Goal: Task Accomplishment & Management: Use online tool/utility

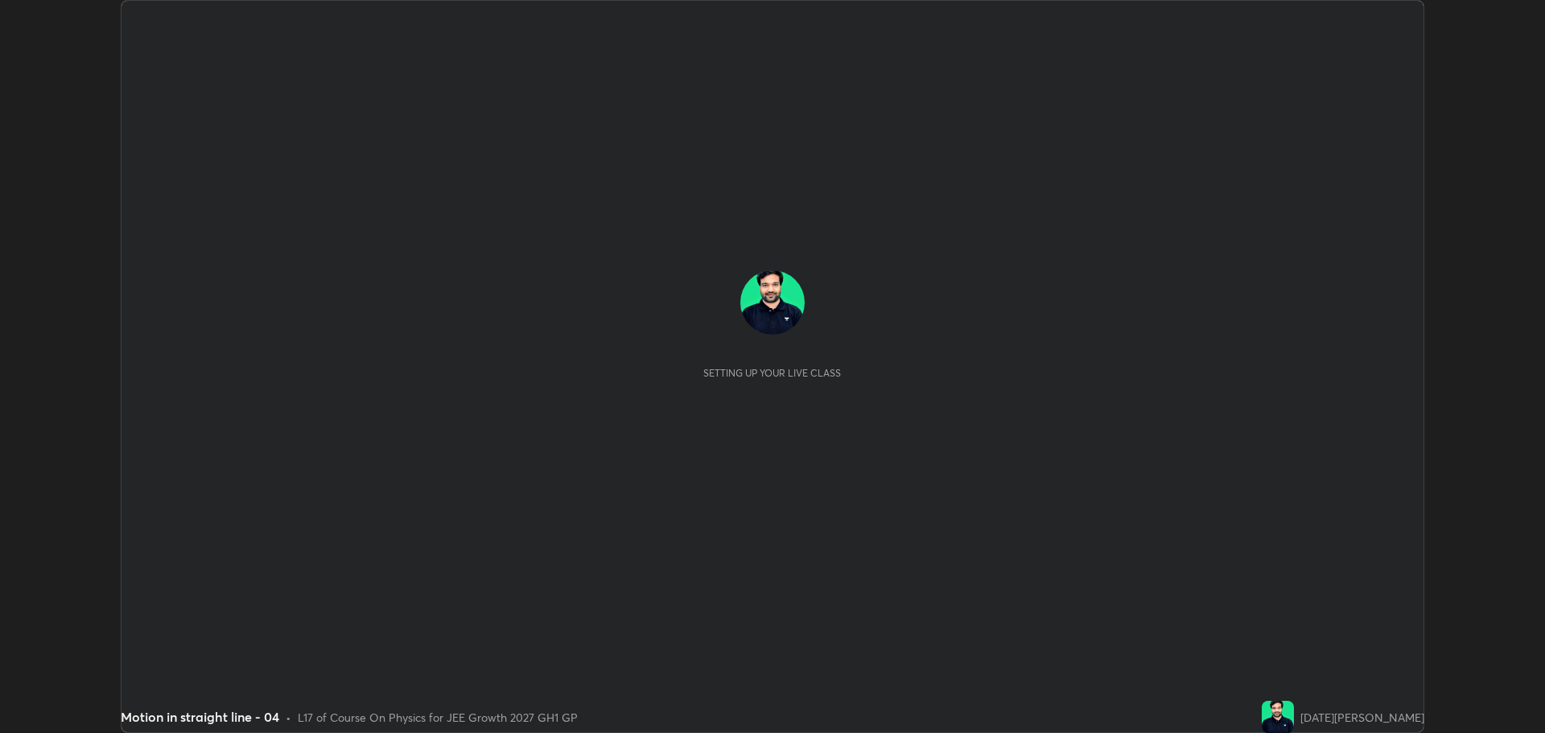
scroll to position [733, 1545]
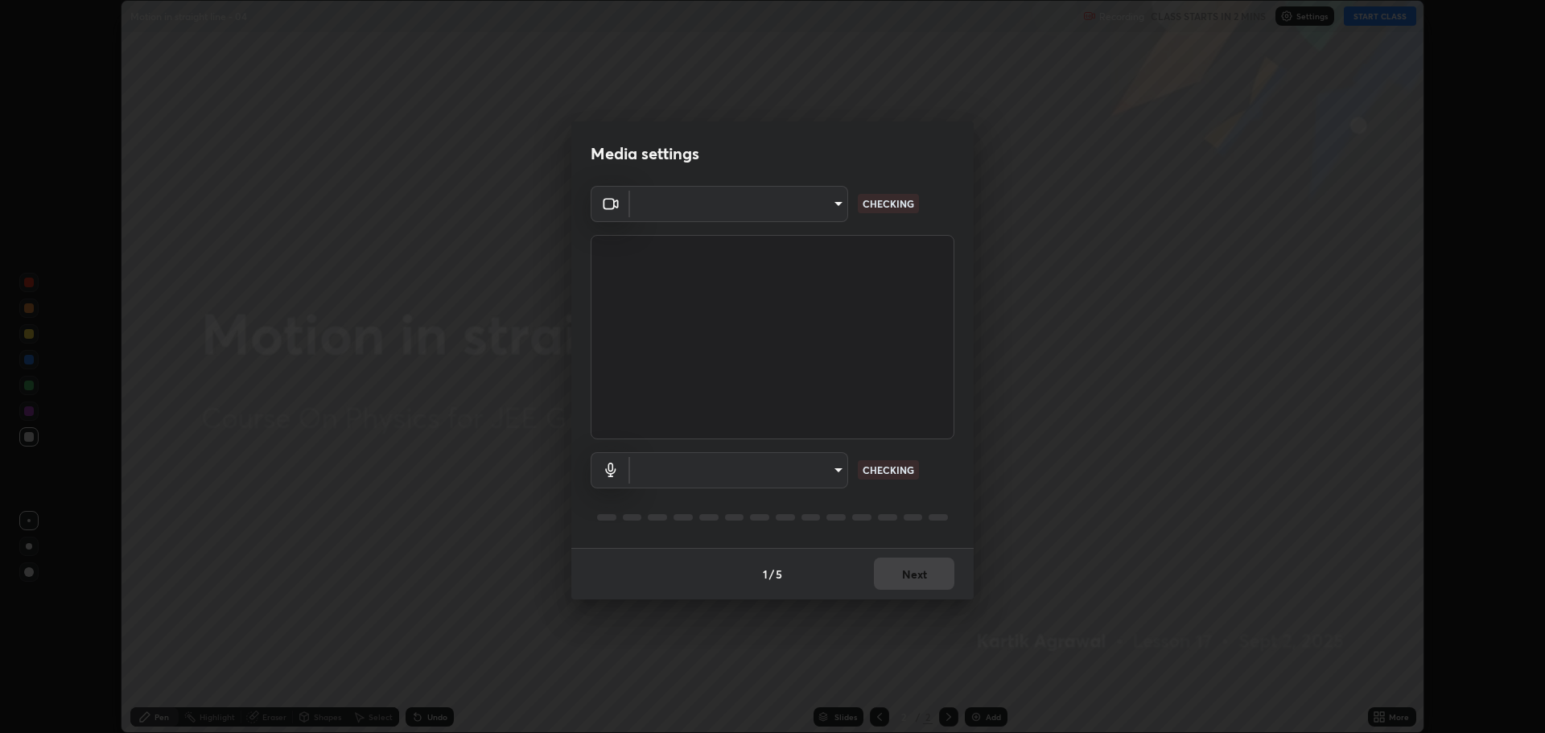
type input "818fcefd3fddf3d091a7478ec67eb8981ca9e8ab5665e76ce228af1b2ffa74de"
click at [790, 471] on body "Erase all Motion in straight line - 04 Recording CLASS STARTS IN 2 MINS Setting…" at bounding box center [772, 366] width 1545 height 733
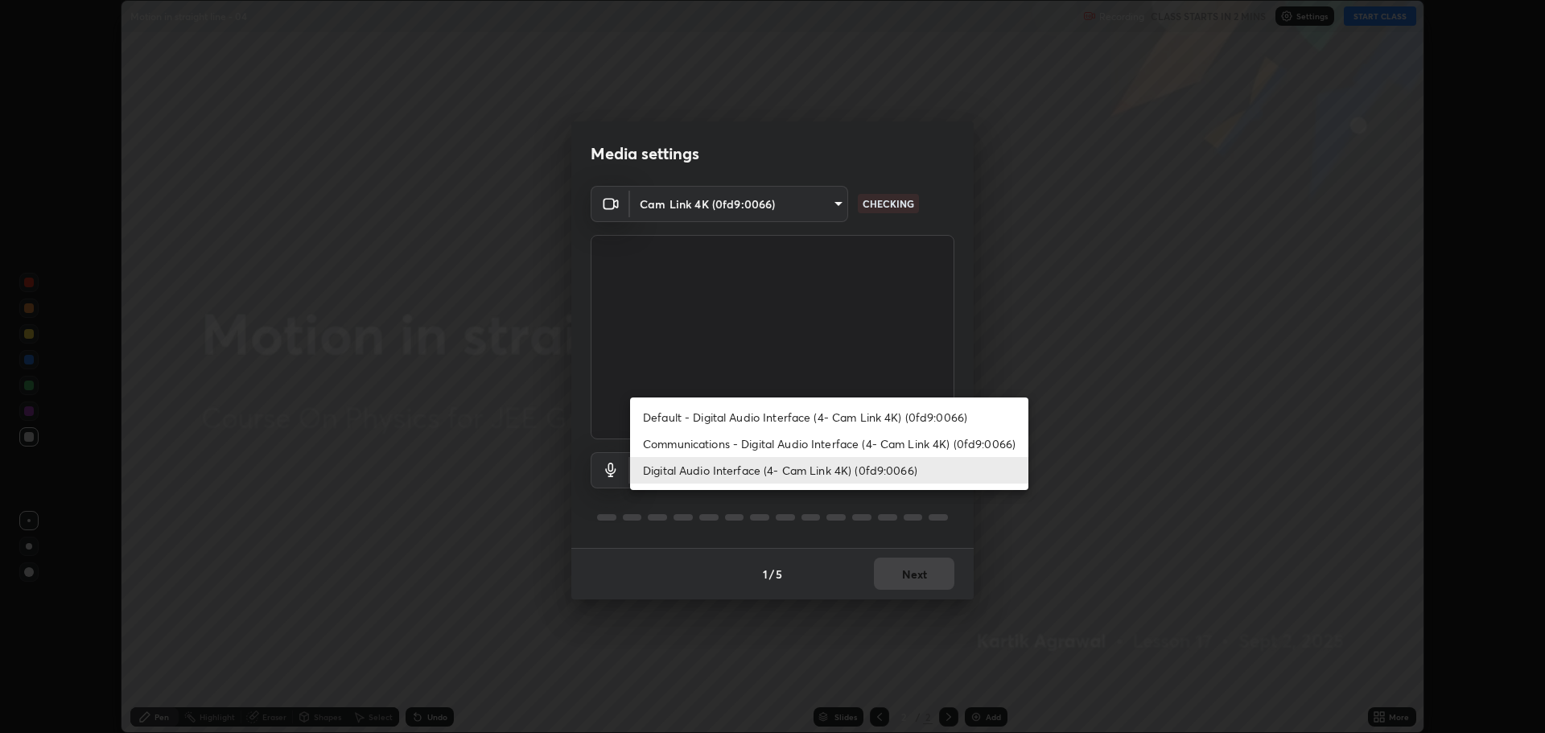
click at [864, 468] on li "Digital Audio Interface (4- Cam Link 4K) (0fd9:0066)" at bounding box center [829, 470] width 398 height 27
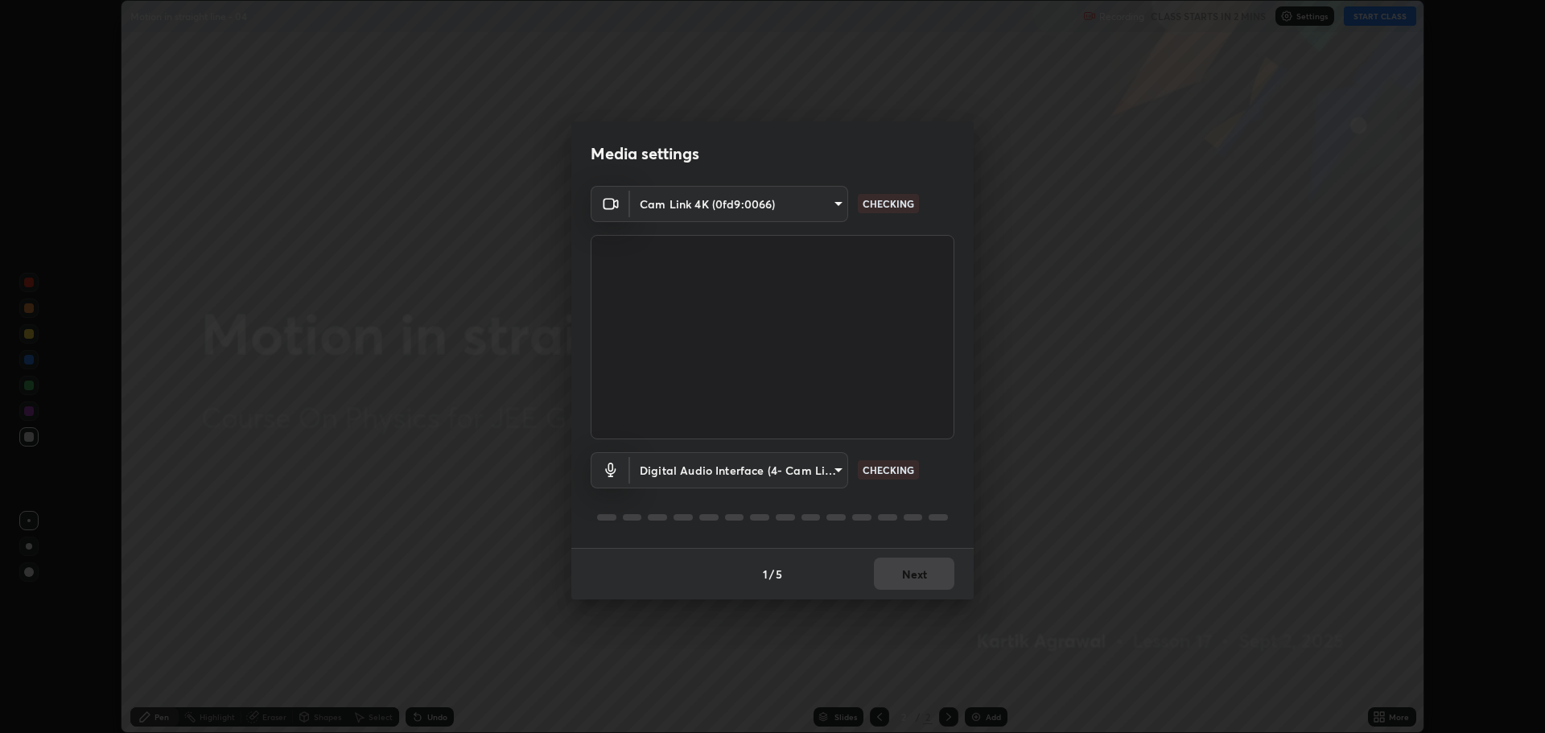
click at [833, 432] on video at bounding box center [773, 337] width 364 height 204
click at [807, 472] on body "Erase all Motion in straight line - 04 Recording CLASS STARTS IN 2 MINS Setting…" at bounding box center [772, 366] width 1545 height 733
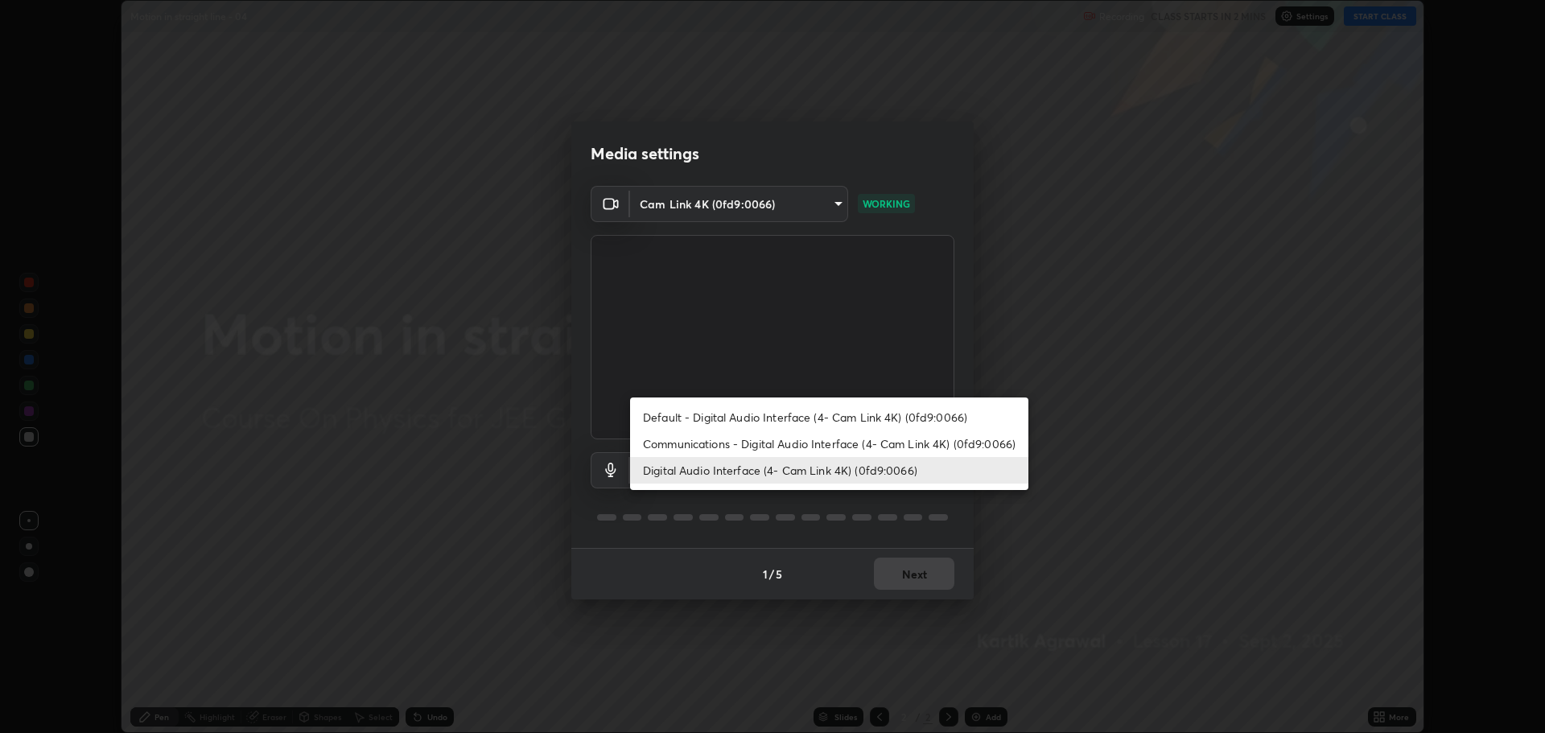
click at [798, 417] on li "Default - Digital Audio Interface (4- Cam Link 4K) (0fd9:0066)" at bounding box center [829, 417] width 398 height 27
type input "default"
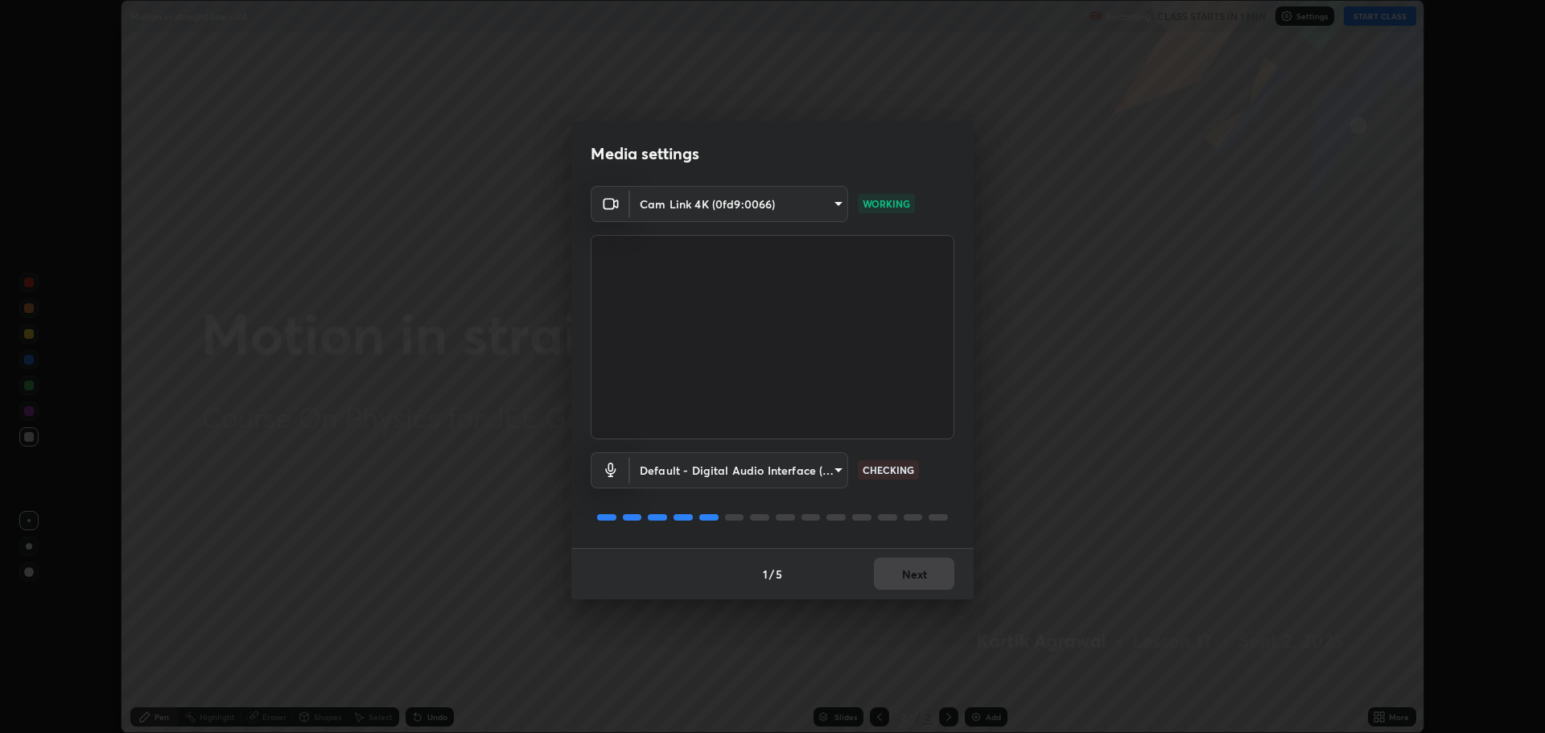
click at [921, 570] on div "1 / 5 Next" at bounding box center [772, 574] width 402 height 52
click at [928, 573] on div "1 / 5 Next" at bounding box center [772, 574] width 402 height 52
click at [930, 574] on div "1 / 5 Next" at bounding box center [772, 574] width 402 height 52
click at [934, 575] on div "1 / 5 Next" at bounding box center [772, 574] width 402 height 52
click at [948, 569] on div "1 / 5 Next" at bounding box center [772, 574] width 402 height 52
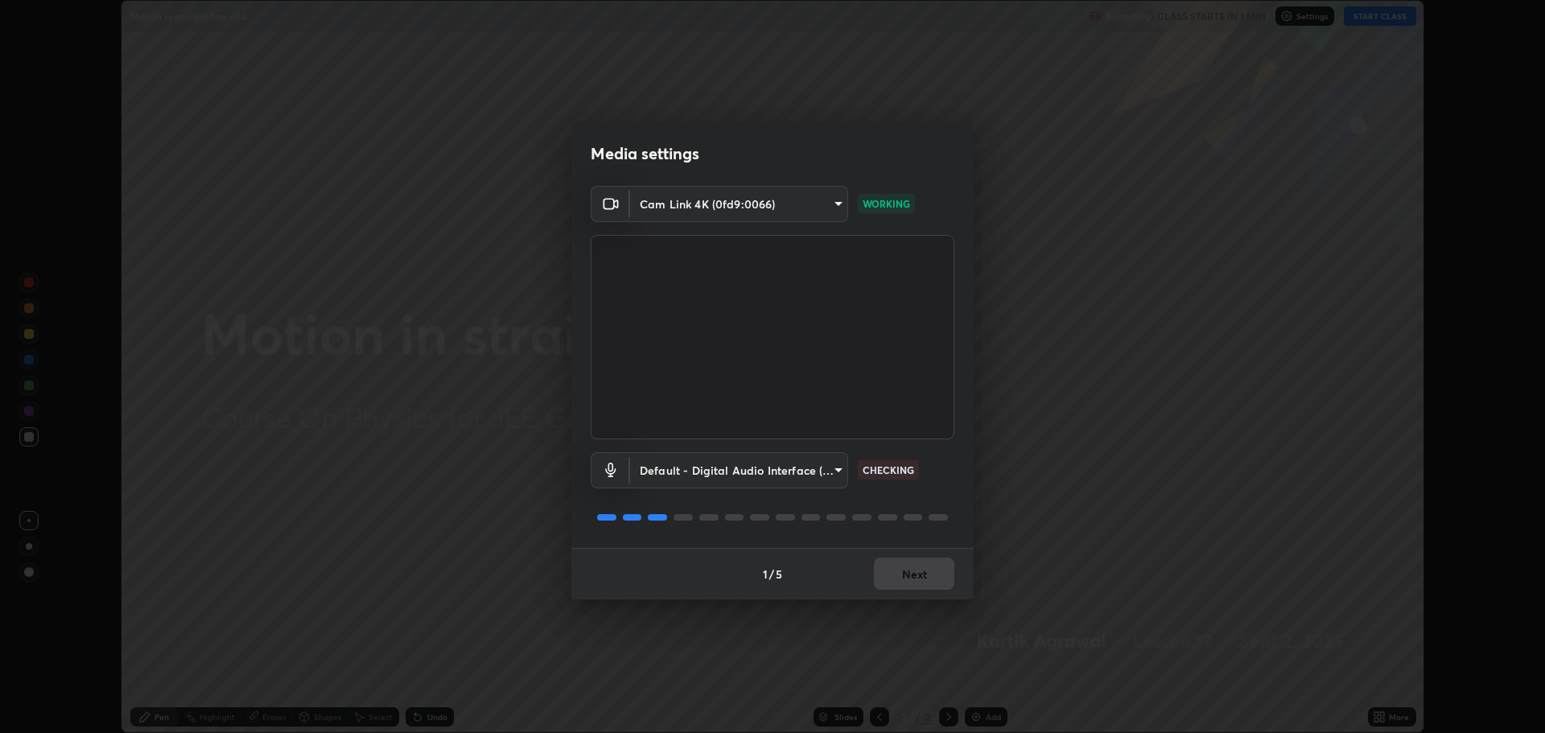
click at [939, 573] on button "Next" at bounding box center [914, 574] width 80 height 32
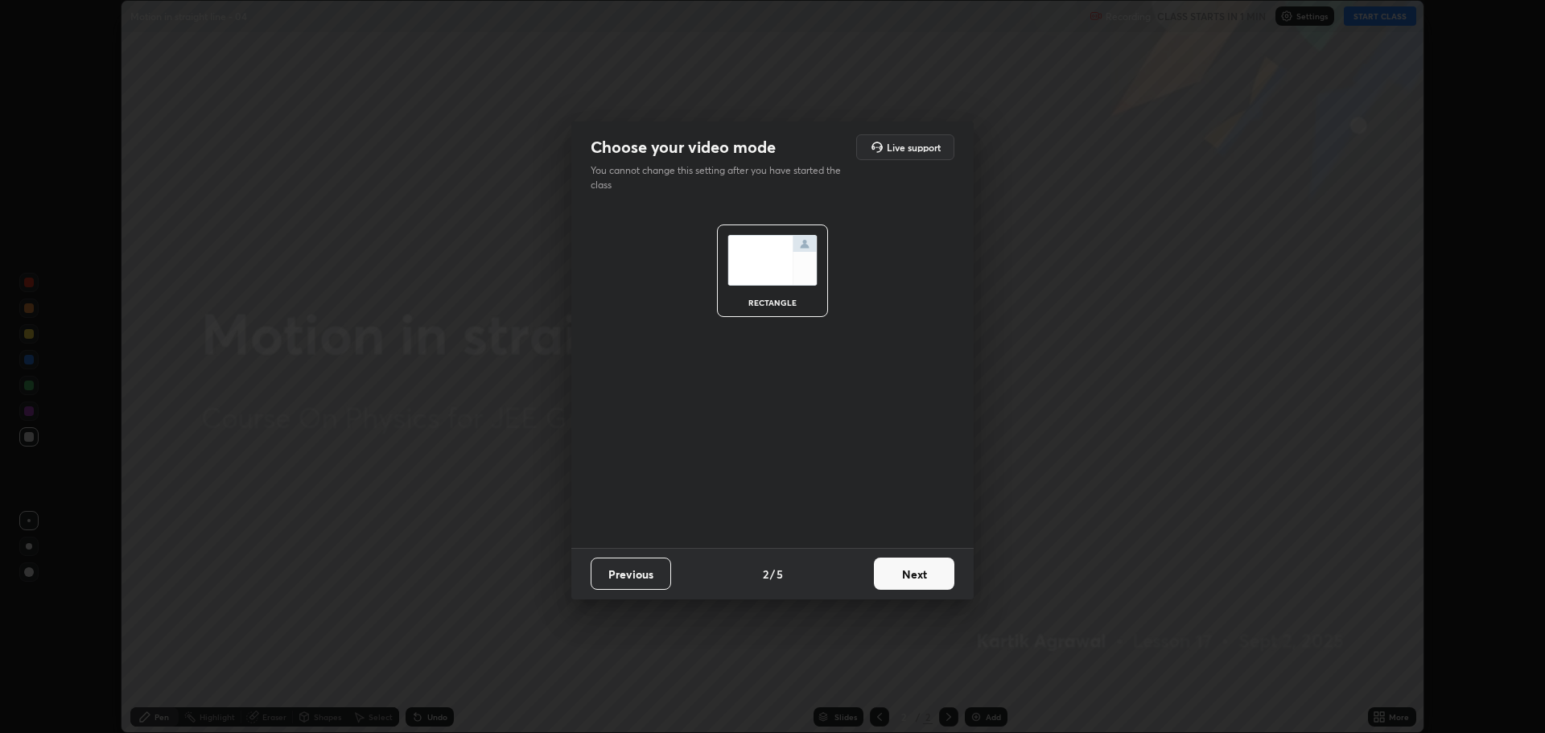
click at [937, 580] on button "Next" at bounding box center [914, 574] width 80 height 32
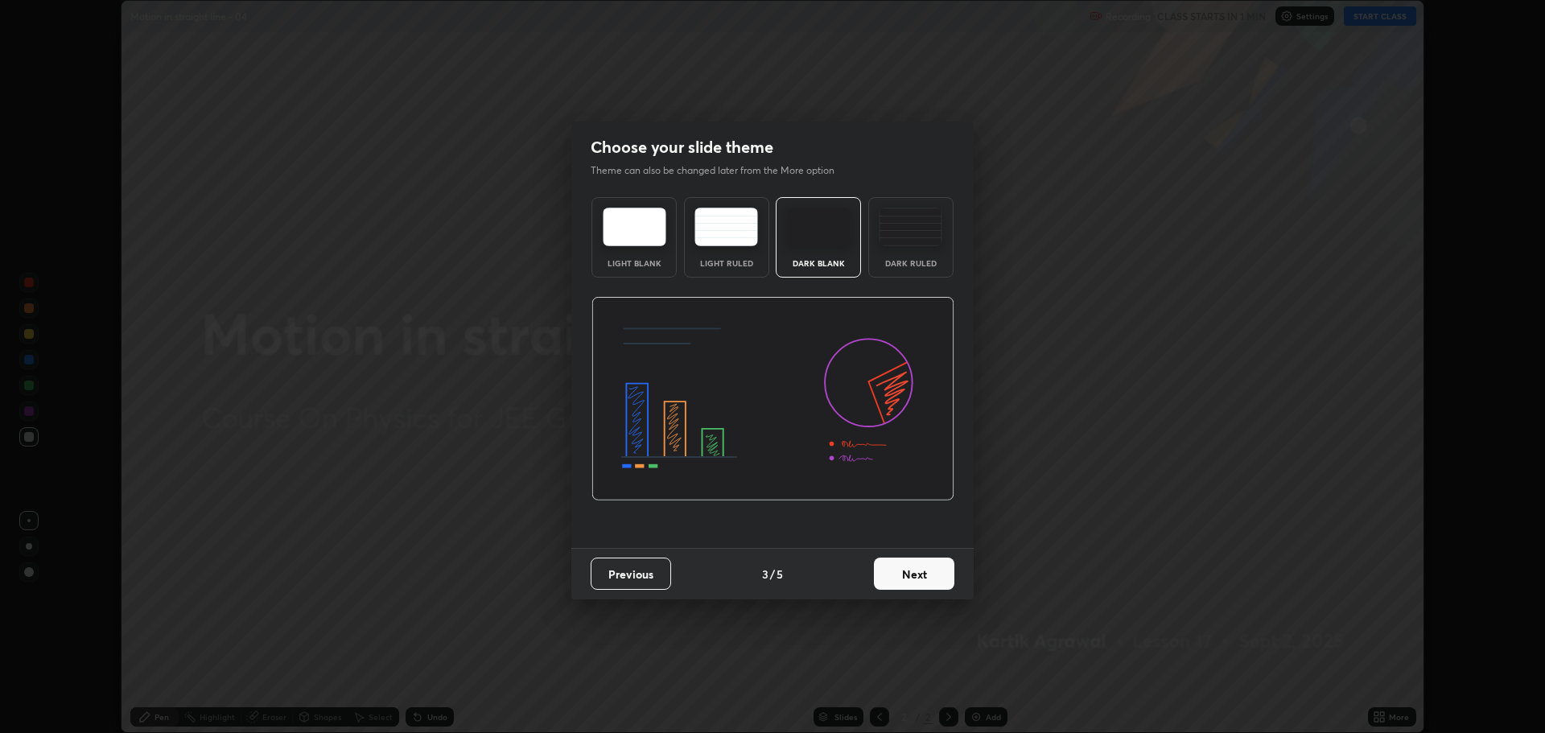
click at [938, 579] on button "Next" at bounding box center [914, 574] width 80 height 32
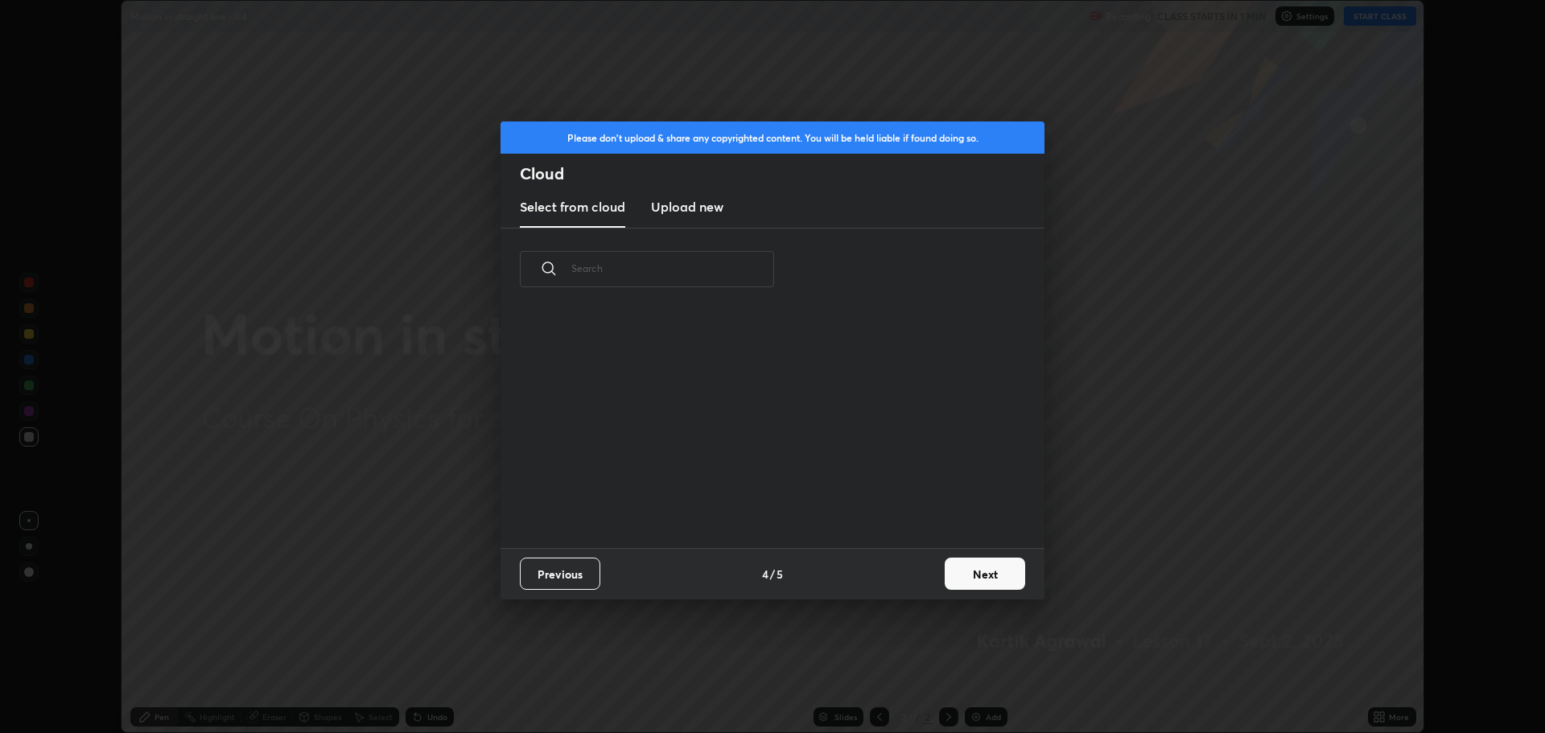
click at [981, 580] on button "Next" at bounding box center [985, 574] width 80 height 32
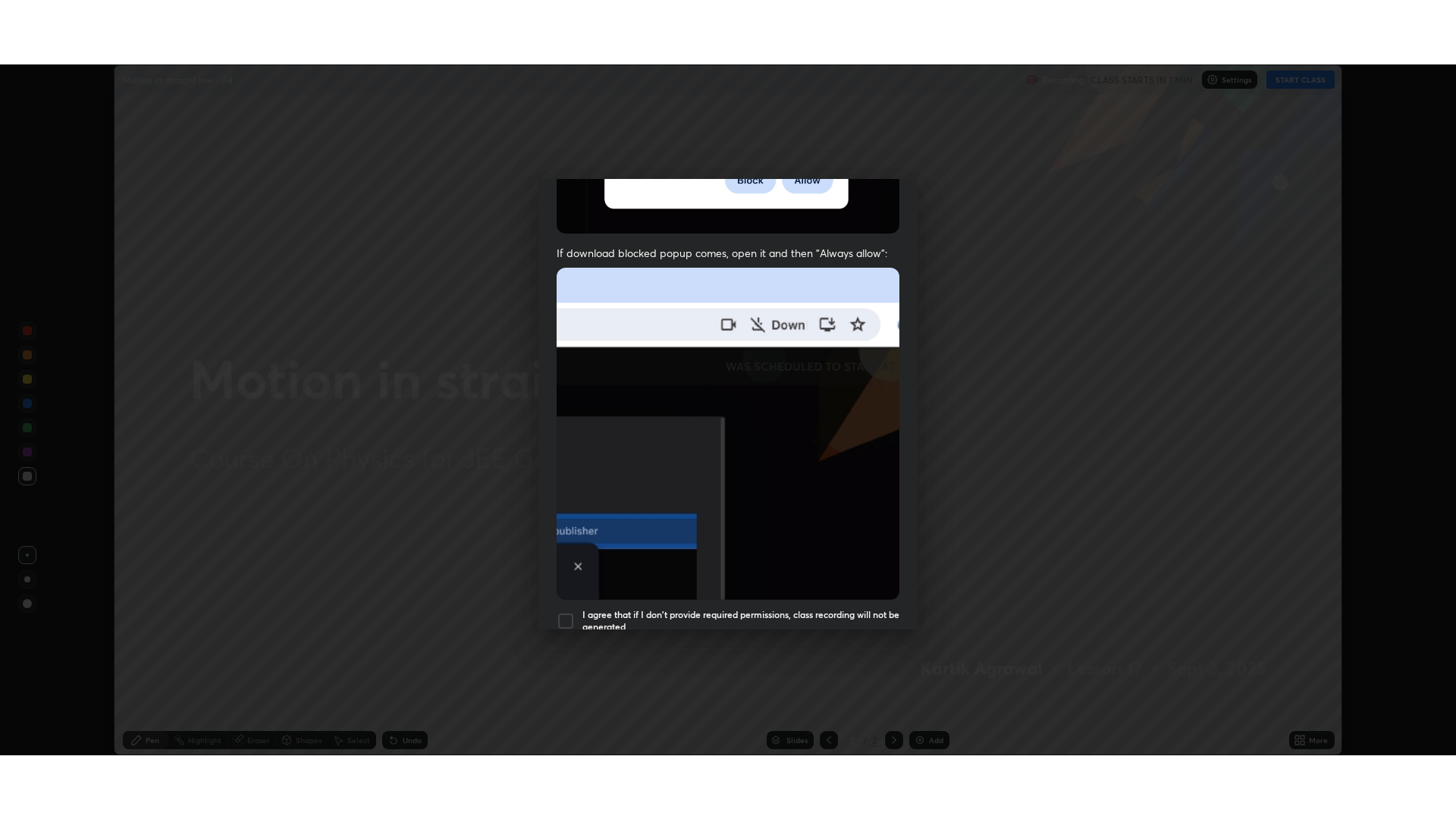
scroll to position [308, 0]
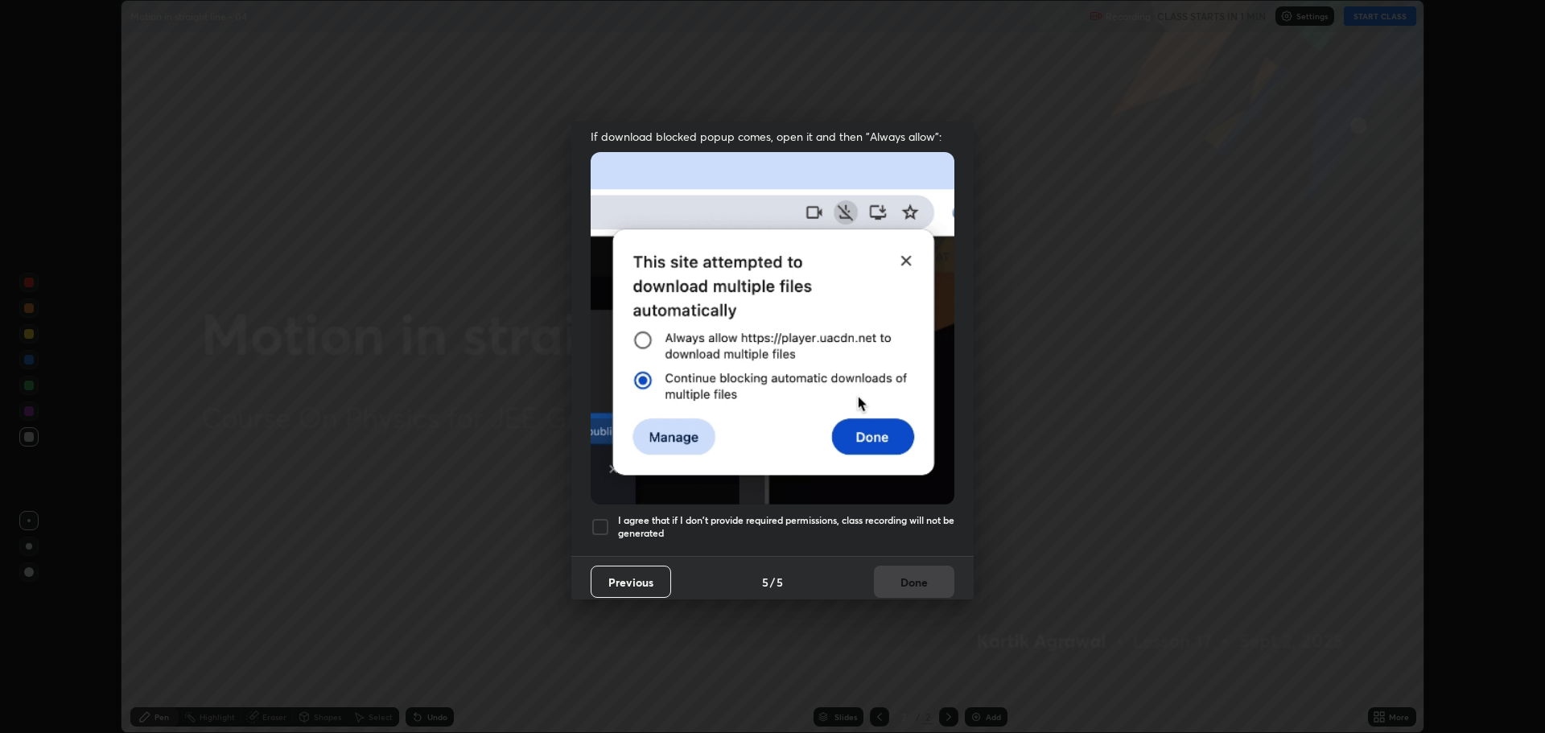
click at [609, 525] on div at bounding box center [600, 527] width 19 height 19
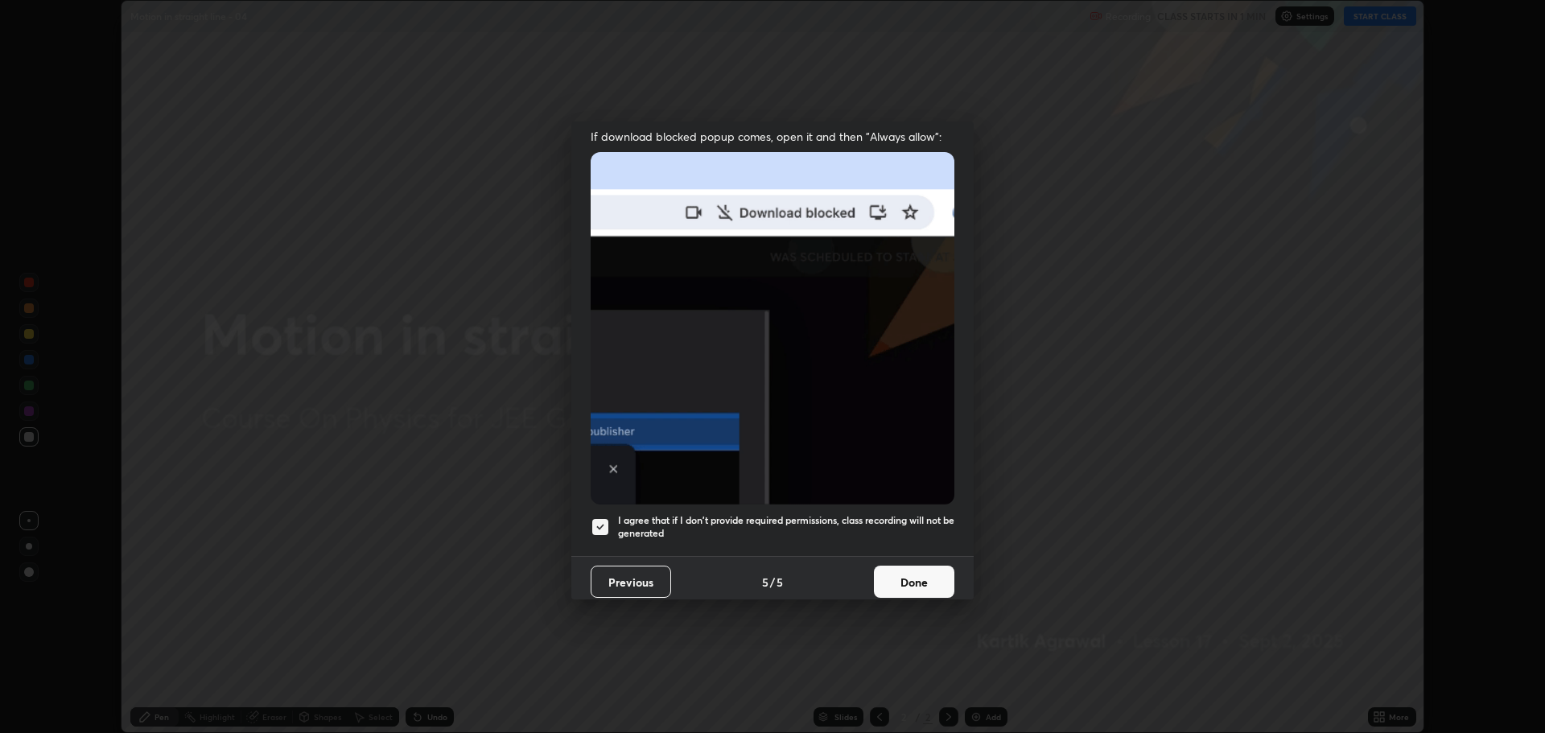
click at [922, 583] on button "Done" at bounding box center [914, 582] width 80 height 32
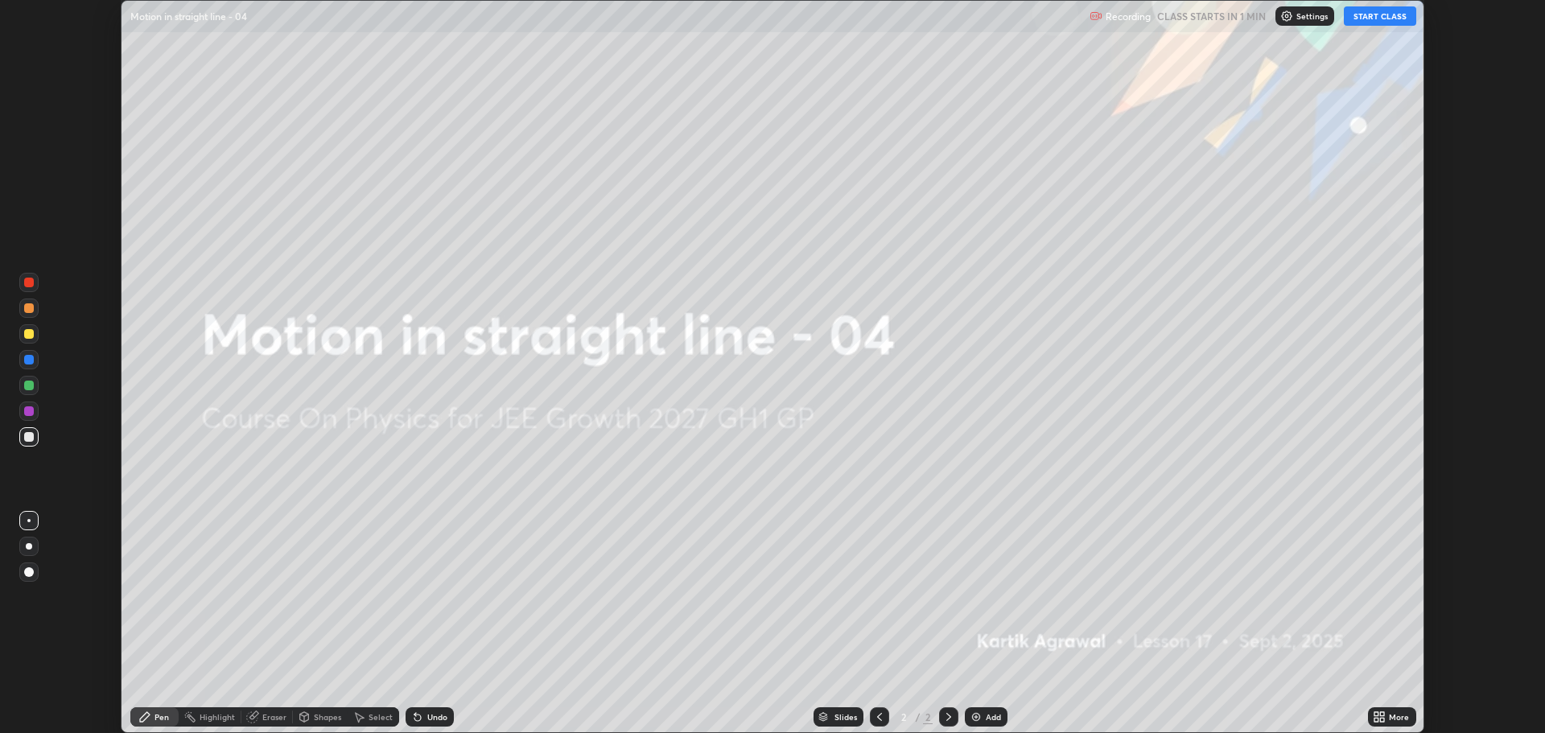
click at [1397, 714] on div "More" at bounding box center [1399, 717] width 20 height 8
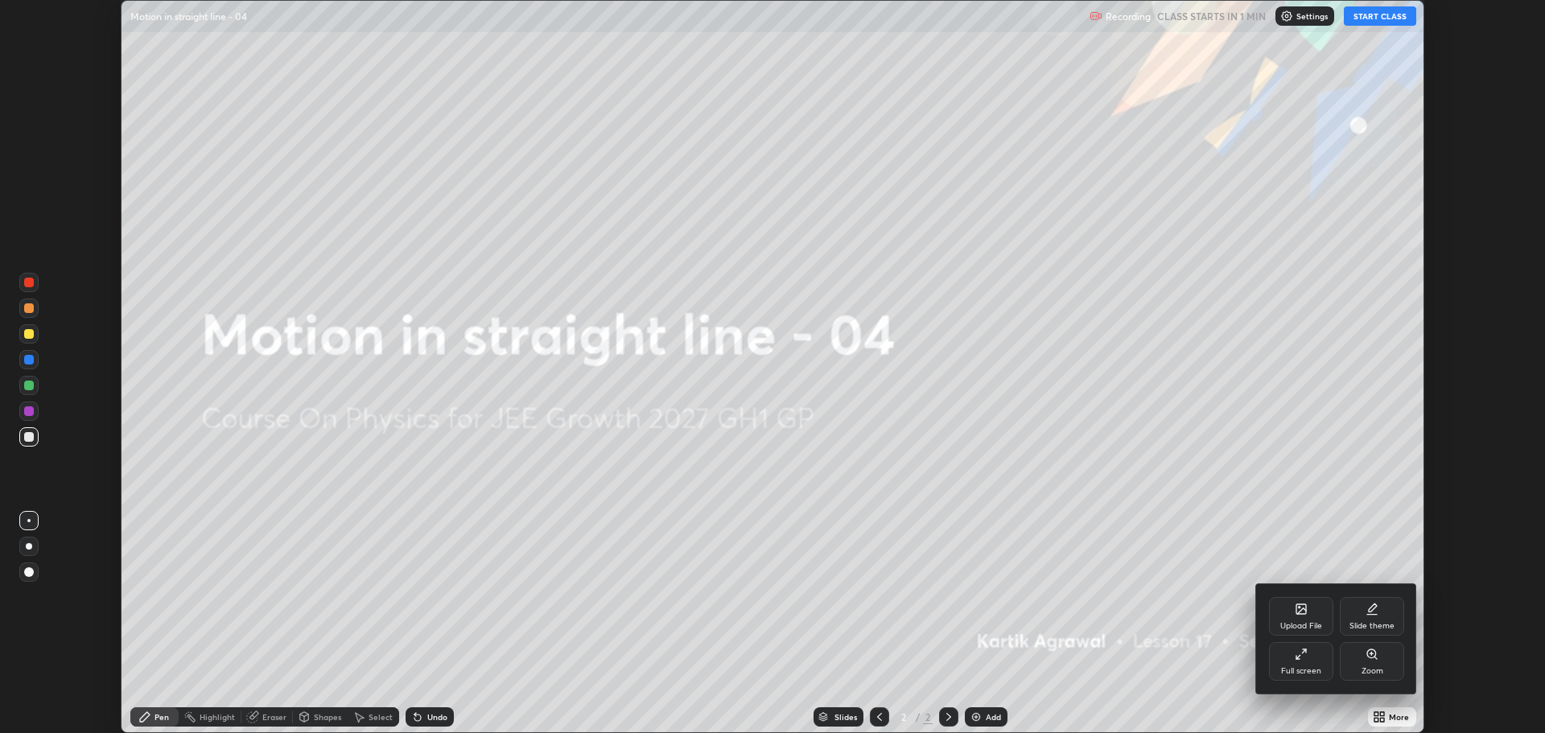
click at [1311, 671] on div "Full screen" at bounding box center [1301, 671] width 40 height 8
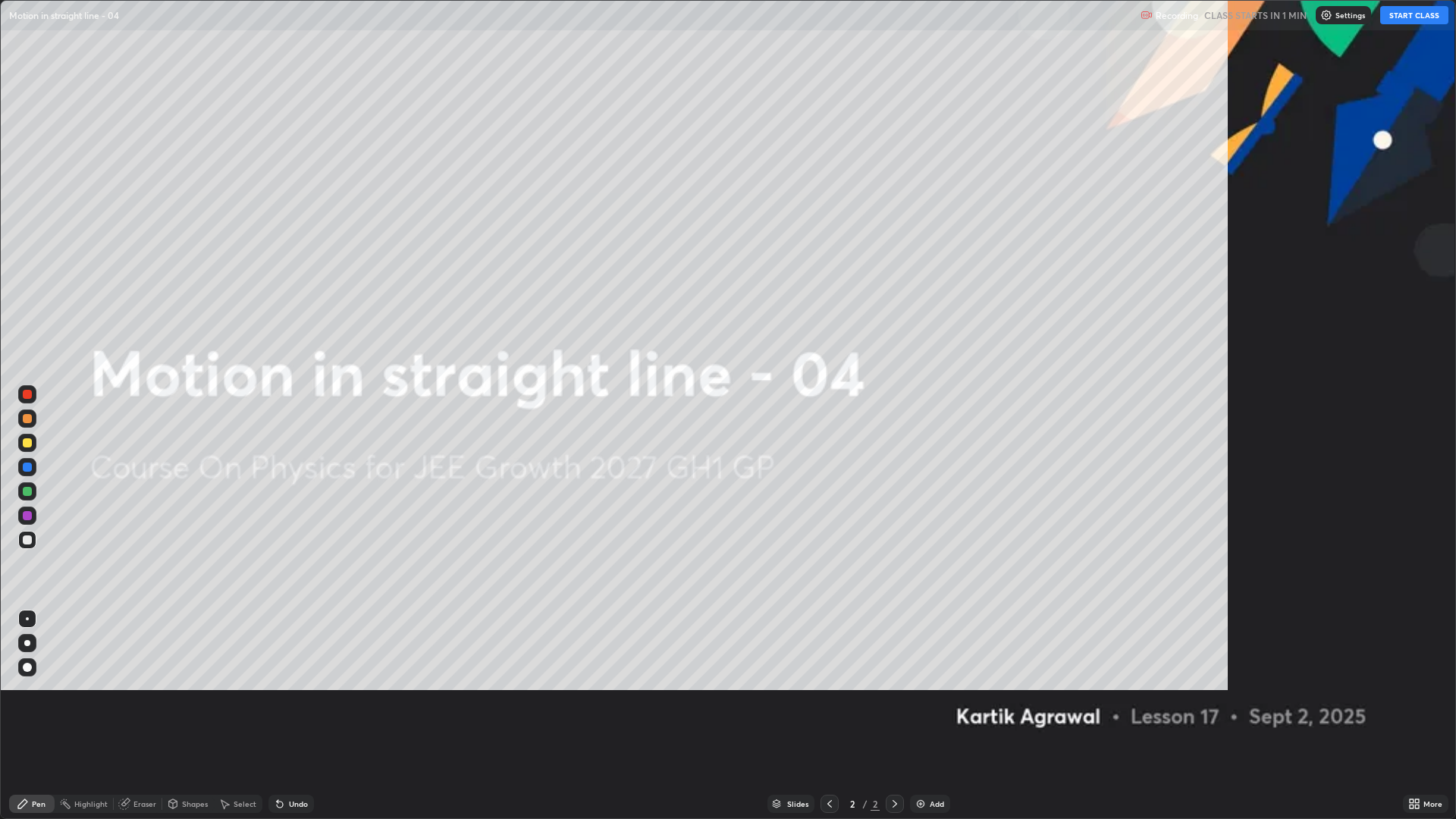
scroll to position [819, 1456]
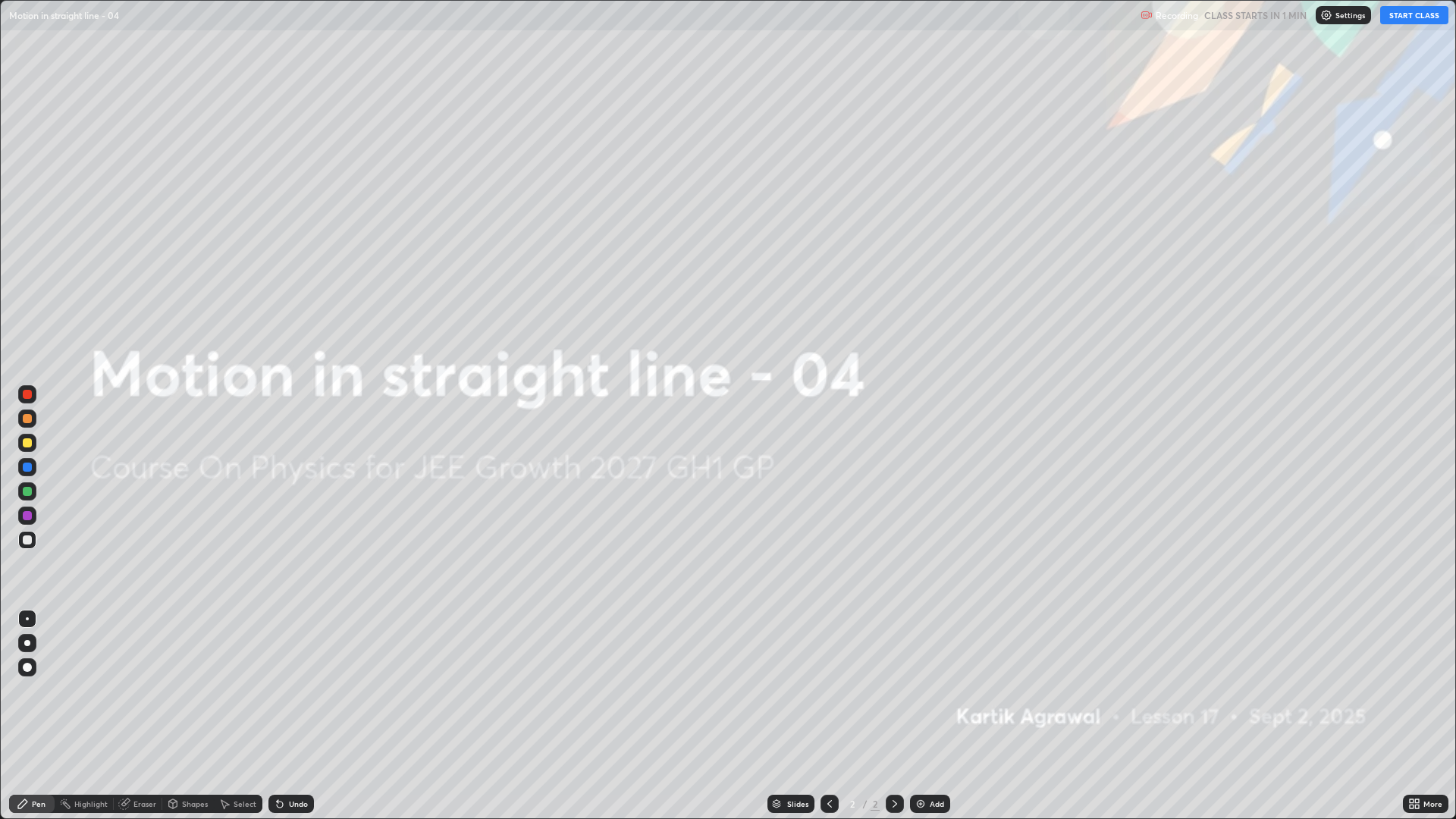
click at [1400, 19] on button "START CLASS" at bounding box center [1415, 14] width 68 height 18
click at [942, 690] on div "Add" at bounding box center [930, 804] width 41 height 18
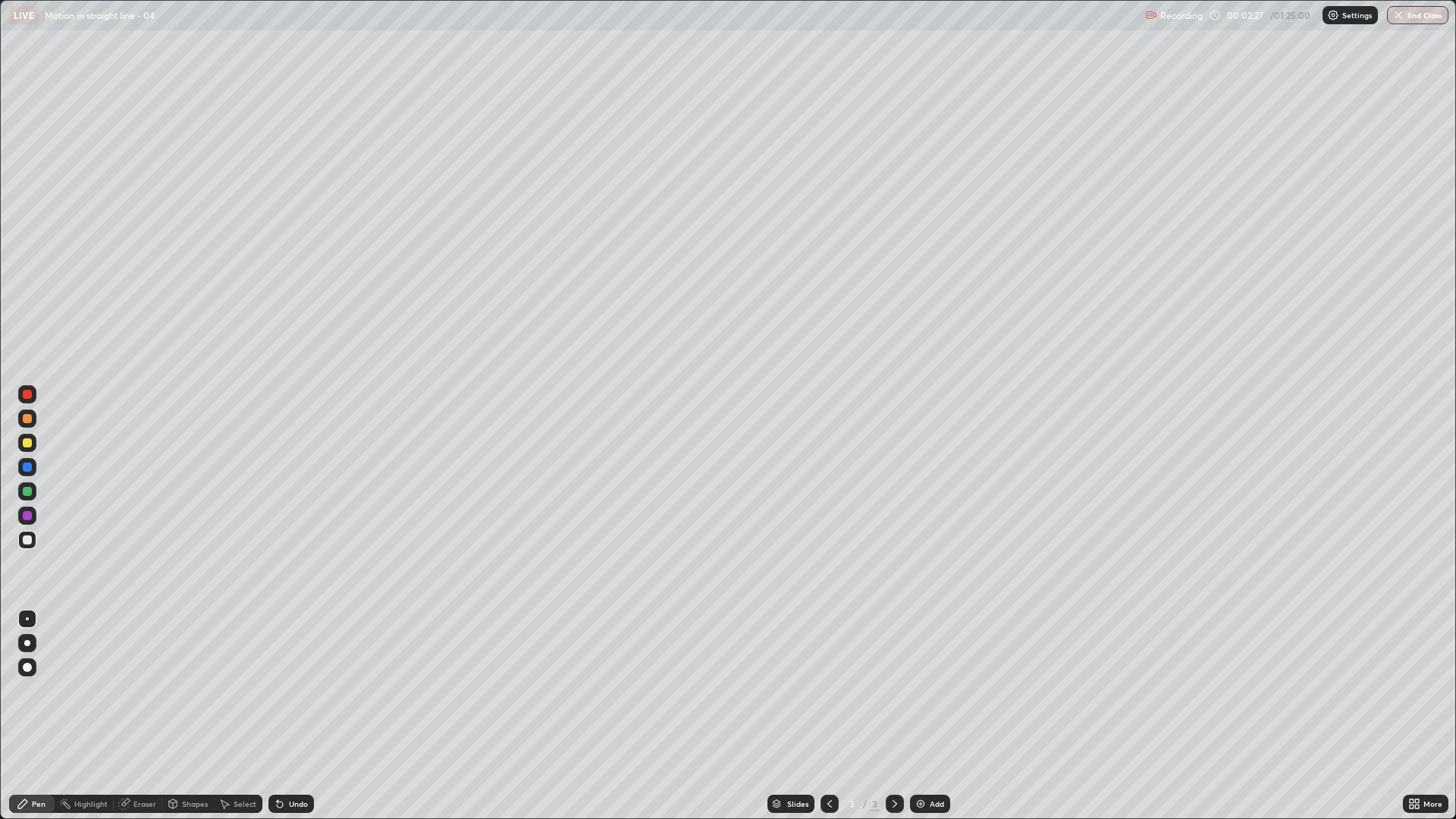
click at [36, 488] on div at bounding box center [26, 491] width 18 height 18
click at [29, 424] on div at bounding box center [26, 418] width 18 height 18
click at [239, 690] on div "Select" at bounding box center [245, 804] width 23 height 8
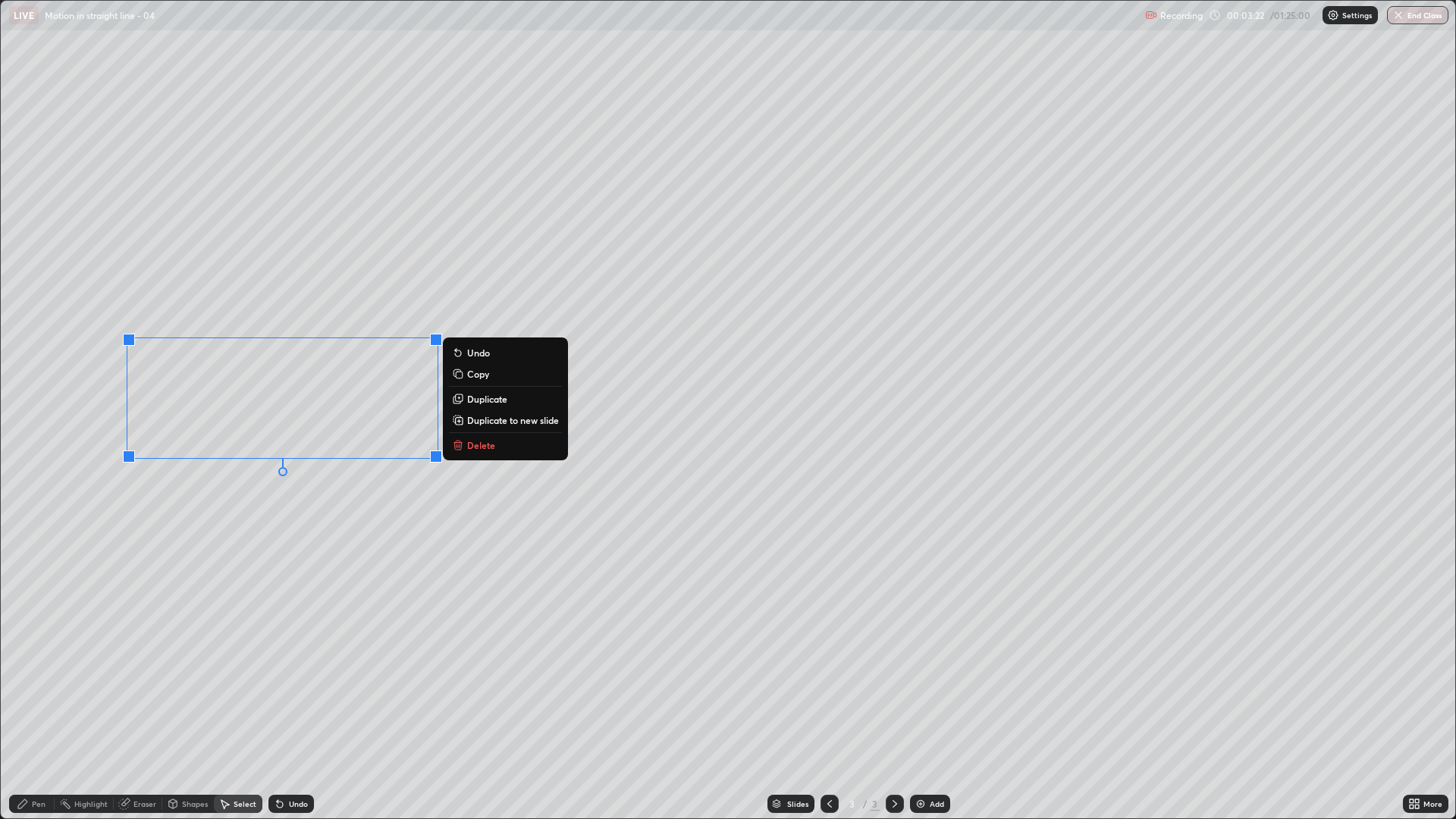
click at [502, 449] on button "Delete" at bounding box center [505, 445] width 113 height 18
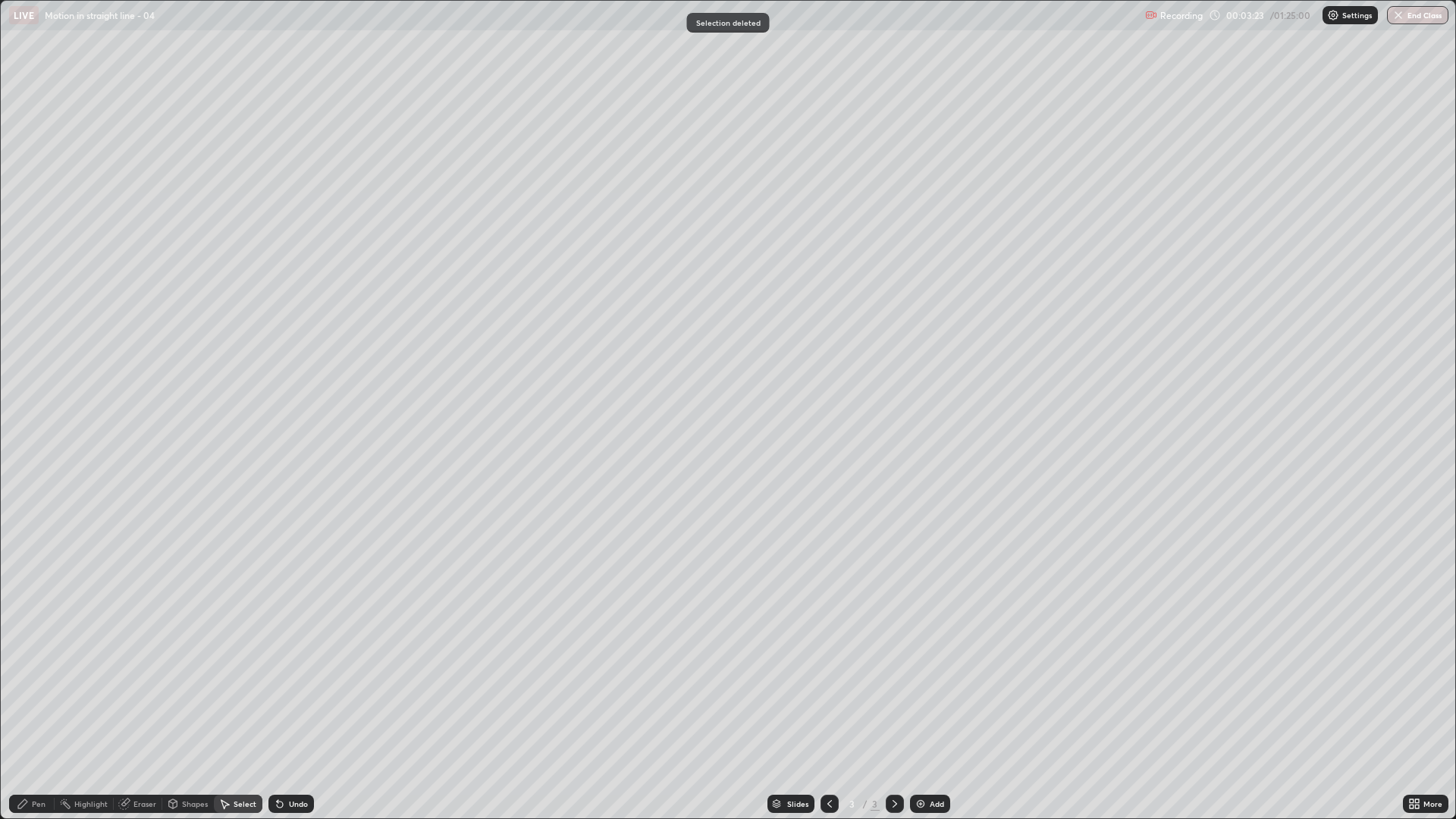
click at [44, 690] on div "Pen" at bounding box center [39, 804] width 13 height 8
click at [31, 533] on div at bounding box center [26, 539] width 18 height 18
click at [915, 690] on img at bounding box center [921, 804] width 12 height 12
click at [27, 469] on div at bounding box center [27, 467] width 9 height 9
click at [25, 539] on div at bounding box center [27, 540] width 9 height 9
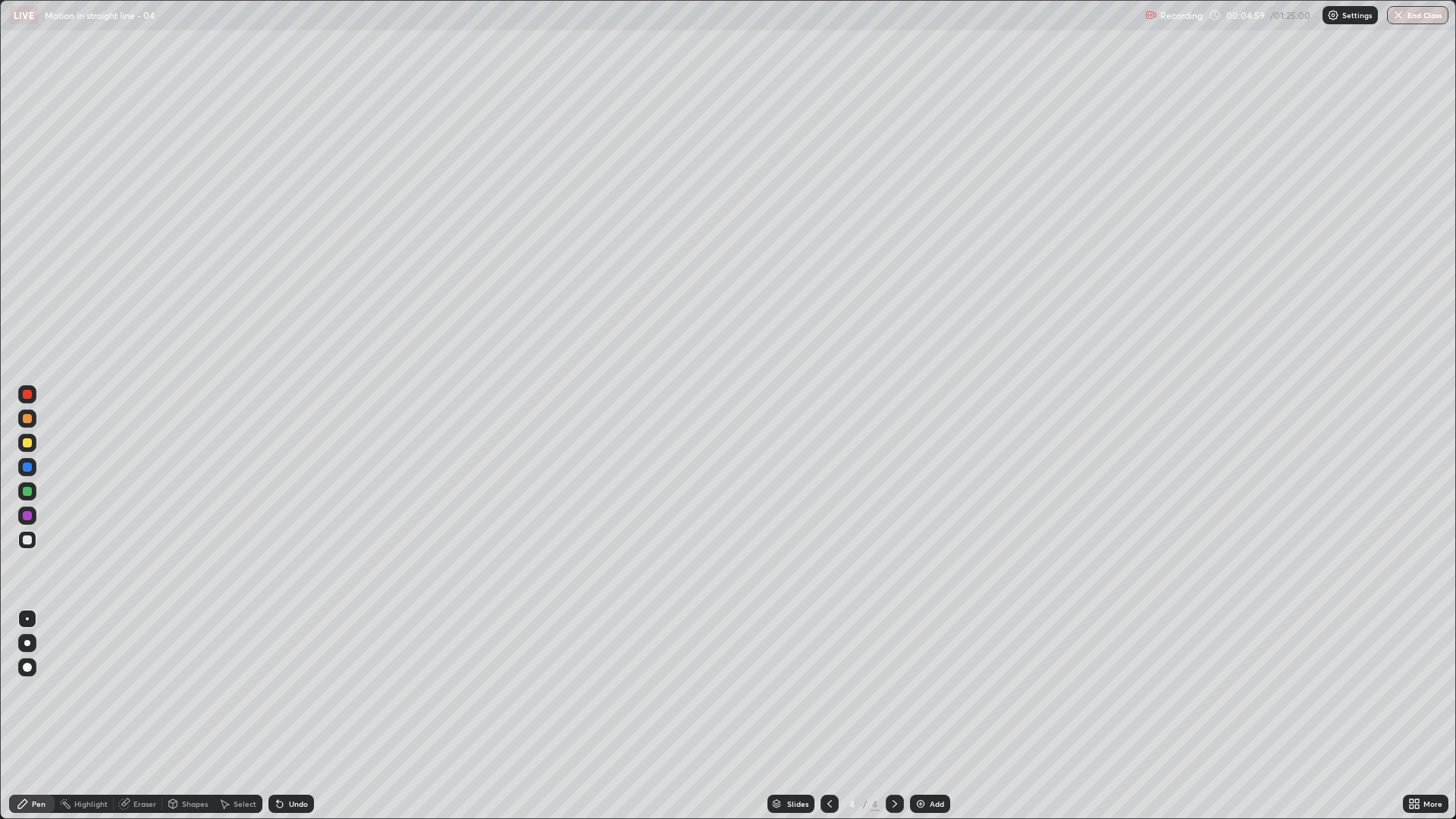
click at [25, 423] on div at bounding box center [26, 418] width 18 height 18
click at [26, 537] on div at bounding box center [27, 540] width 9 height 9
click at [25, 491] on div at bounding box center [27, 492] width 9 height 9
click at [27, 449] on div at bounding box center [26, 442] width 18 height 18
click at [286, 690] on div "Undo" at bounding box center [291, 804] width 45 height 18
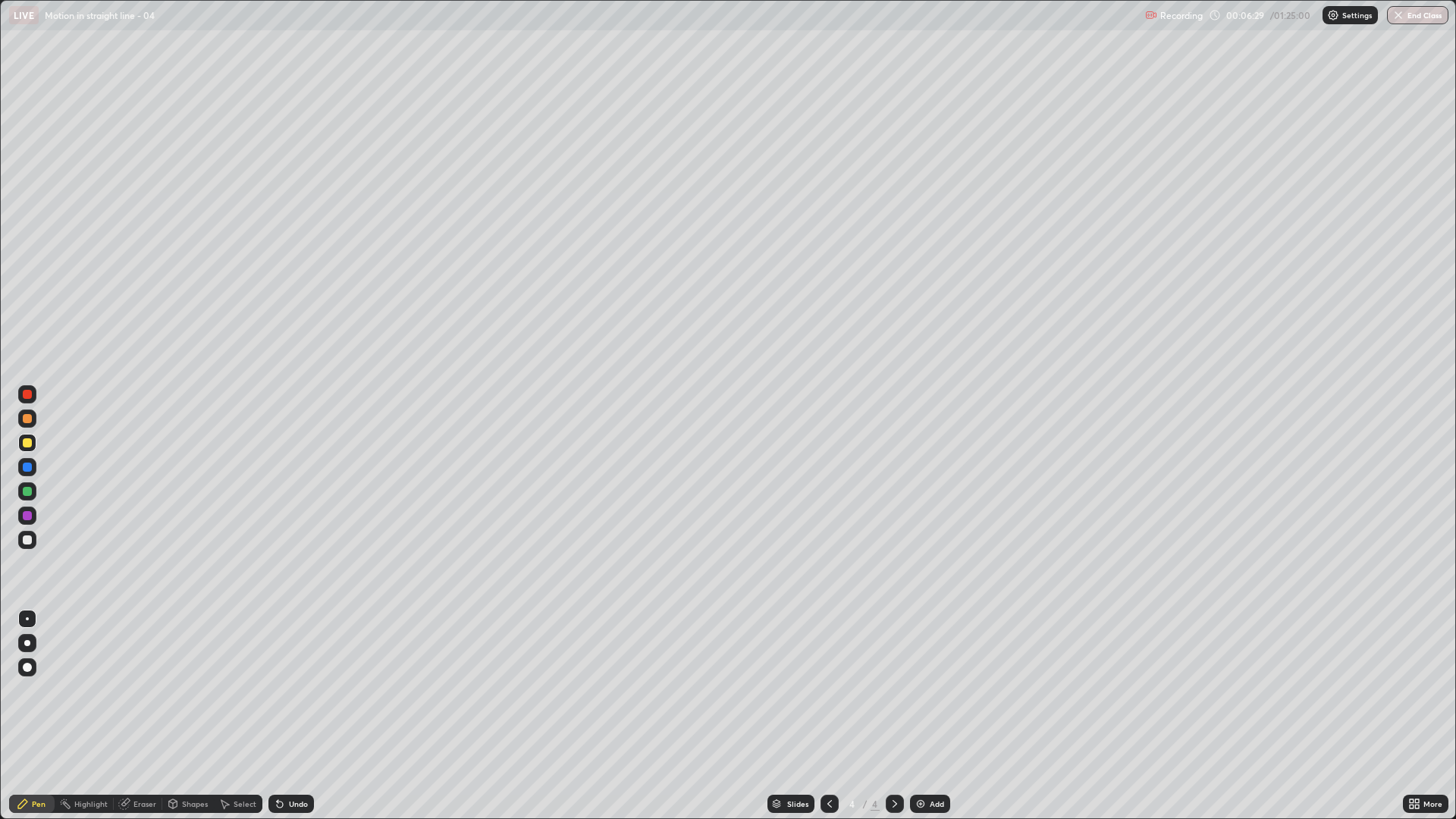
click at [288, 690] on div "Undo" at bounding box center [291, 804] width 45 height 18
click at [286, 690] on div "Undo" at bounding box center [291, 804] width 45 height 18
click at [285, 690] on div "Undo" at bounding box center [291, 804] width 45 height 18
click at [20, 544] on div at bounding box center [26, 539] width 18 height 18
click at [29, 465] on div at bounding box center [27, 467] width 9 height 9
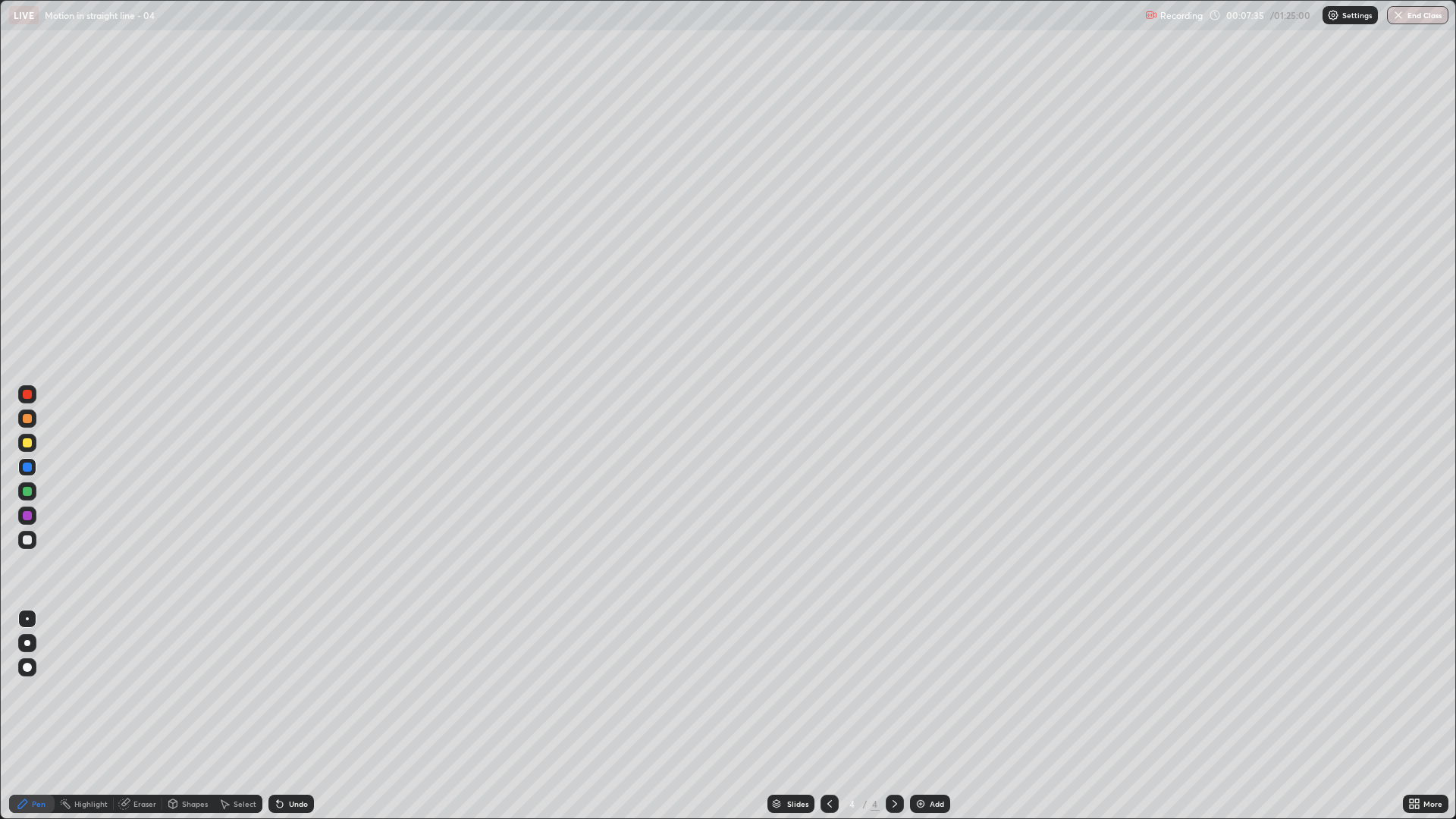
click at [239, 690] on div "Select" at bounding box center [238, 804] width 49 height 18
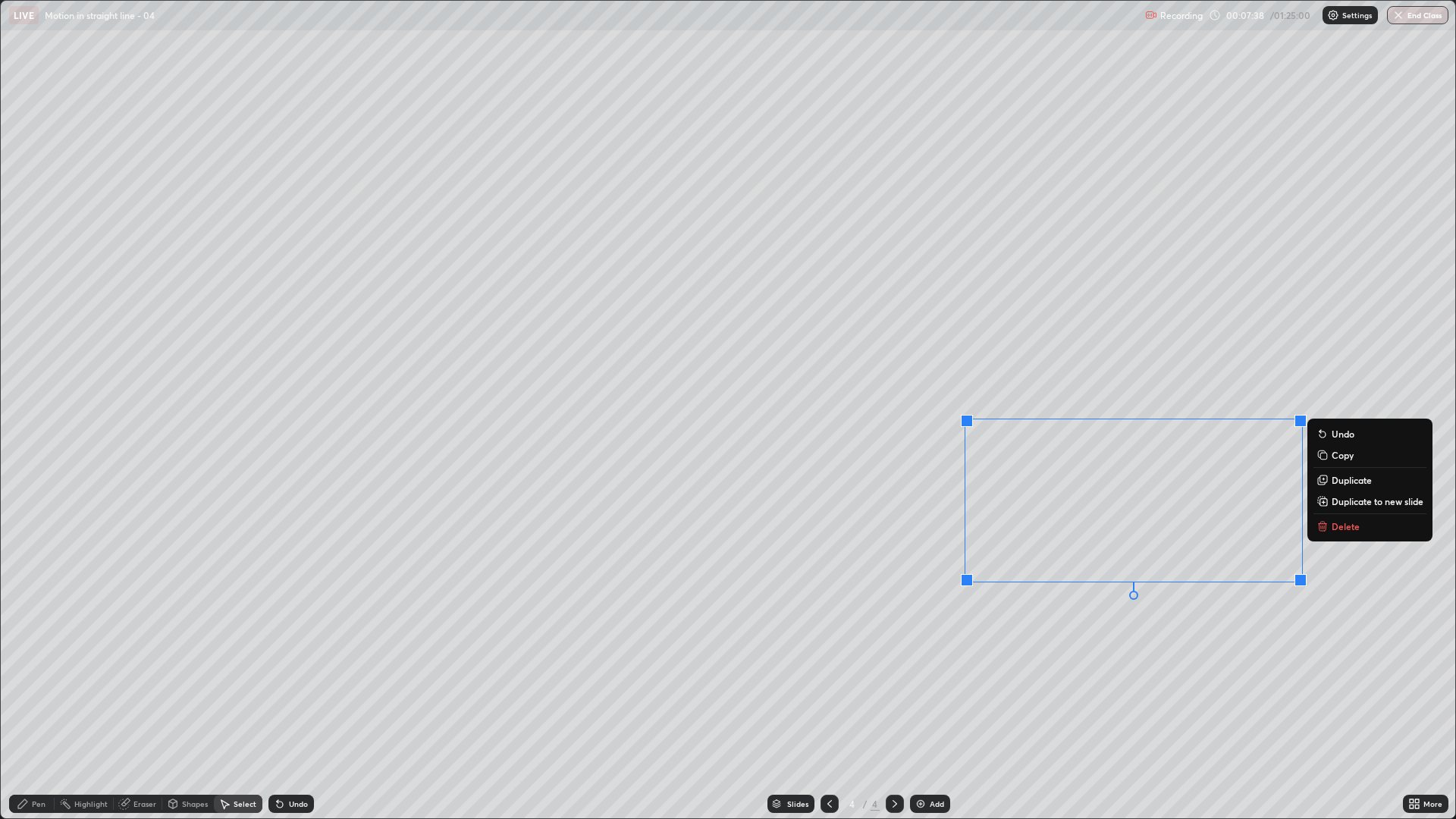
click at [1343, 531] on p "Delete" at bounding box center [1346, 526] width 28 height 12
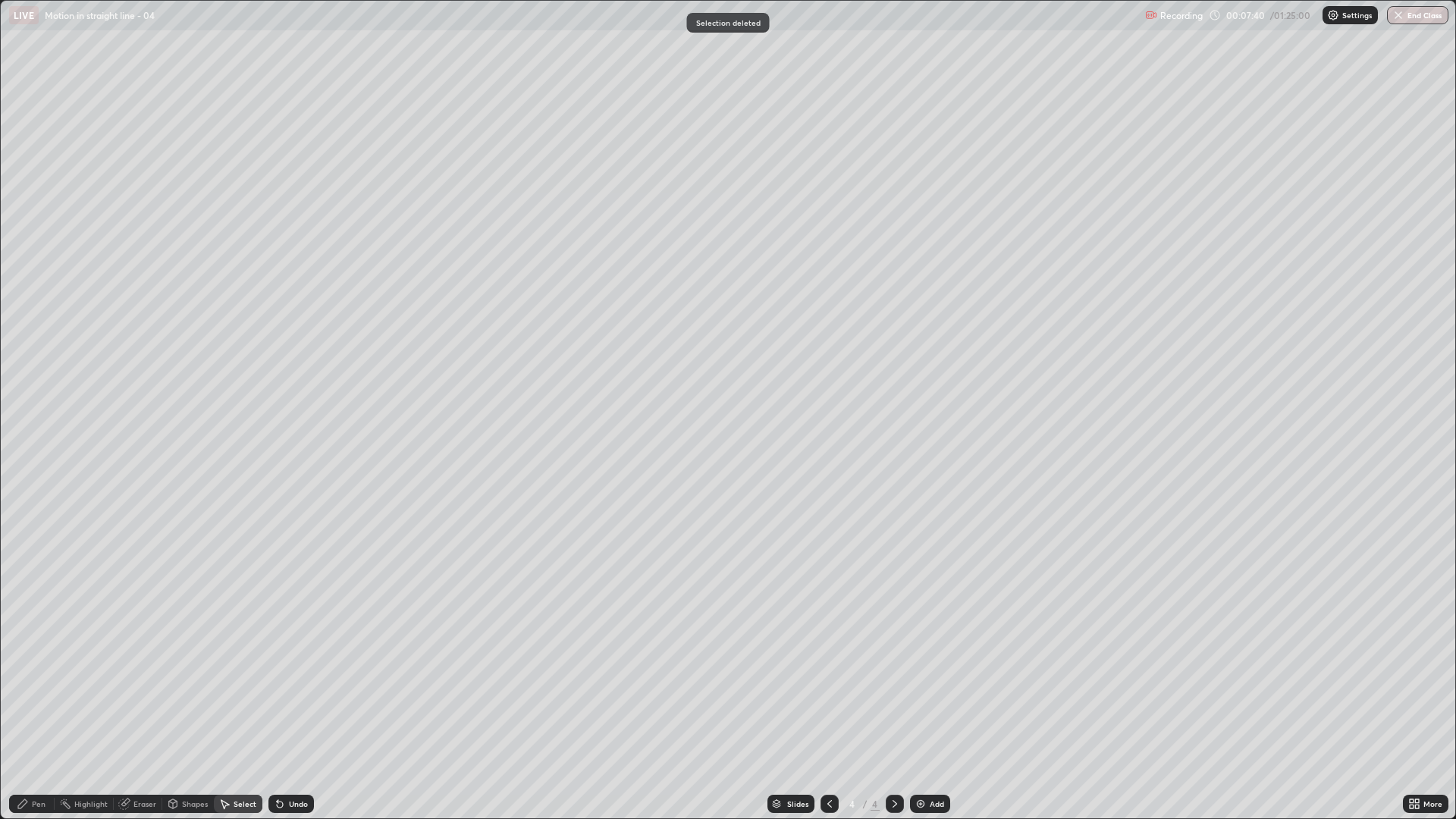
click at [35, 690] on div "Pen" at bounding box center [39, 804] width 13 height 8
click at [28, 547] on div at bounding box center [26, 539] width 18 height 18
click at [941, 690] on div "Add" at bounding box center [930, 804] width 41 height 18
click at [31, 449] on div at bounding box center [26, 442] width 18 height 18
click at [251, 690] on div "Select" at bounding box center [245, 804] width 23 height 8
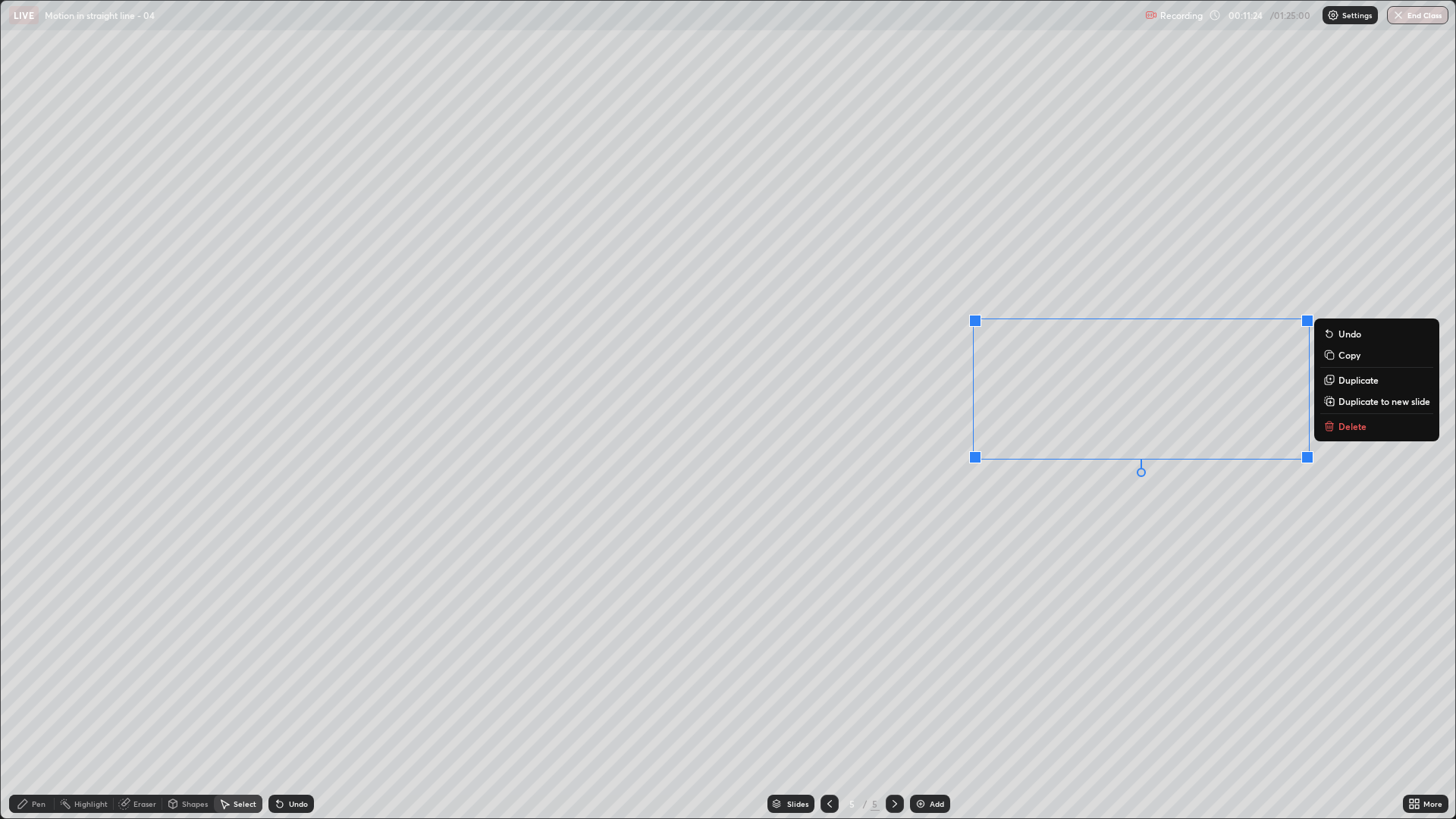
click at [1351, 436] on div "0 ° Undo Copy Duplicate Duplicate to new slide Delete" at bounding box center [728, 410] width 1455 height 818
click at [1372, 433] on button "Delete" at bounding box center [1377, 426] width 113 height 18
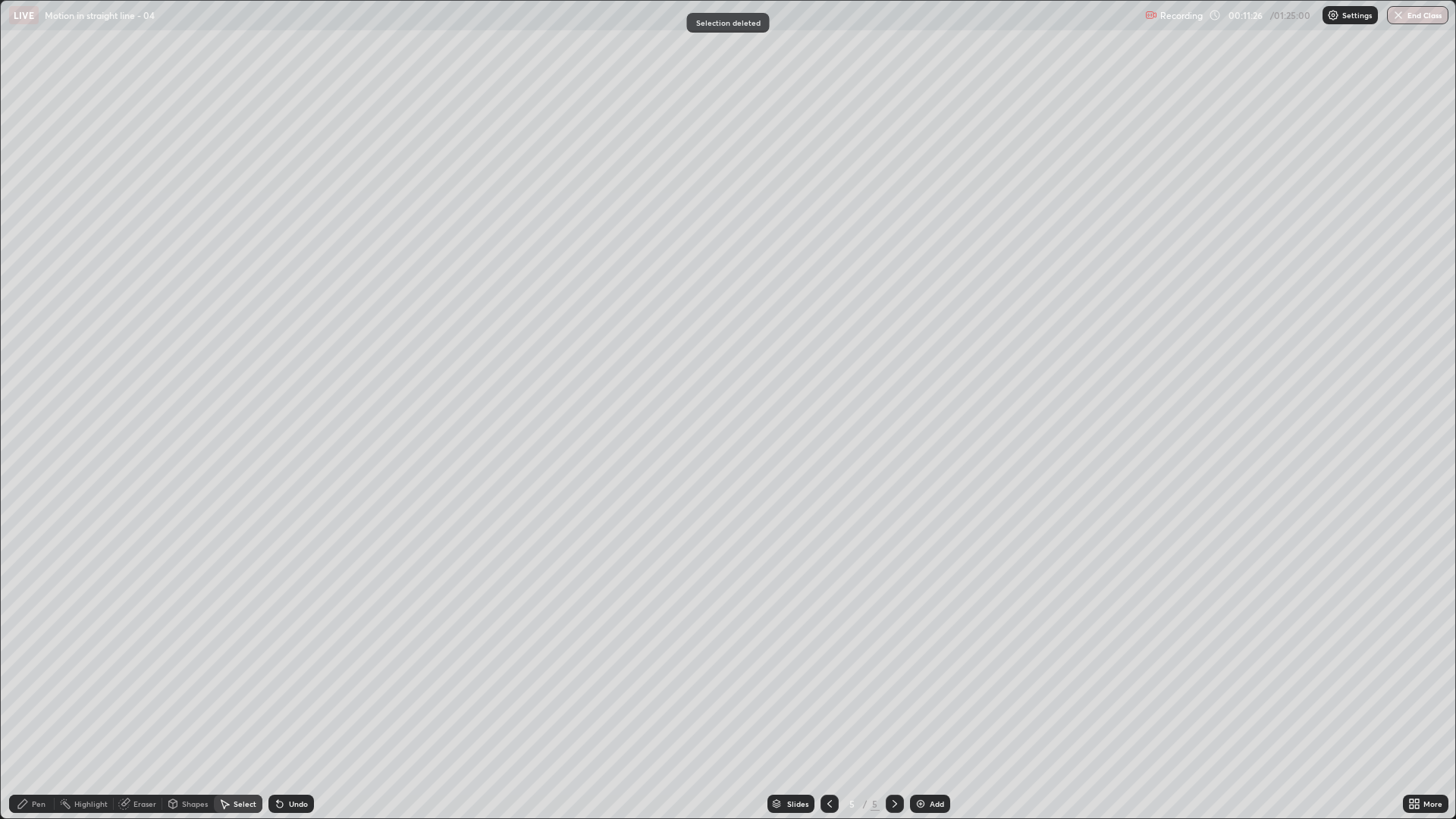
click at [41, 690] on div "Pen" at bounding box center [39, 804] width 13 height 8
click at [29, 488] on div at bounding box center [27, 492] width 9 height 9
click at [298, 690] on div "Undo" at bounding box center [299, 804] width 19 height 8
click at [28, 543] on div at bounding box center [27, 540] width 9 height 9
click at [29, 421] on div at bounding box center [27, 418] width 9 height 9
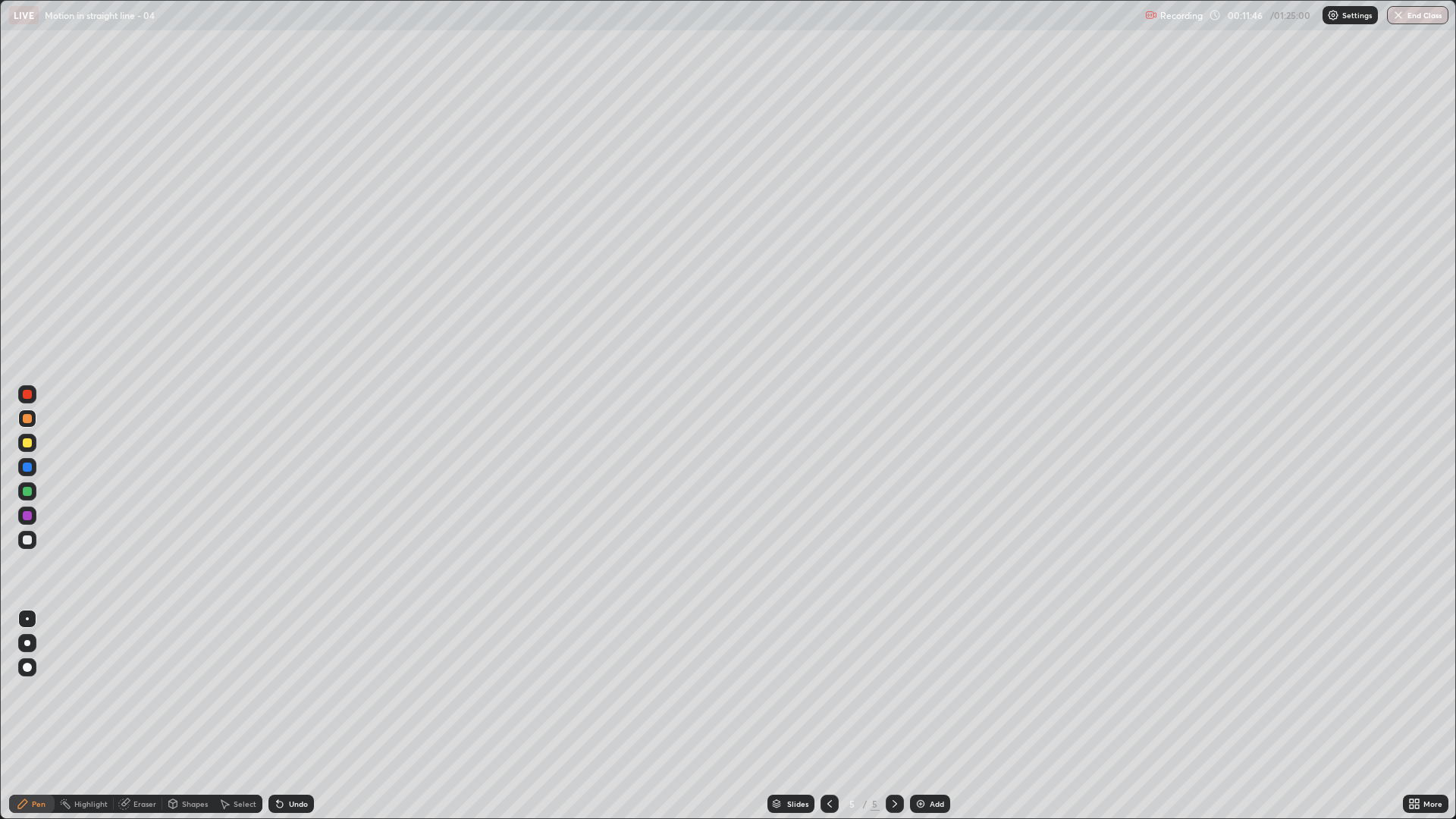
click at [183, 690] on div "Shapes" at bounding box center [188, 804] width 52 height 18
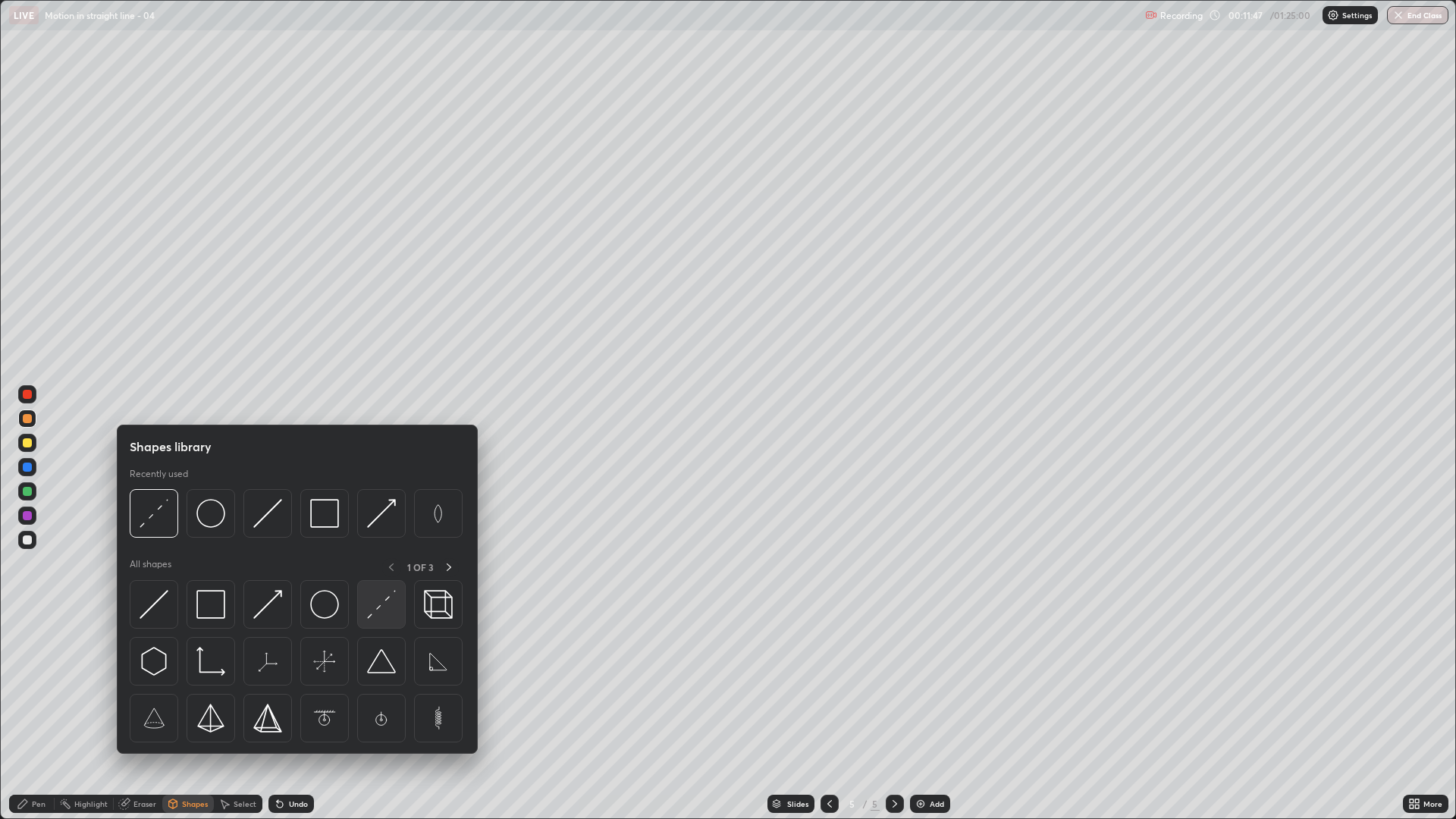
click at [370, 603] on img at bounding box center [382, 604] width 29 height 29
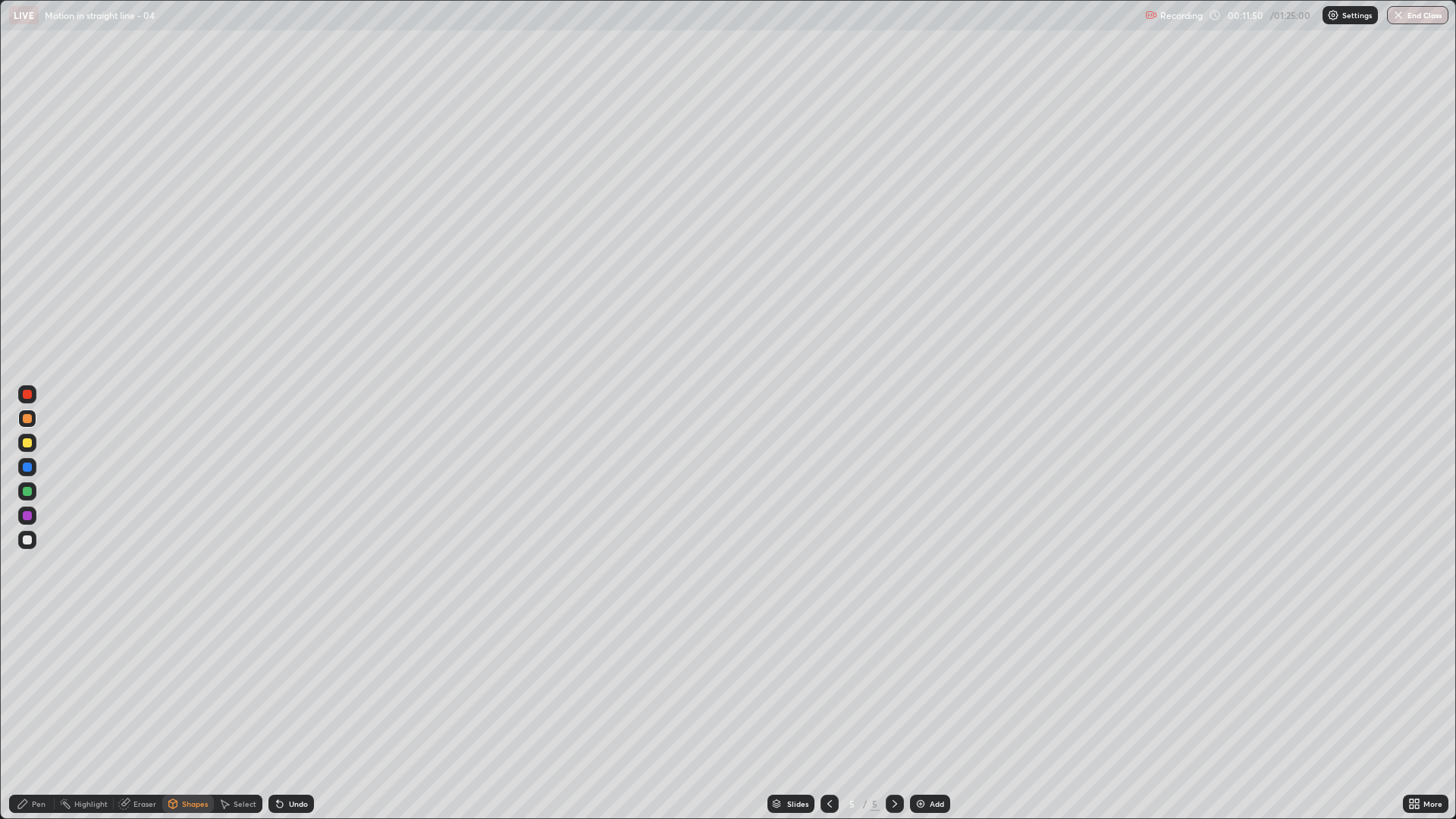
click at [35, 690] on div "Pen" at bounding box center [39, 804] width 13 height 8
click at [26, 443] on div at bounding box center [27, 443] width 9 height 9
click at [28, 538] on div at bounding box center [27, 540] width 9 height 9
click at [190, 690] on div "Shapes" at bounding box center [194, 804] width 25 height 8
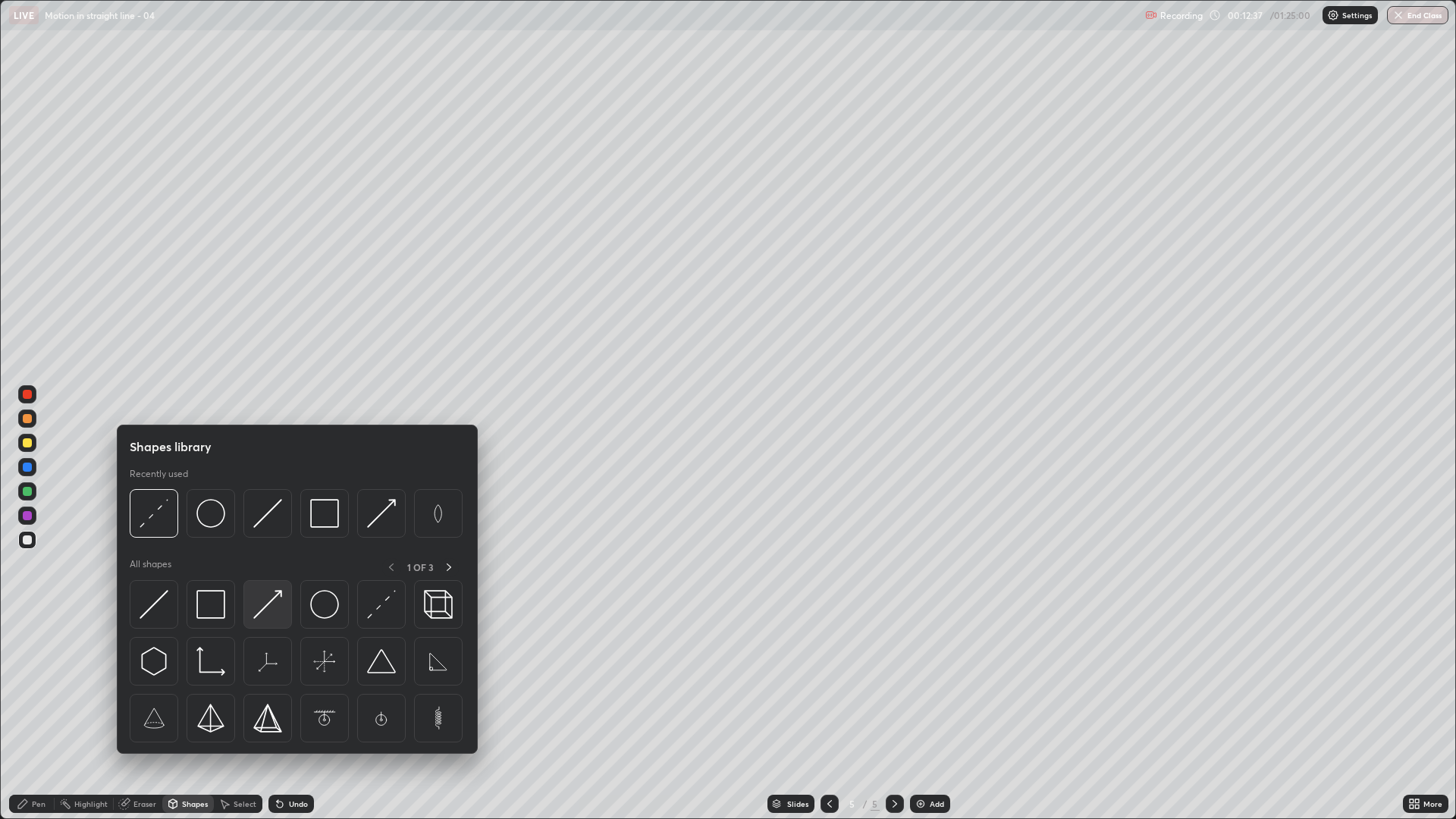
click at [274, 596] on img at bounding box center [268, 604] width 29 height 29
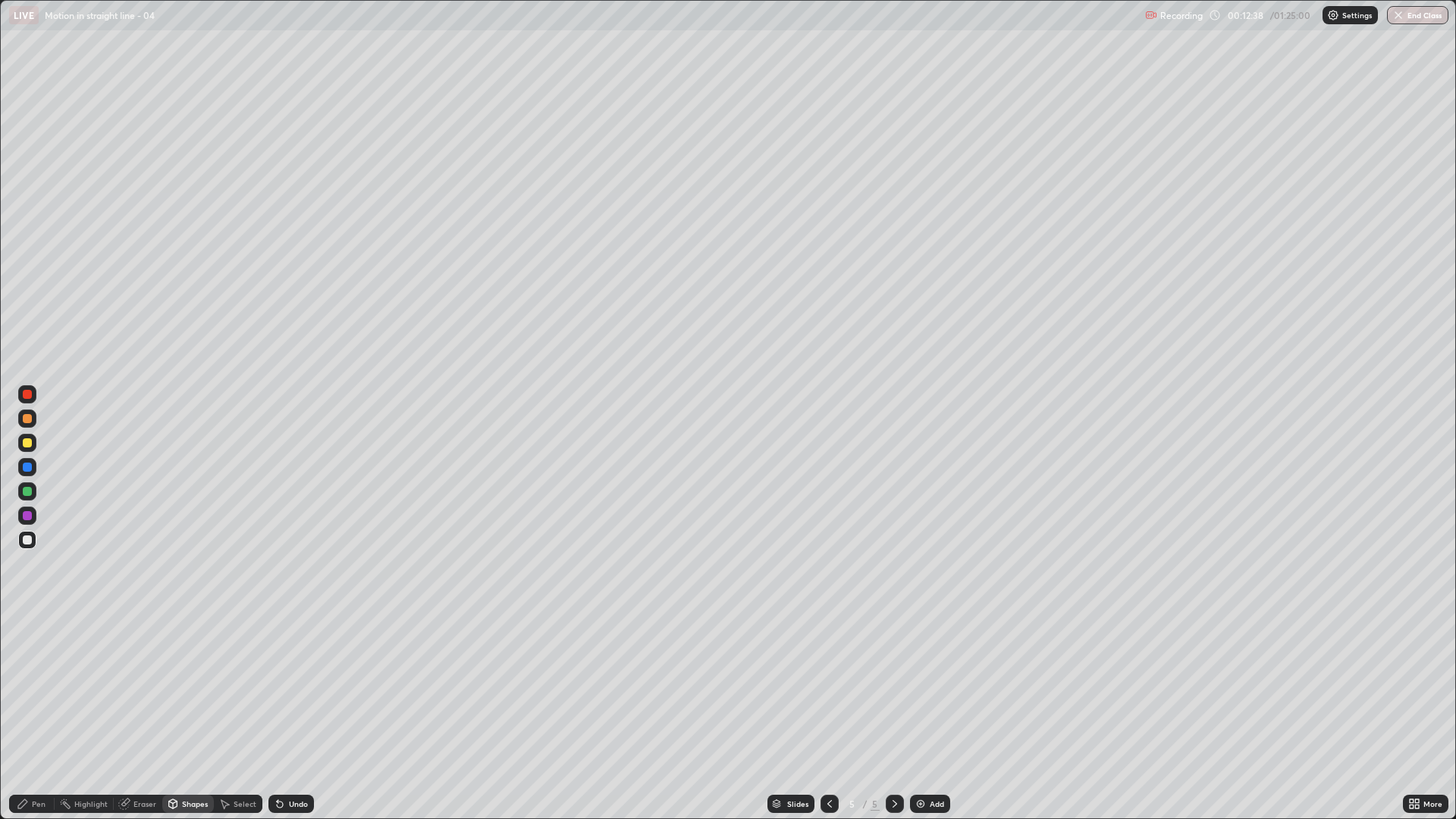
click at [29, 445] on div at bounding box center [27, 443] width 9 height 9
click at [28, 690] on icon at bounding box center [23, 804] width 12 height 12
click at [26, 538] on div at bounding box center [27, 540] width 9 height 9
click at [29, 449] on div at bounding box center [26, 442] width 18 height 18
click at [31, 492] on div at bounding box center [27, 492] width 9 height 9
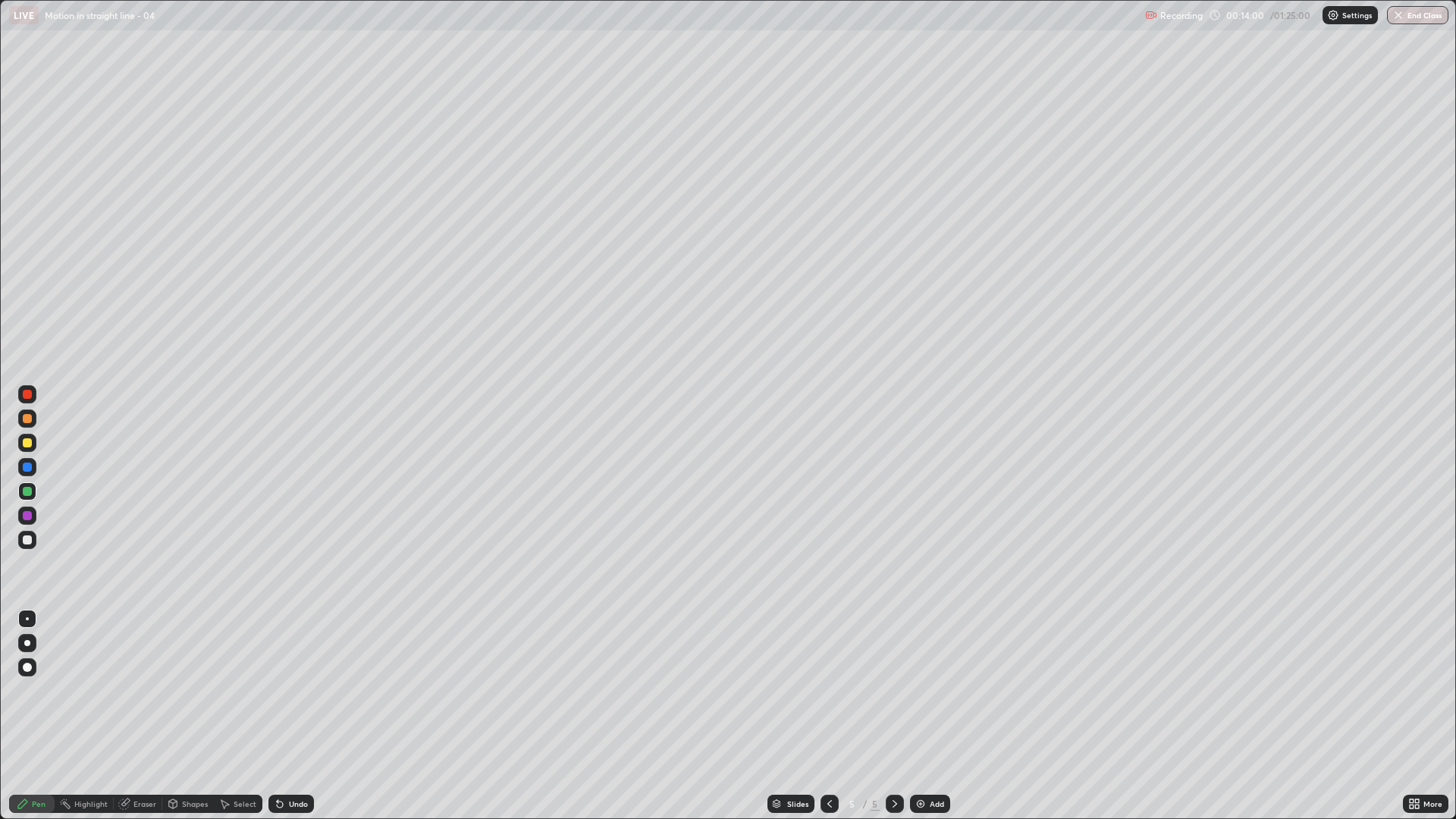
click at [286, 690] on div "Undo" at bounding box center [291, 804] width 45 height 18
click at [25, 516] on div at bounding box center [27, 516] width 9 height 9
click at [27, 444] on div at bounding box center [27, 443] width 9 height 9
click at [188, 690] on div "Shapes" at bounding box center [194, 804] width 25 height 8
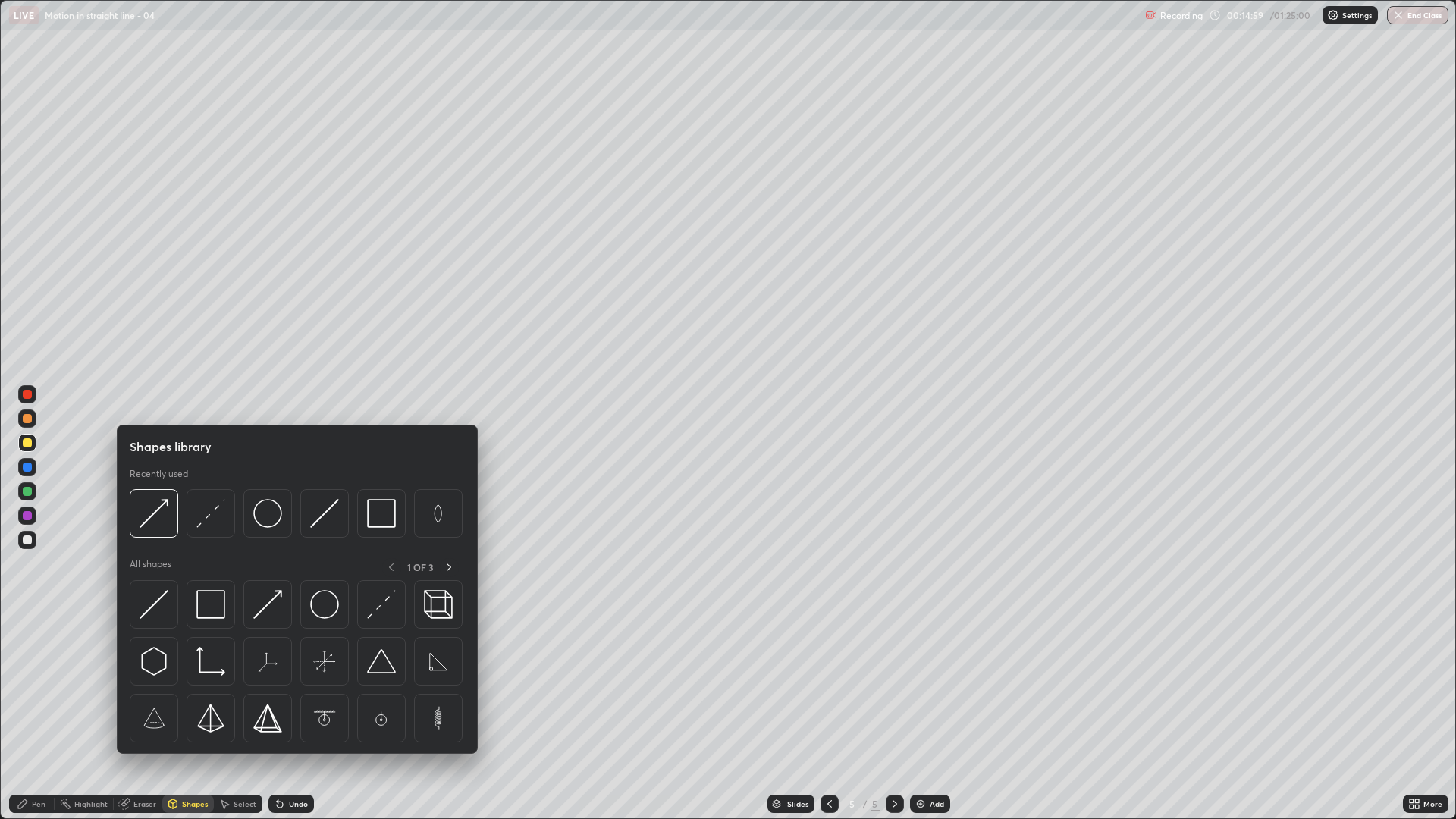
click at [27, 536] on div at bounding box center [27, 540] width 9 height 9
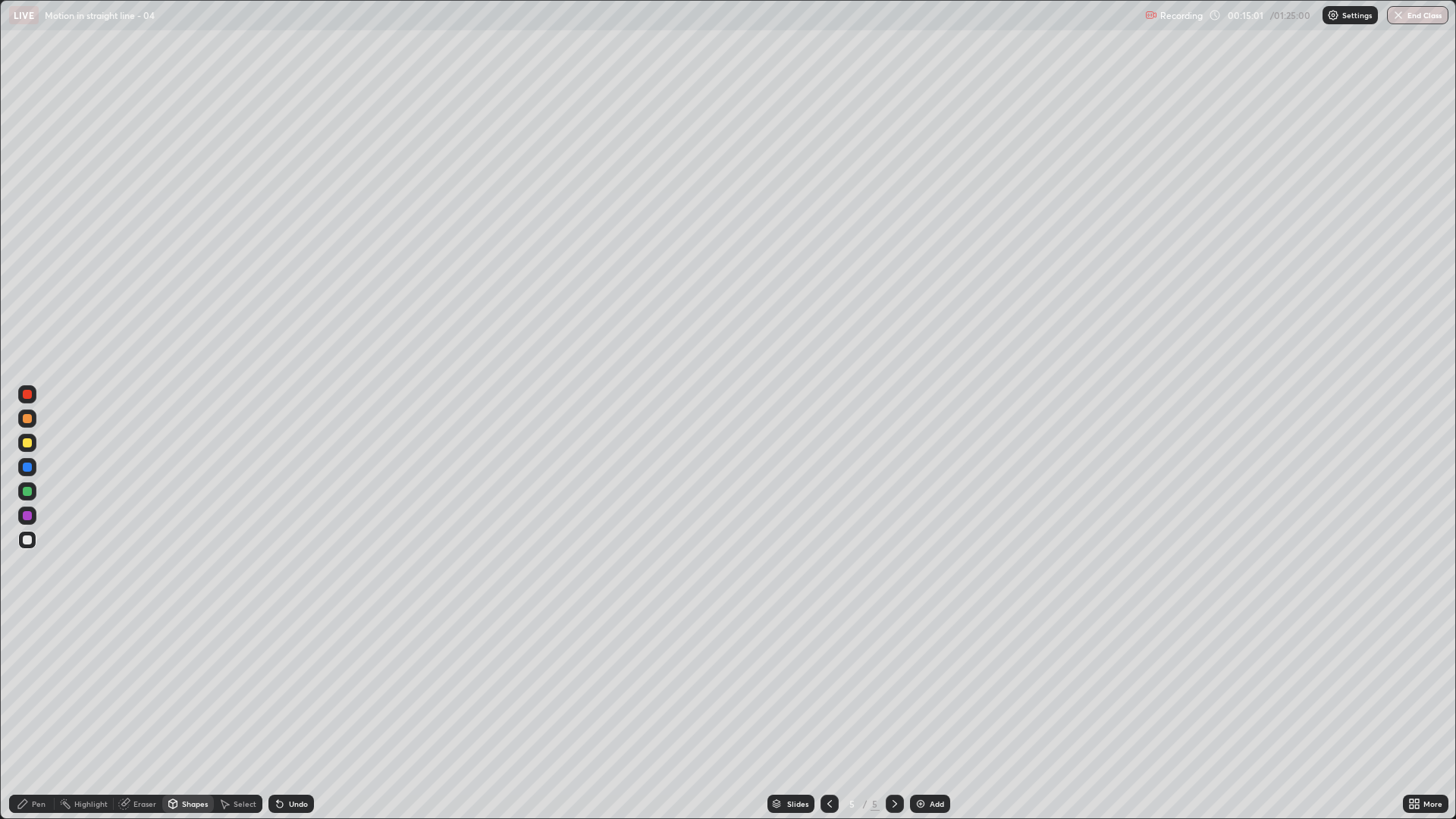
click at [294, 690] on div "Undo" at bounding box center [299, 804] width 19 height 8
click at [29, 690] on icon at bounding box center [23, 804] width 12 height 12
click at [44, 690] on div "Pen" at bounding box center [32, 804] width 45 height 18
click at [31, 450] on div at bounding box center [26, 442] width 18 height 18
click at [31, 541] on div at bounding box center [27, 540] width 9 height 9
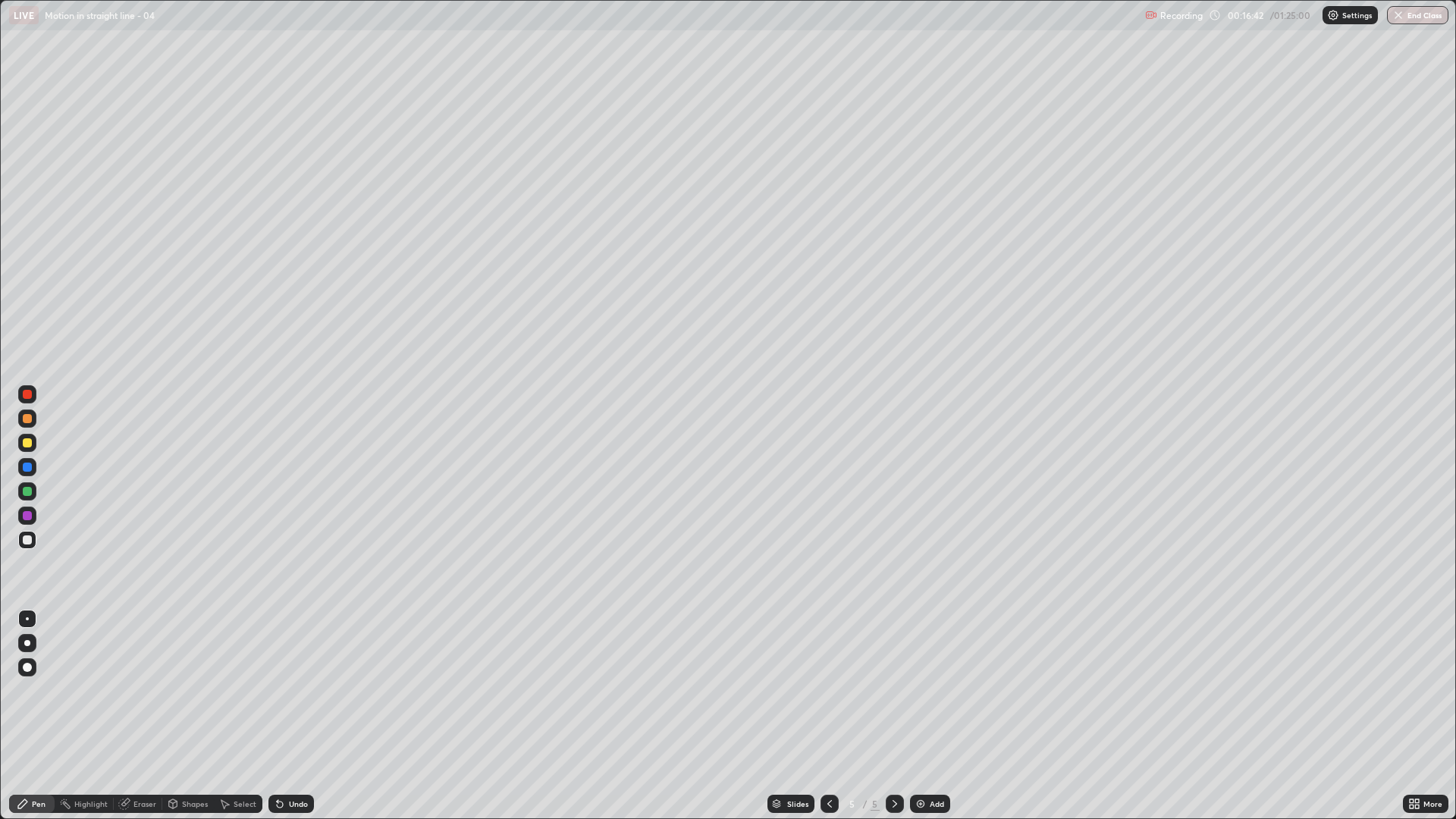
click at [33, 468] on div at bounding box center [26, 467] width 18 height 18
click at [27, 415] on div at bounding box center [27, 418] width 9 height 9
click at [25, 495] on div at bounding box center [27, 492] width 9 height 9
click at [826, 690] on icon at bounding box center [829, 804] width 12 height 12
click at [893, 690] on icon at bounding box center [894, 804] width 12 height 12
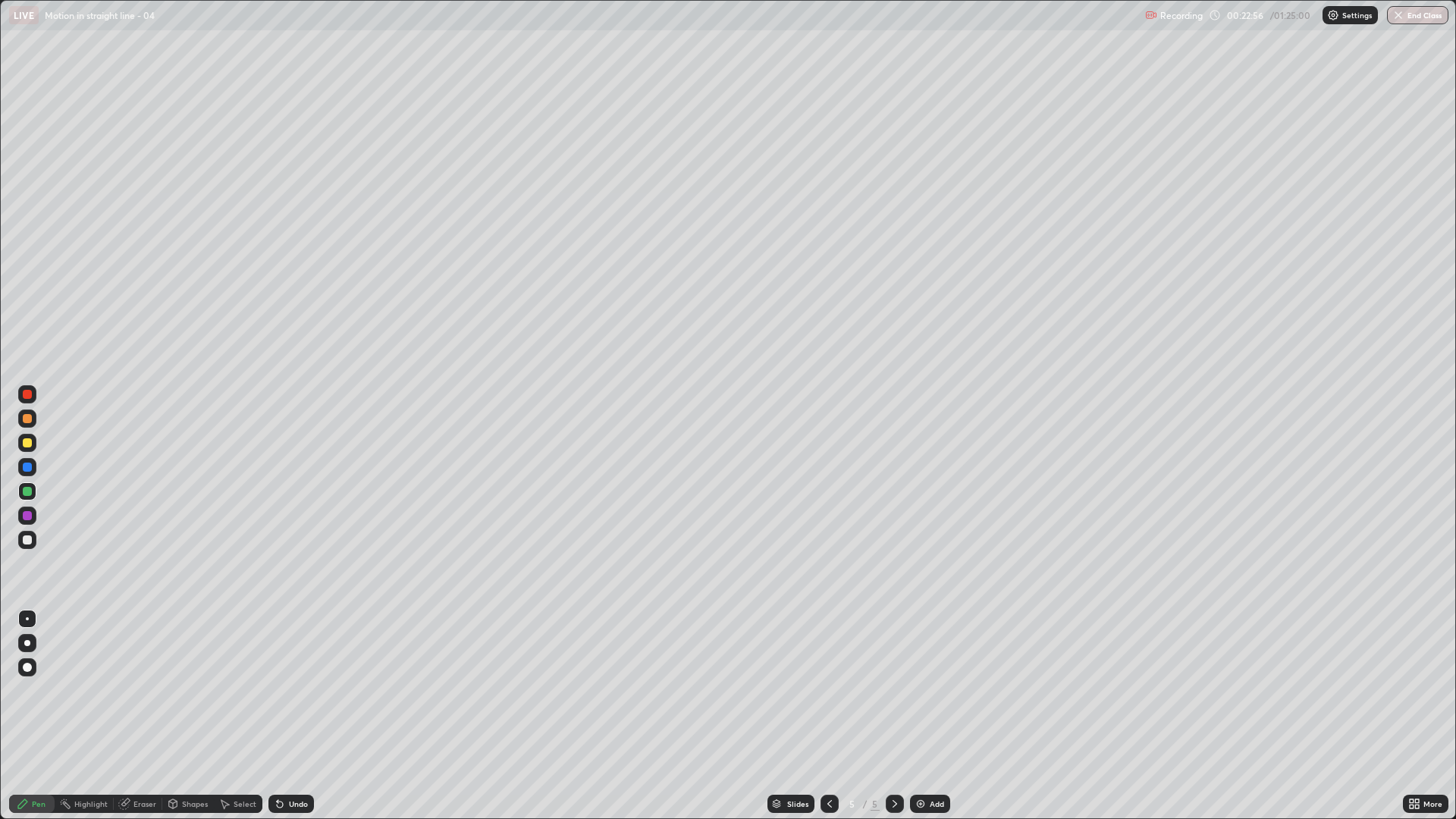
click at [930, 690] on div "Add" at bounding box center [937, 804] width 14 height 8
click at [32, 443] on div at bounding box center [26, 442] width 18 height 18
click at [32, 495] on div at bounding box center [26, 491] width 18 height 18
click at [27, 417] on div at bounding box center [27, 418] width 9 height 9
click at [188, 690] on div "Shapes" at bounding box center [194, 804] width 25 height 8
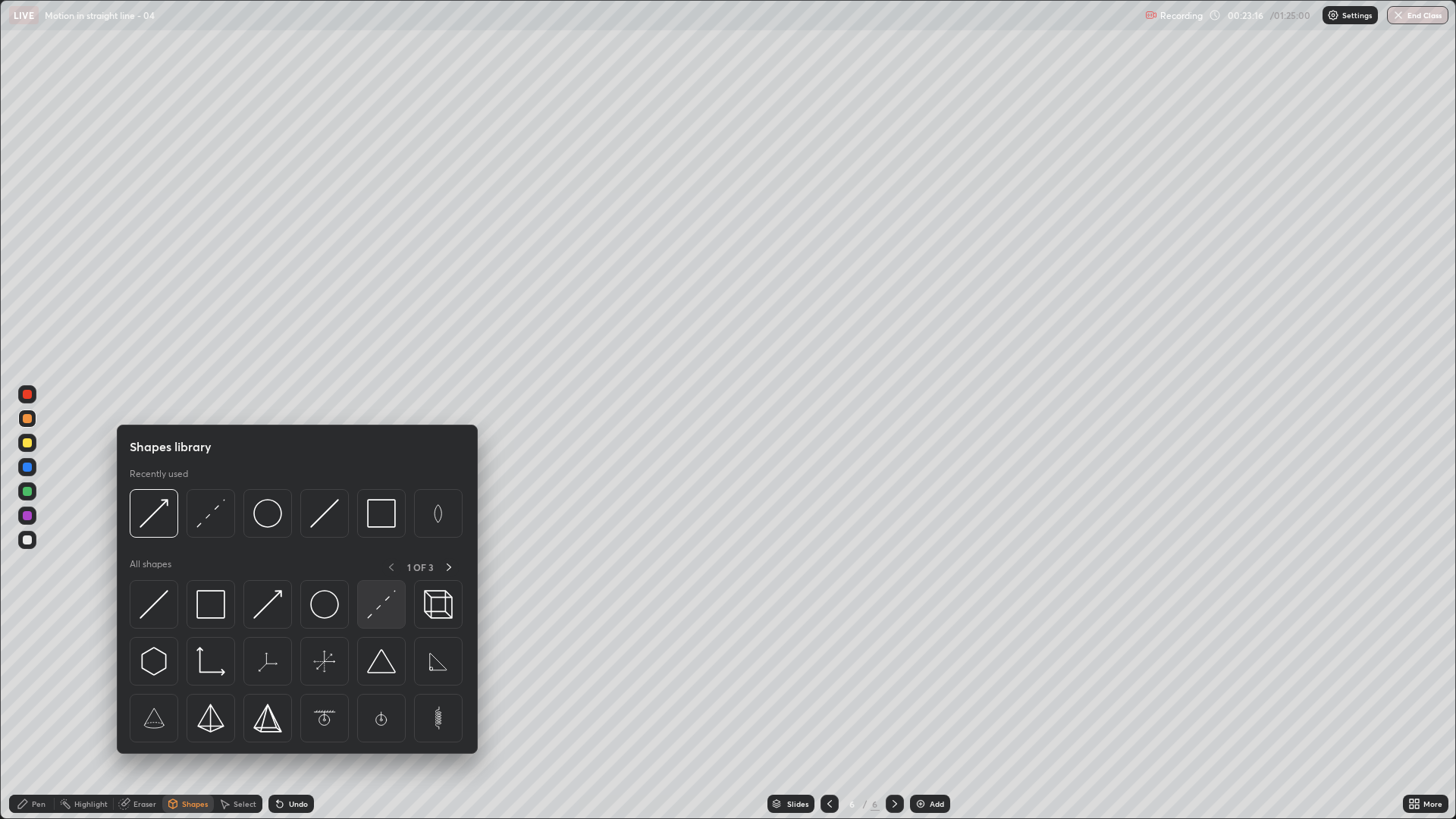
click at [371, 605] on img at bounding box center [382, 604] width 29 height 29
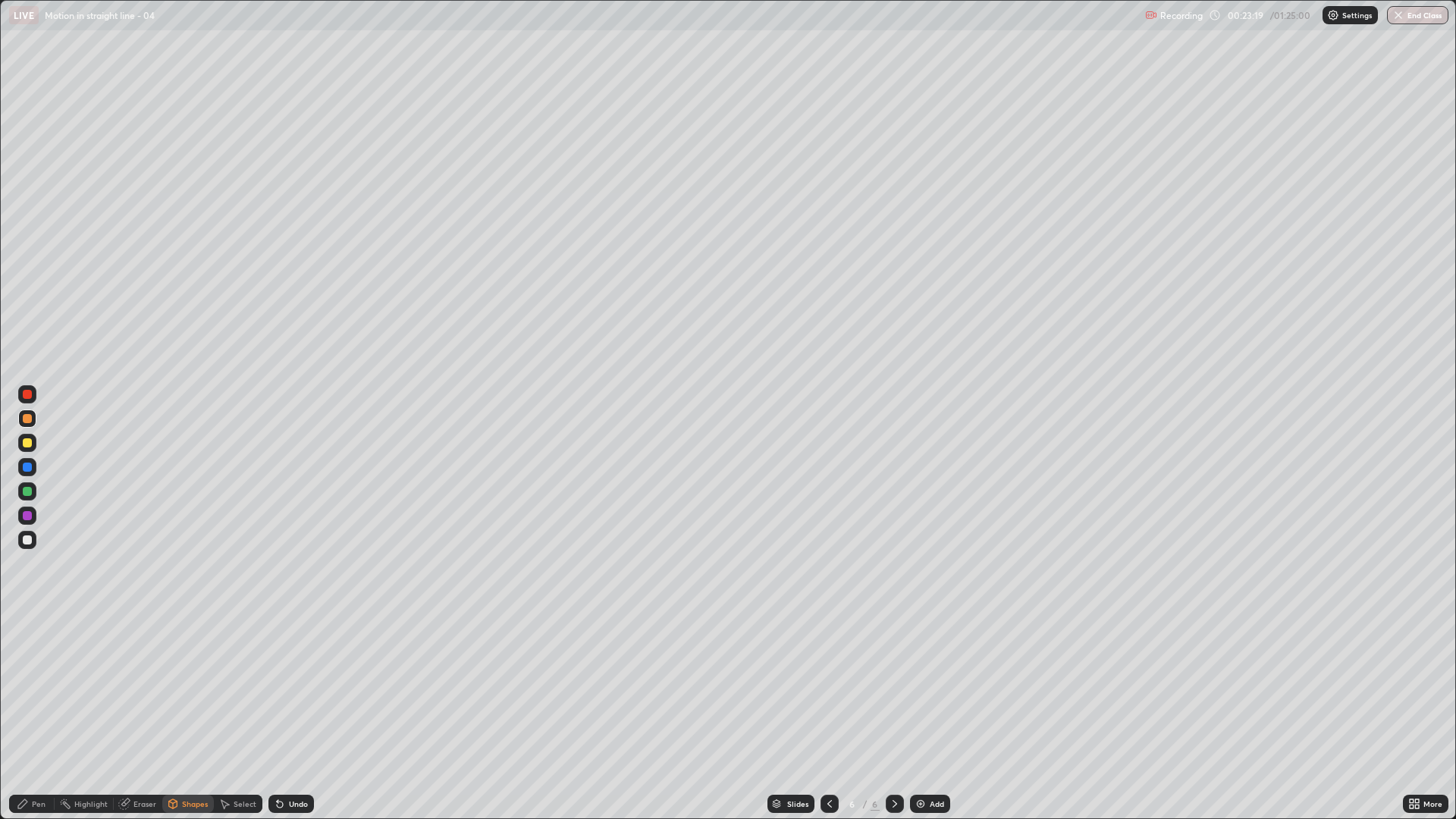
click at [37, 690] on div "Pen" at bounding box center [39, 804] width 13 height 8
click at [29, 534] on div at bounding box center [26, 539] width 18 height 18
click at [29, 422] on div at bounding box center [27, 418] width 9 height 9
click at [33, 492] on div at bounding box center [26, 491] width 18 height 18
click at [297, 690] on div "Undo" at bounding box center [299, 804] width 19 height 8
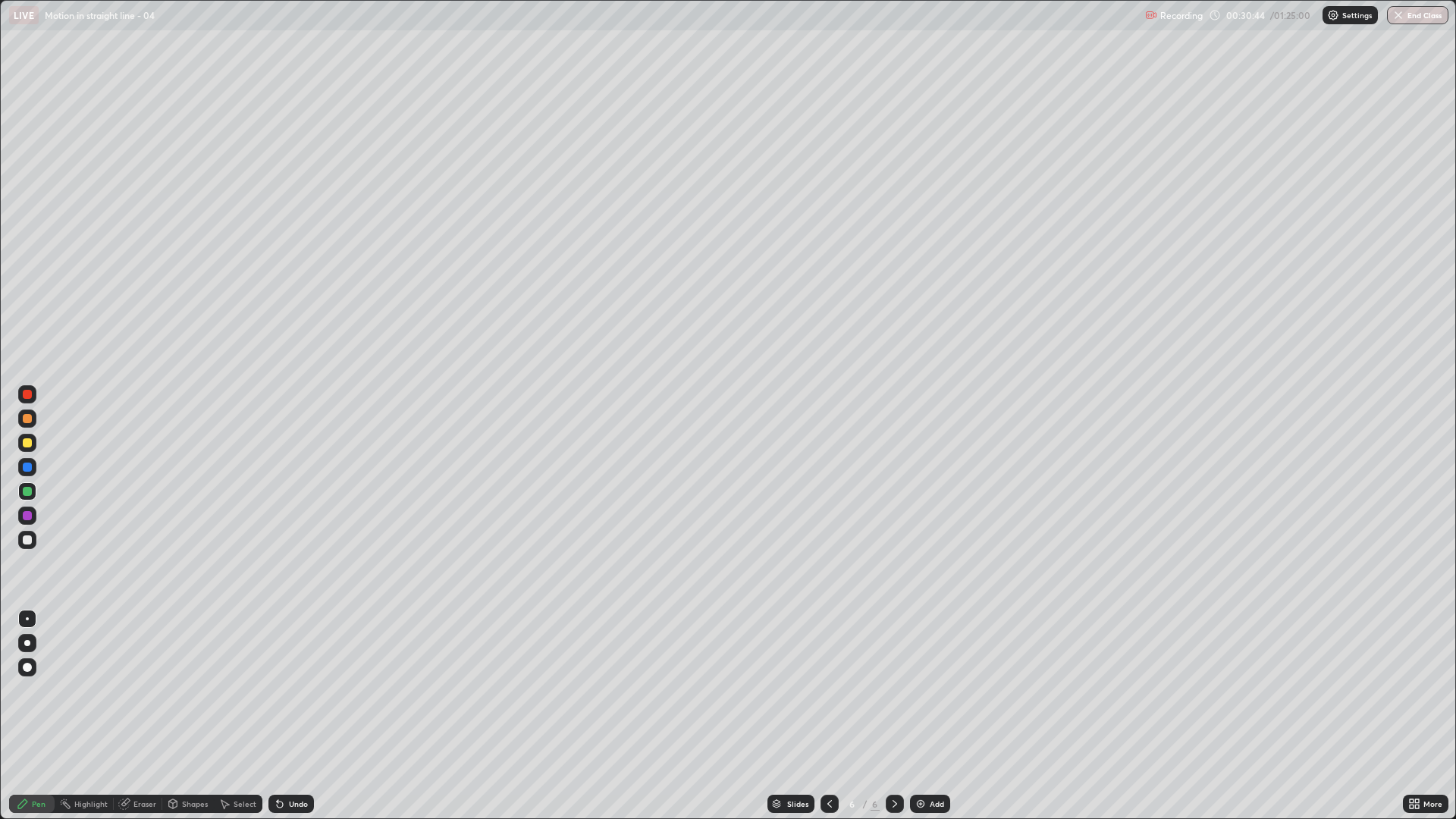
click at [27, 445] on div at bounding box center [27, 443] width 9 height 9
click at [24, 543] on div at bounding box center [27, 540] width 9 height 9
click at [285, 690] on div "Undo" at bounding box center [291, 804] width 45 height 18
click at [929, 690] on div "Slides 6 / 6 Add" at bounding box center [859, 804] width 1089 height 30
click at [927, 690] on div "Add" at bounding box center [930, 804] width 41 height 18
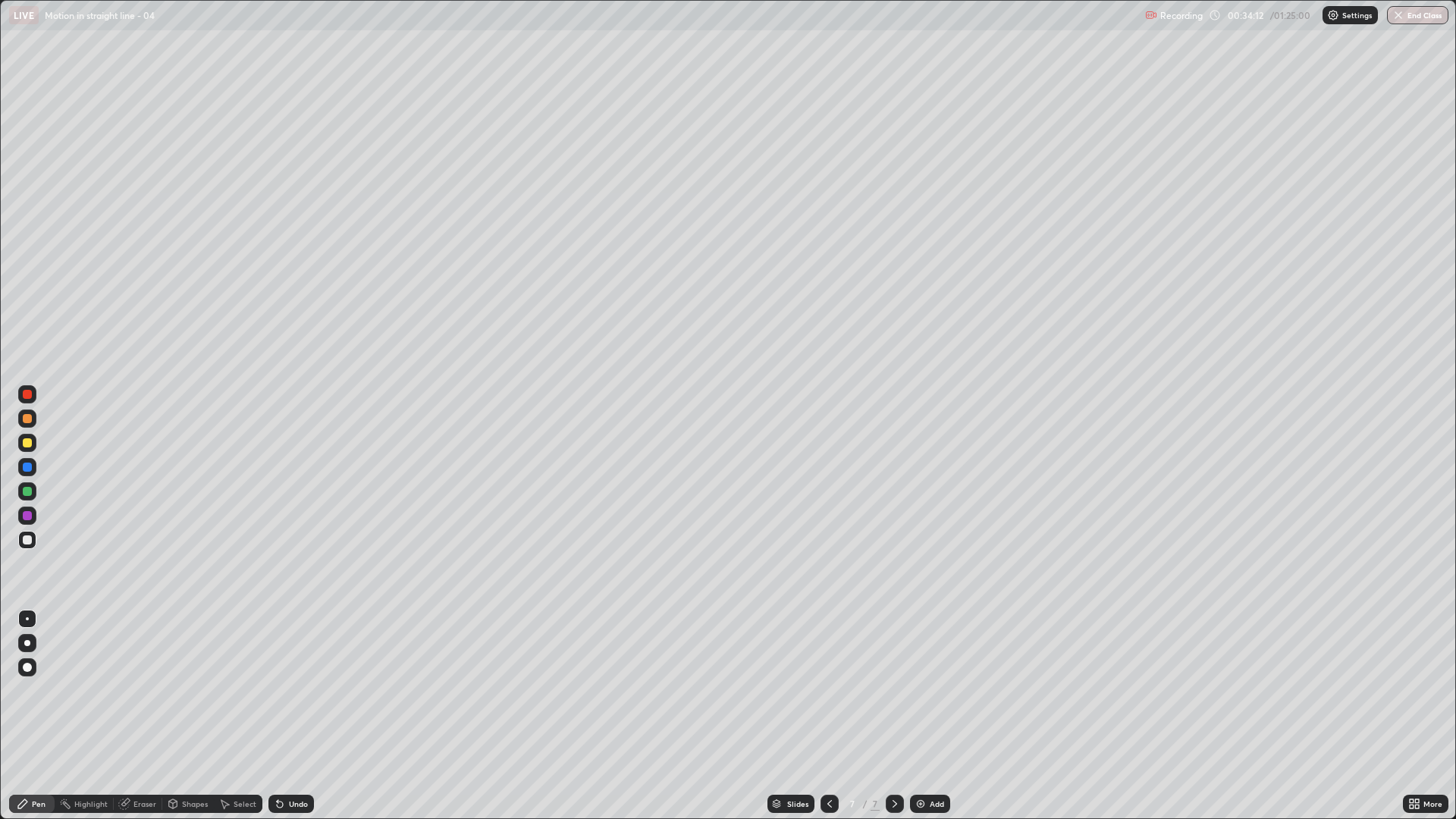
click at [29, 496] on div at bounding box center [27, 492] width 9 height 9
click at [26, 444] on div at bounding box center [27, 443] width 9 height 9
click at [25, 534] on div at bounding box center [26, 539] width 18 height 18
click at [26, 542] on div at bounding box center [27, 540] width 9 height 9
click at [295, 690] on div "Undo" at bounding box center [299, 804] width 19 height 8
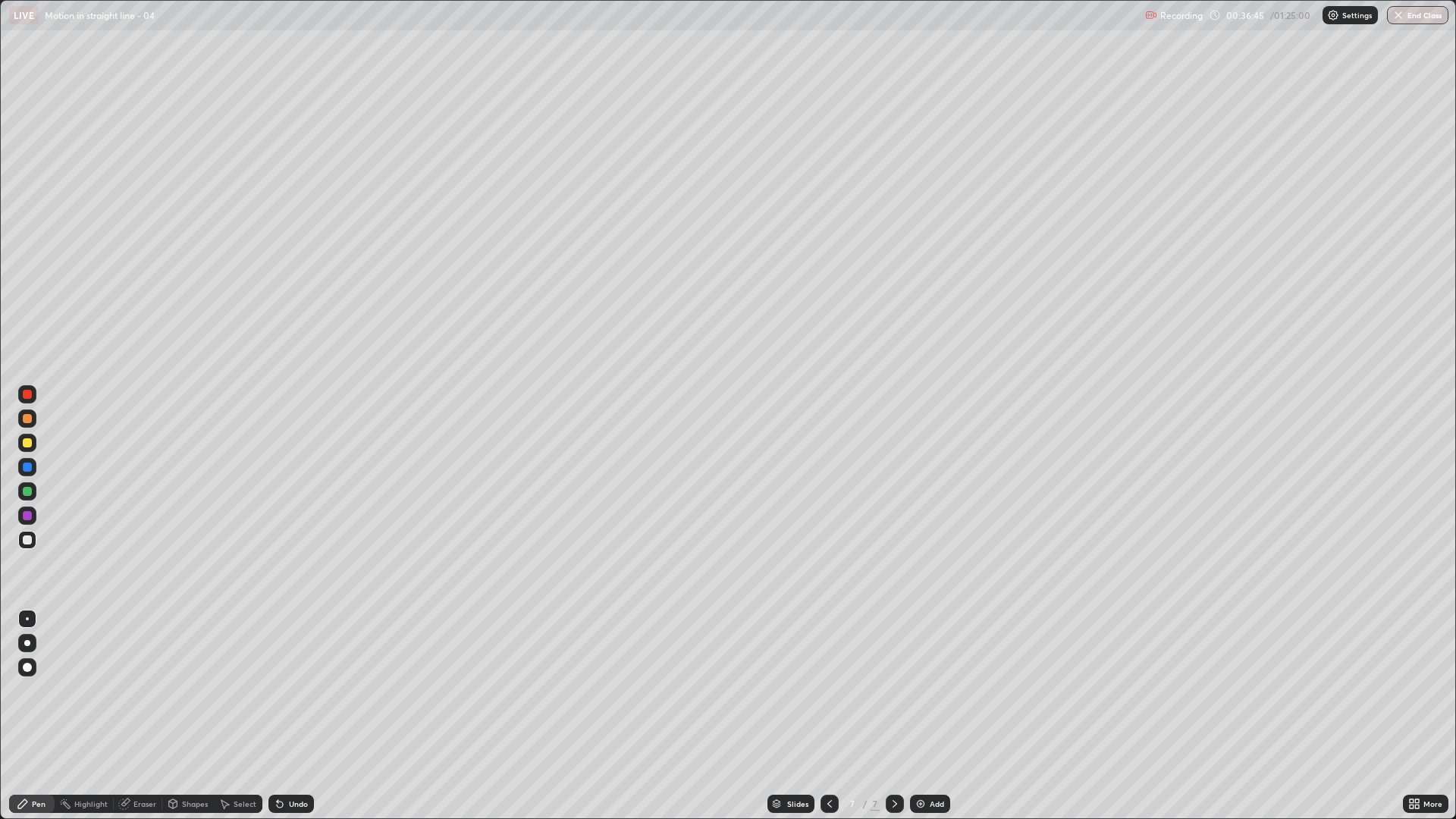
click at [938, 690] on div "Add" at bounding box center [937, 804] width 14 height 8
click at [189, 690] on div "Shapes" at bounding box center [188, 804] width 52 height 18
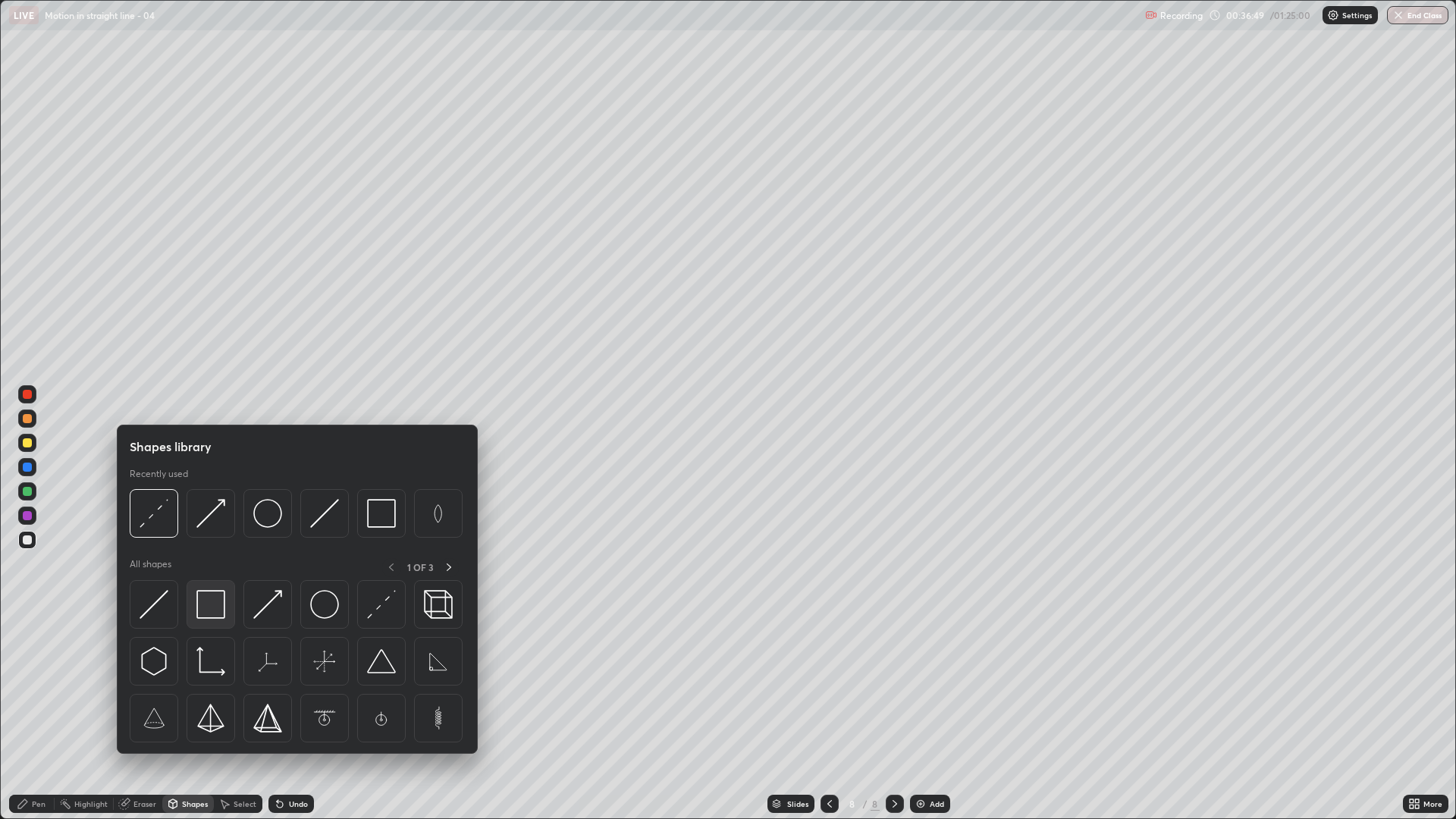
click at [221, 608] on img at bounding box center [210, 604] width 29 height 29
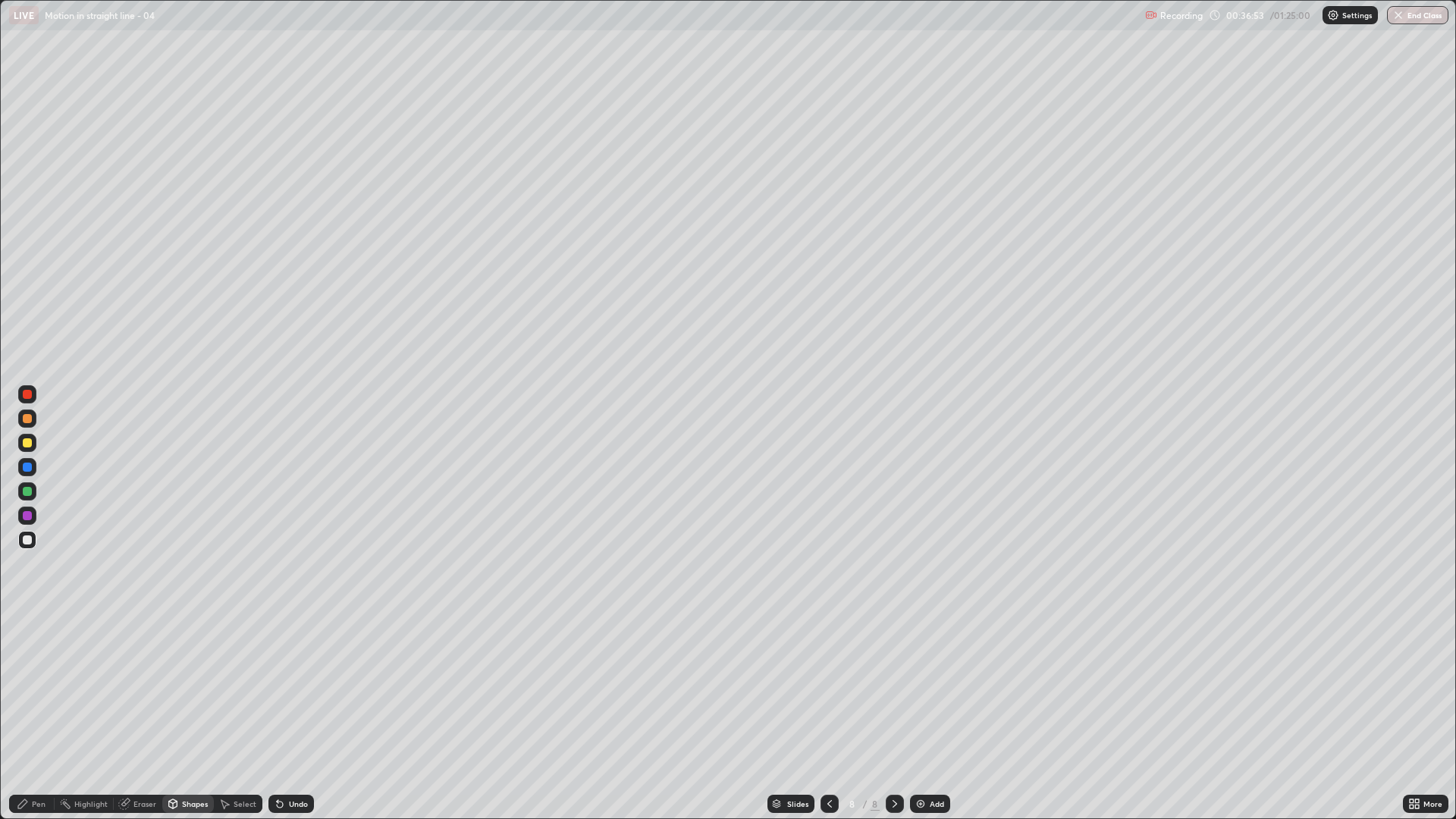
click at [32, 502] on div at bounding box center [26, 492] width 18 height 25
click at [31, 517] on div at bounding box center [27, 516] width 9 height 9
click at [237, 690] on div "Select" at bounding box center [245, 804] width 23 height 8
click at [192, 690] on div "Shapes" at bounding box center [194, 804] width 25 height 8
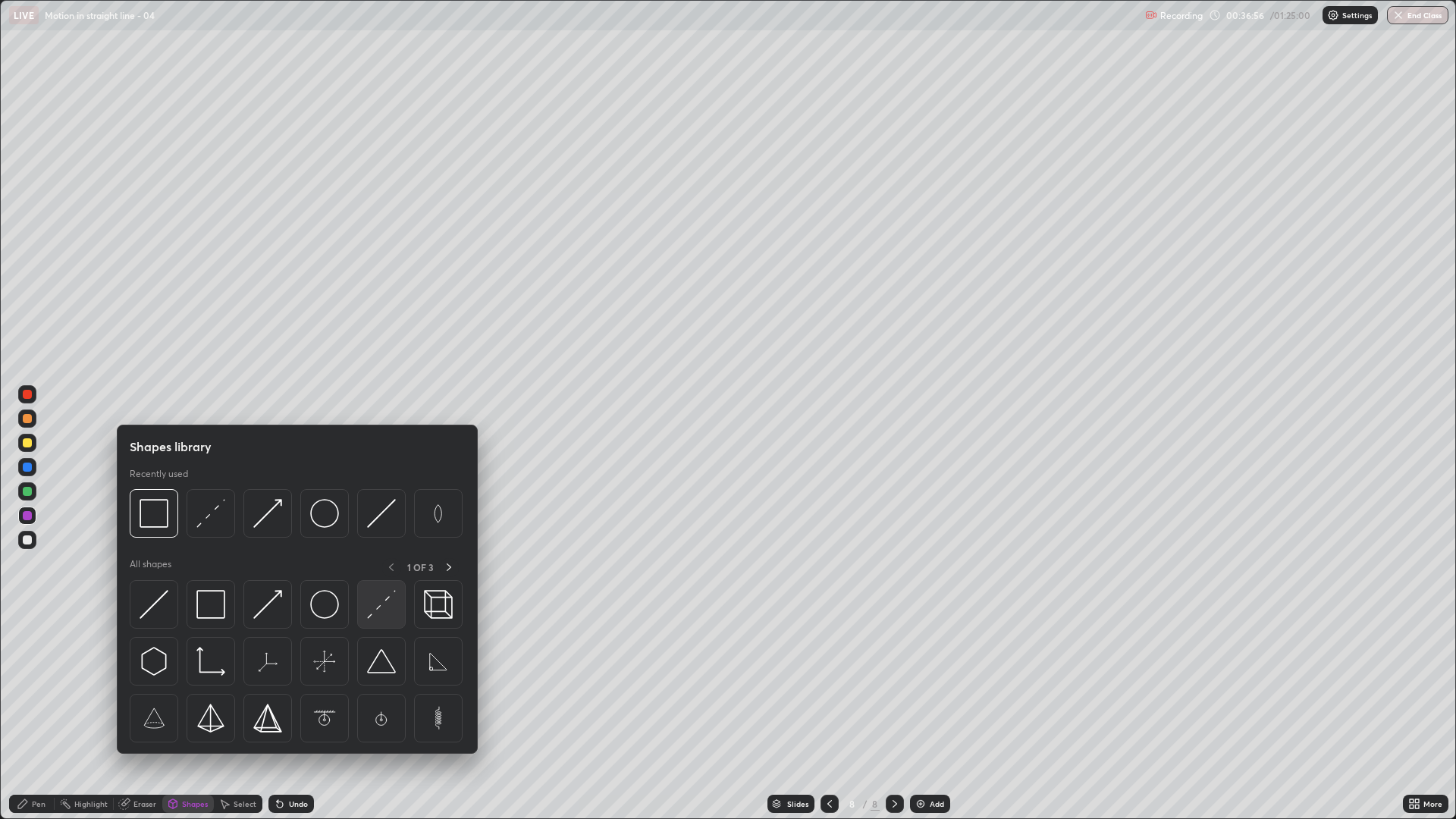
click at [386, 612] on img at bounding box center [382, 604] width 29 height 29
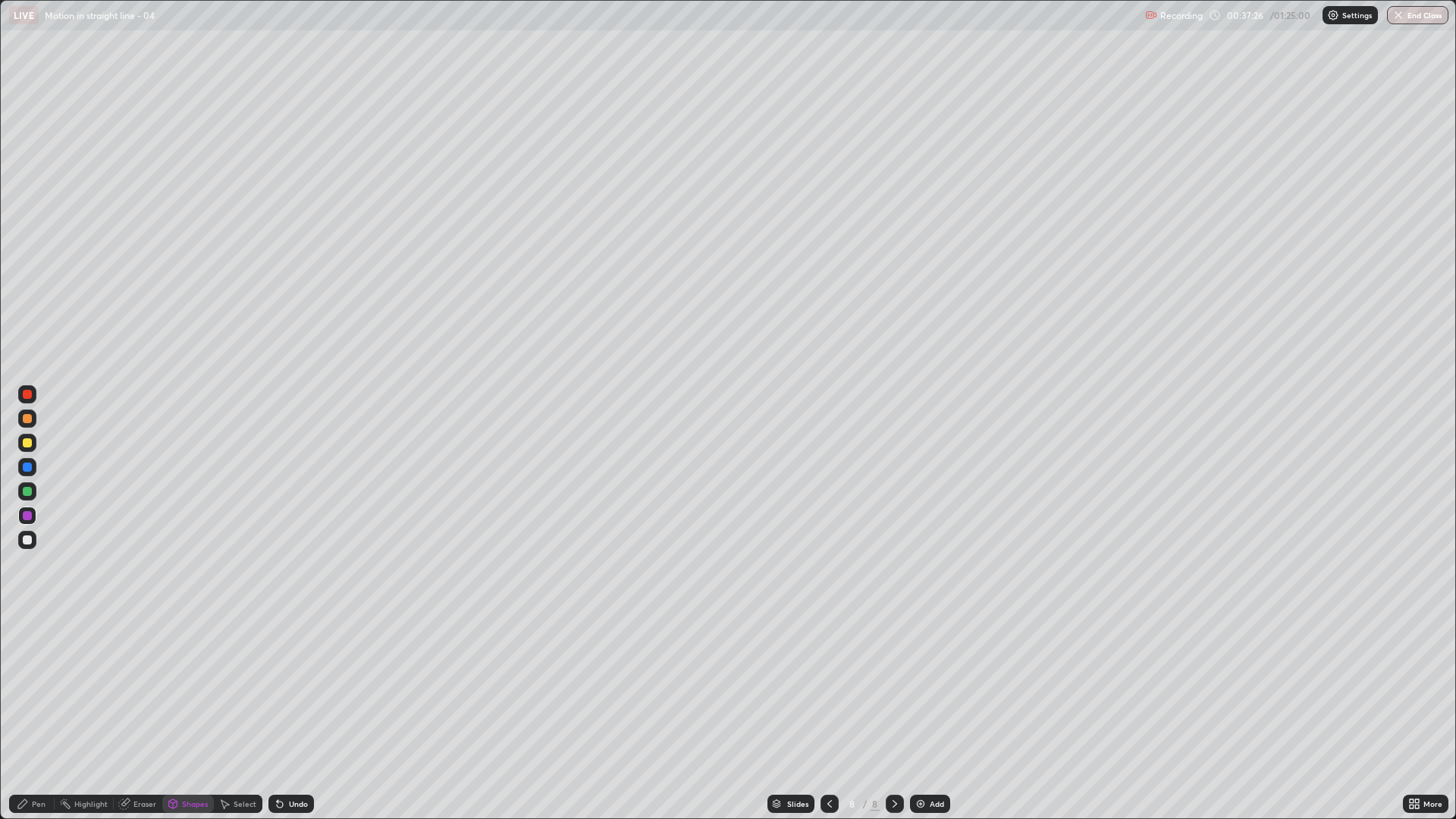
click at [30, 488] on div at bounding box center [27, 492] width 9 height 9
click at [286, 690] on div "Undo" at bounding box center [291, 804] width 45 height 18
click at [44, 690] on div "Pen" at bounding box center [39, 804] width 13 height 8
click at [145, 690] on div "Eraser" at bounding box center [145, 804] width 23 height 8
click at [197, 690] on div "Shapes" at bounding box center [194, 804] width 25 height 8
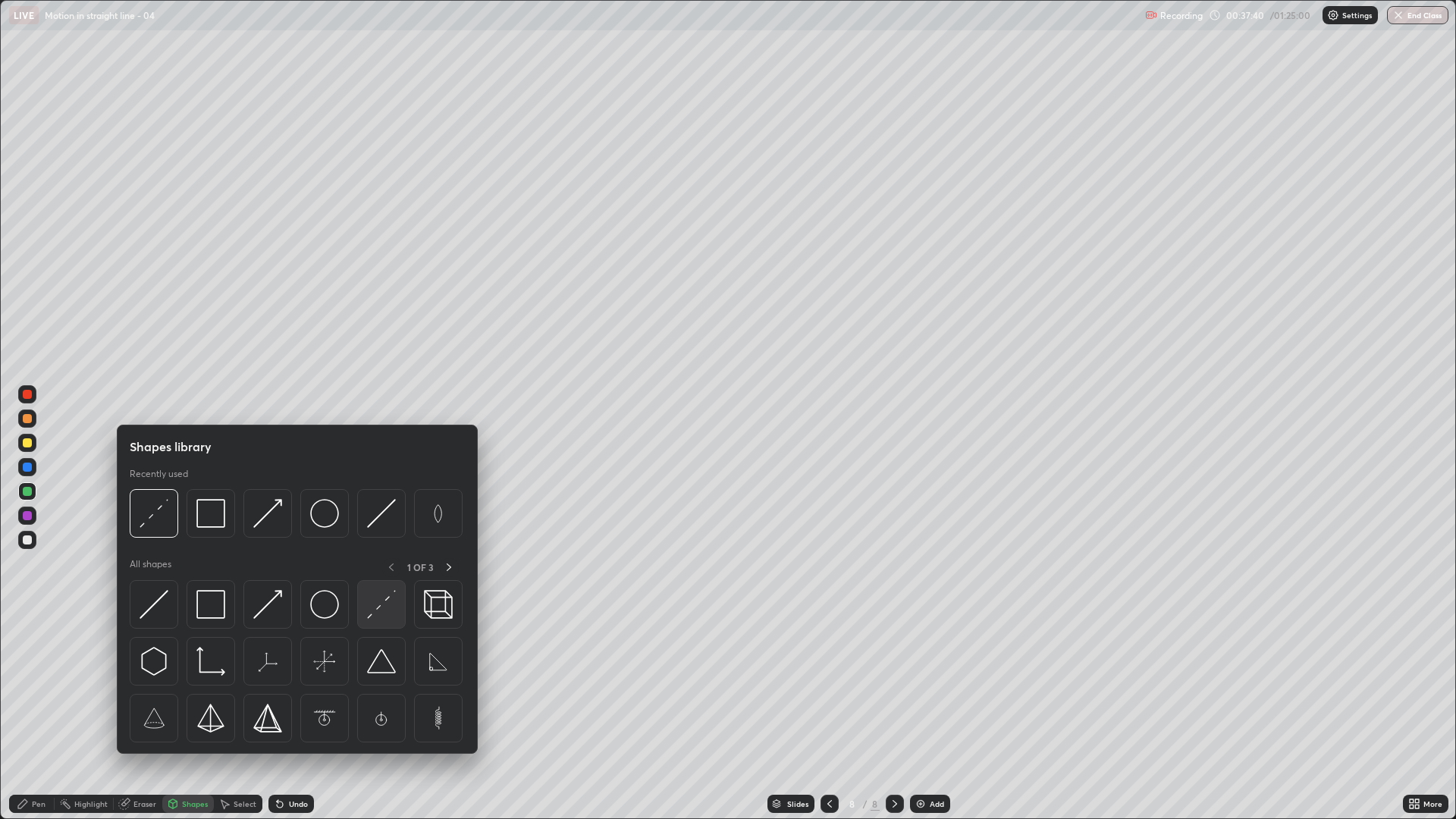
click at [382, 603] on img at bounding box center [382, 604] width 29 height 29
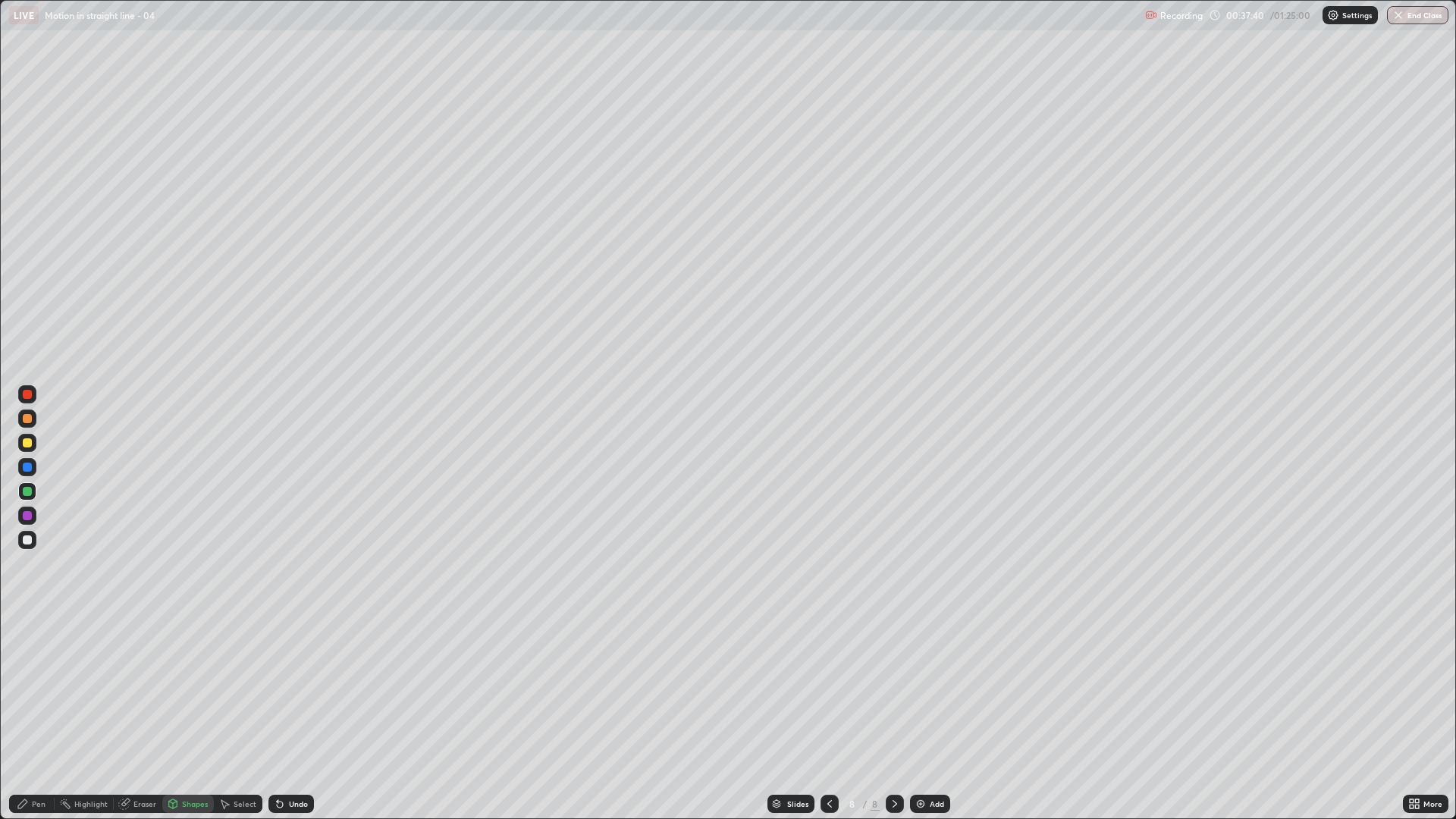
click at [36, 517] on div at bounding box center [26, 516] width 18 height 18
click at [32, 493] on div at bounding box center [26, 491] width 18 height 18
click at [189, 690] on div "Shapes" at bounding box center [194, 804] width 25 height 8
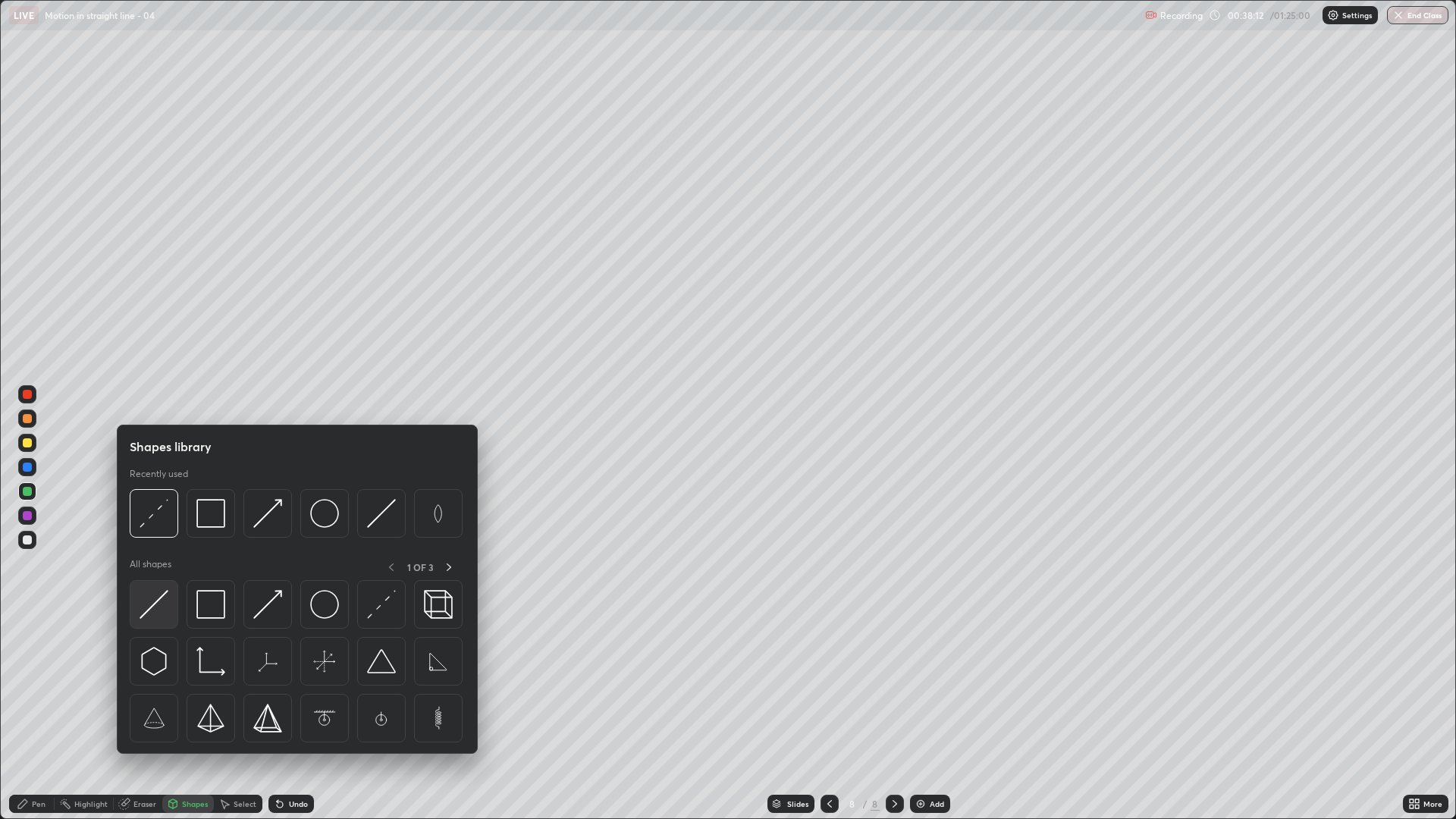
click at [161, 609] on img at bounding box center [154, 604] width 29 height 29
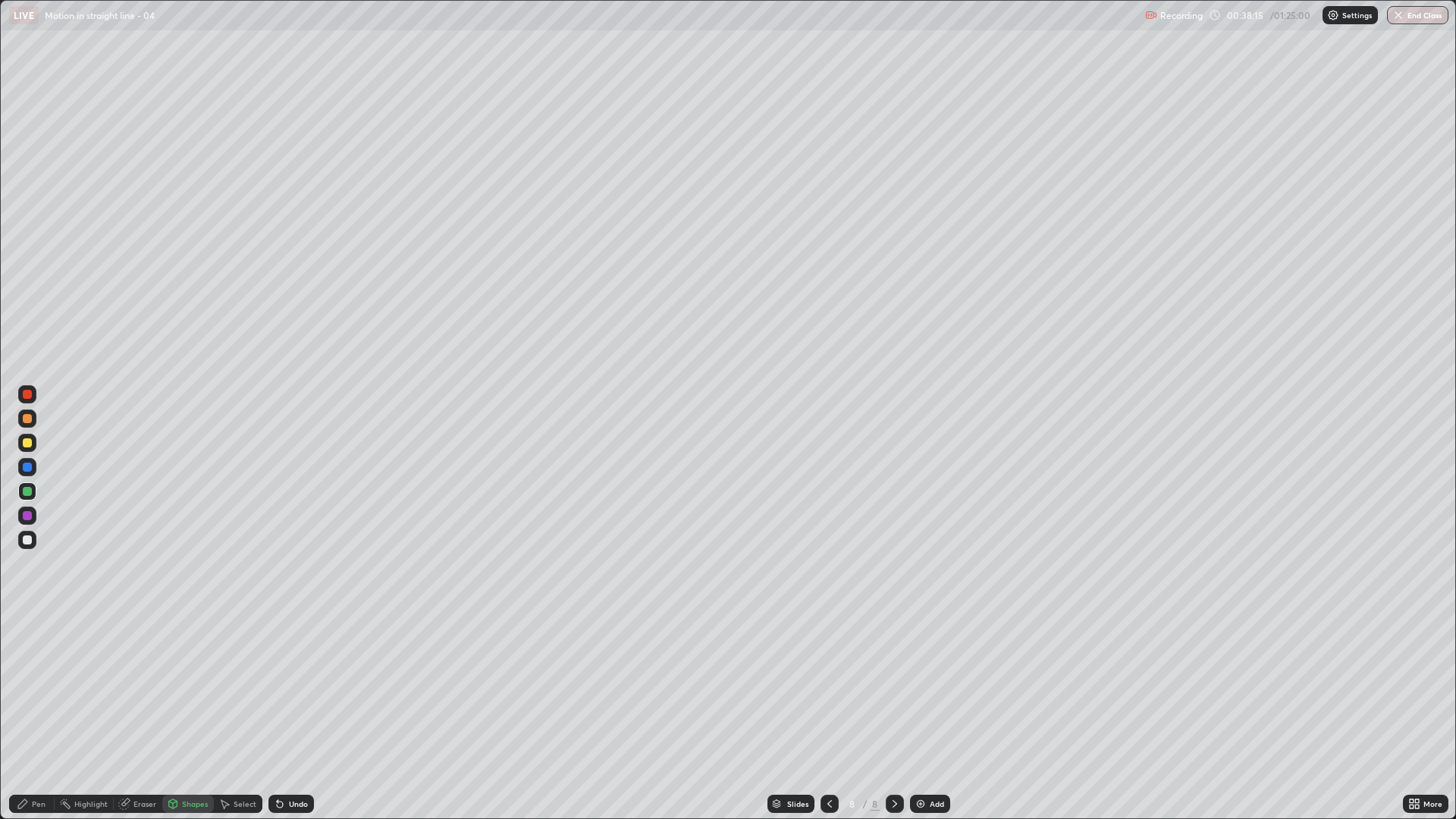
click at [290, 690] on div "Undo" at bounding box center [299, 804] width 19 height 8
click at [35, 690] on div "Pen" at bounding box center [39, 804] width 13 height 8
click at [182, 690] on div "Shapes" at bounding box center [194, 804] width 25 height 8
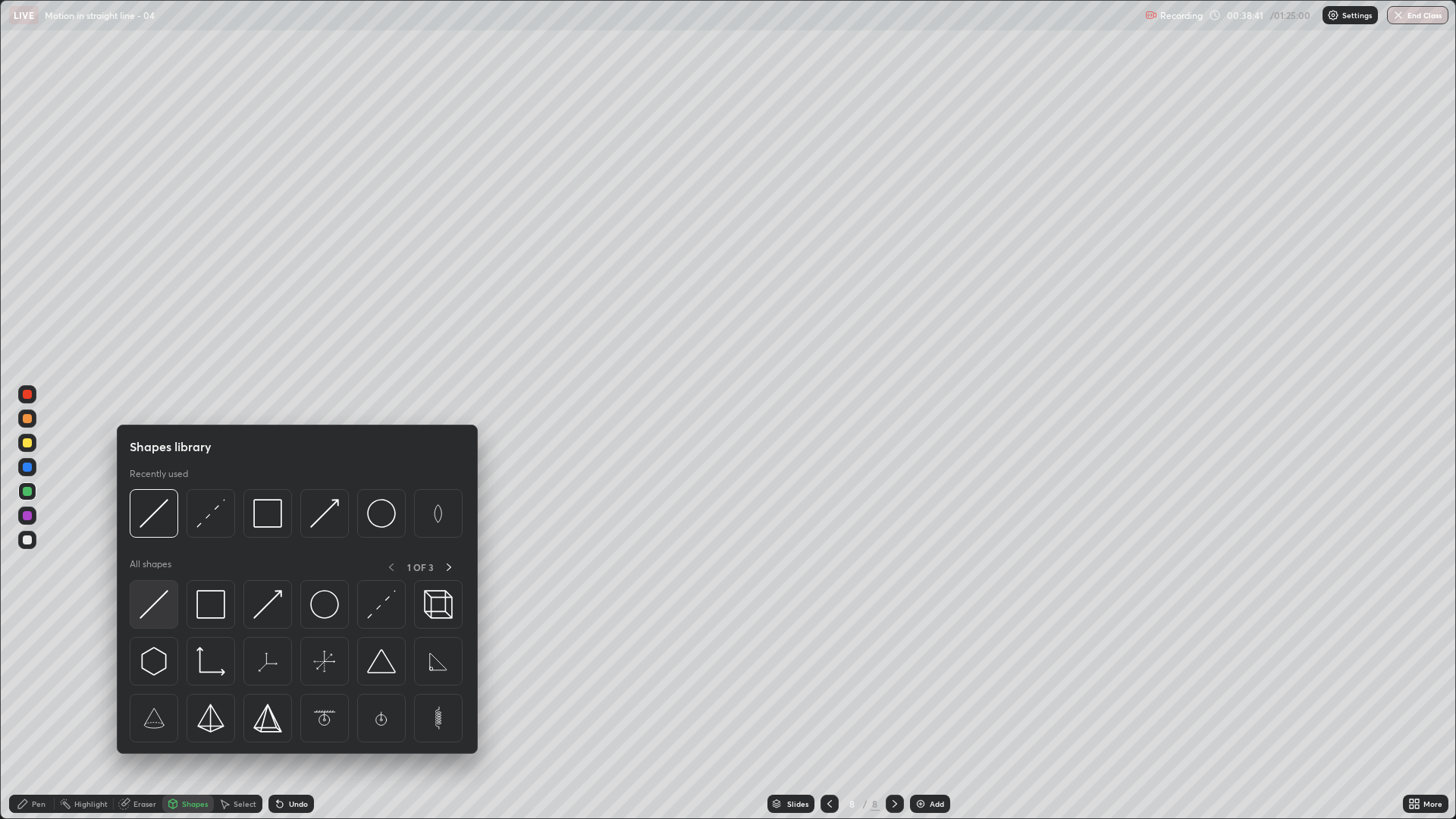
click at [155, 607] on img at bounding box center [154, 604] width 29 height 29
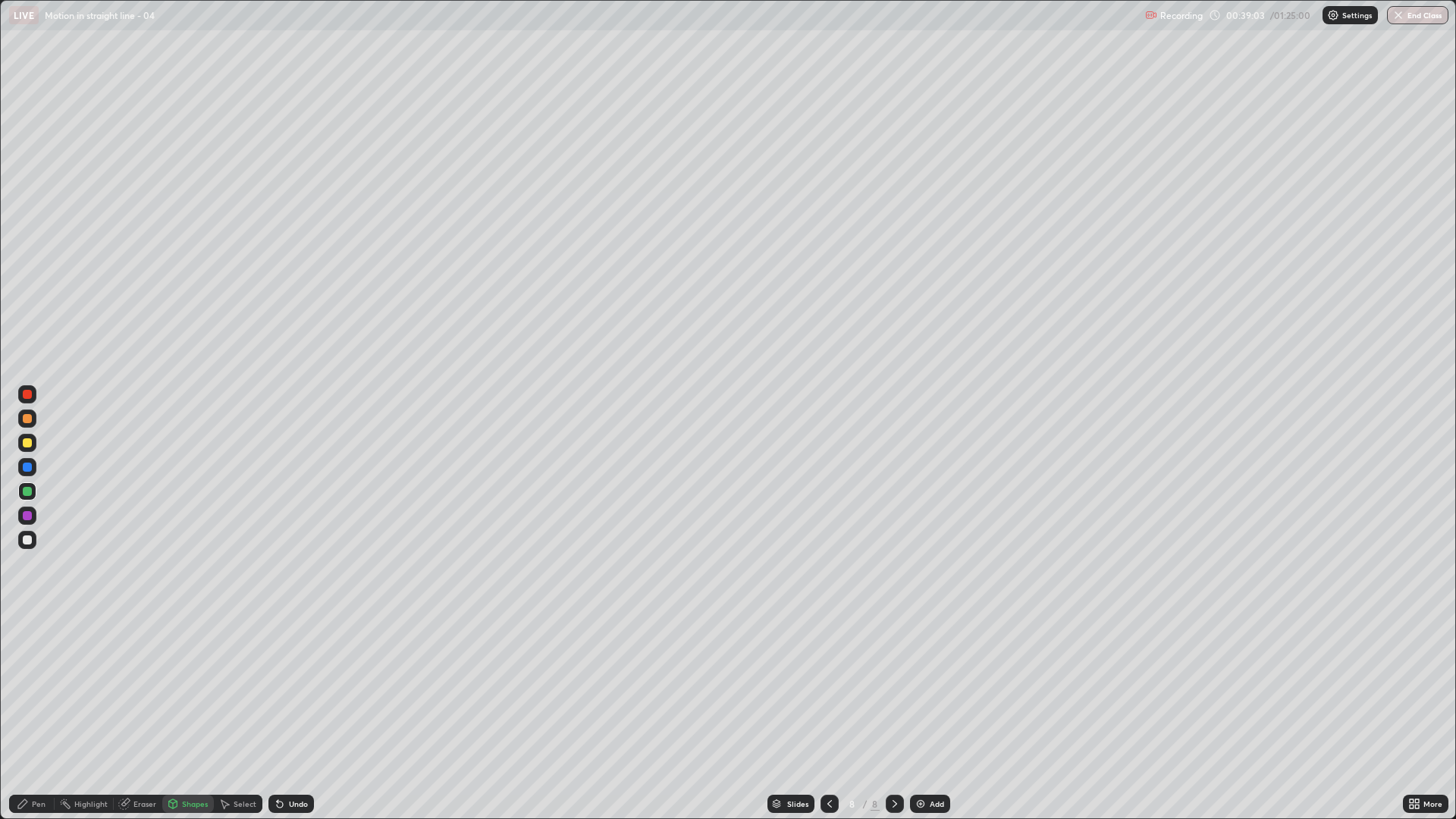
click at [31, 542] on div at bounding box center [27, 540] width 9 height 9
click at [303, 690] on div "Undo" at bounding box center [299, 804] width 19 height 8
click at [300, 690] on div "Undo" at bounding box center [299, 804] width 19 height 8
click at [22, 690] on div "Pen" at bounding box center [32, 804] width 45 height 18
click at [25, 533] on div at bounding box center [26, 539] width 18 height 18
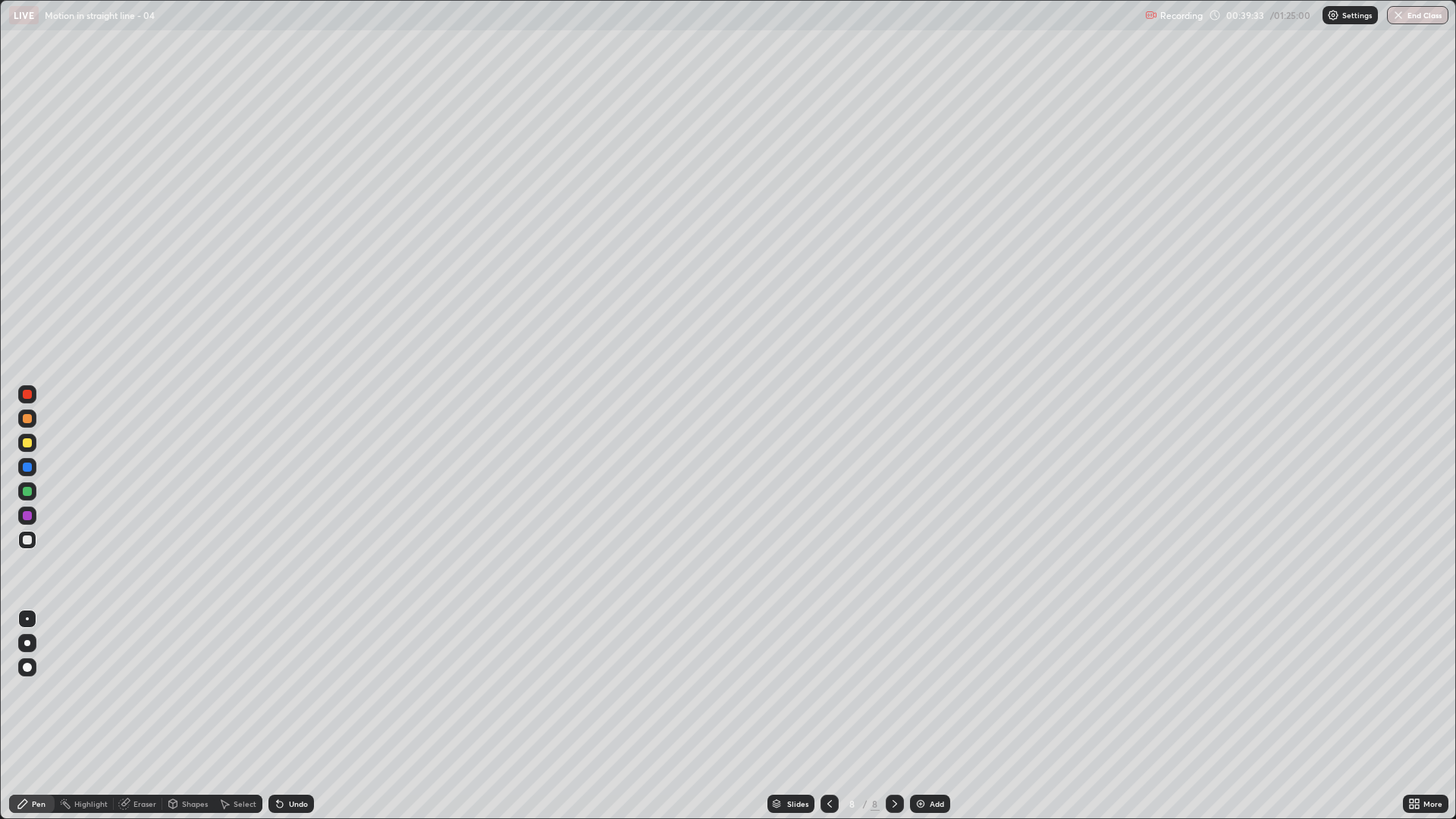
click at [292, 690] on div "Undo" at bounding box center [299, 804] width 19 height 8
click at [289, 690] on div "Undo" at bounding box center [299, 804] width 19 height 8
click at [282, 690] on icon at bounding box center [280, 804] width 12 height 12
click at [924, 690] on img at bounding box center [921, 804] width 12 height 12
click at [32, 423] on div at bounding box center [26, 418] width 18 height 18
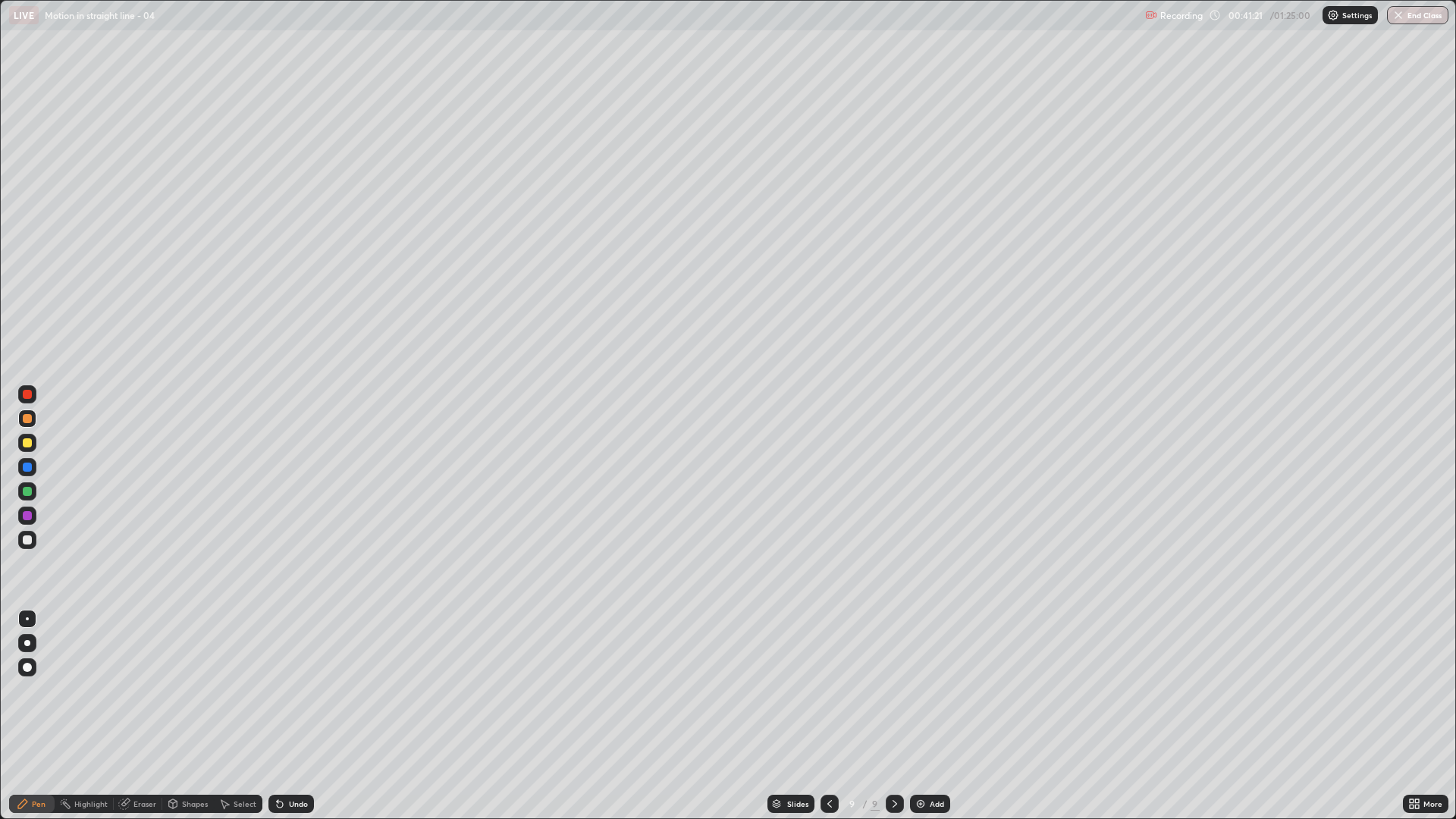
click at [31, 445] on div at bounding box center [27, 443] width 9 height 9
click at [28, 543] on div at bounding box center [27, 540] width 9 height 9
click at [31, 498] on div at bounding box center [26, 491] width 18 height 18
click at [24, 542] on div at bounding box center [27, 540] width 9 height 9
click at [26, 542] on div at bounding box center [27, 540] width 9 height 9
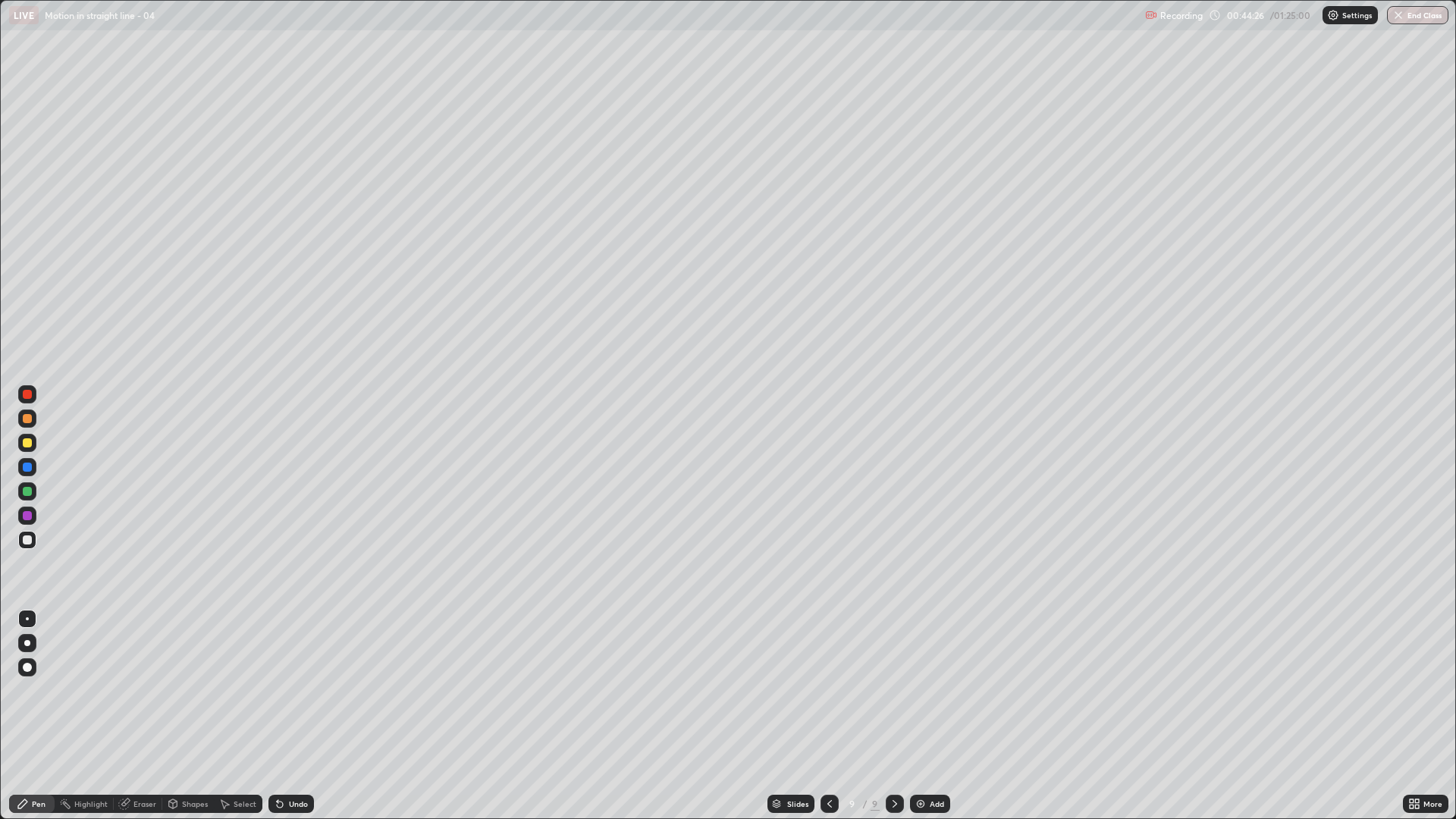
click at [290, 690] on div "Undo" at bounding box center [299, 804] width 19 height 8
click at [942, 690] on div "Add" at bounding box center [937, 804] width 14 height 8
click at [29, 495] on div at bounding box center [27, 492] width 9 height 9
click at [188, 690] on div "Shapes" at bounding box center [188, 804] width 52 height 18
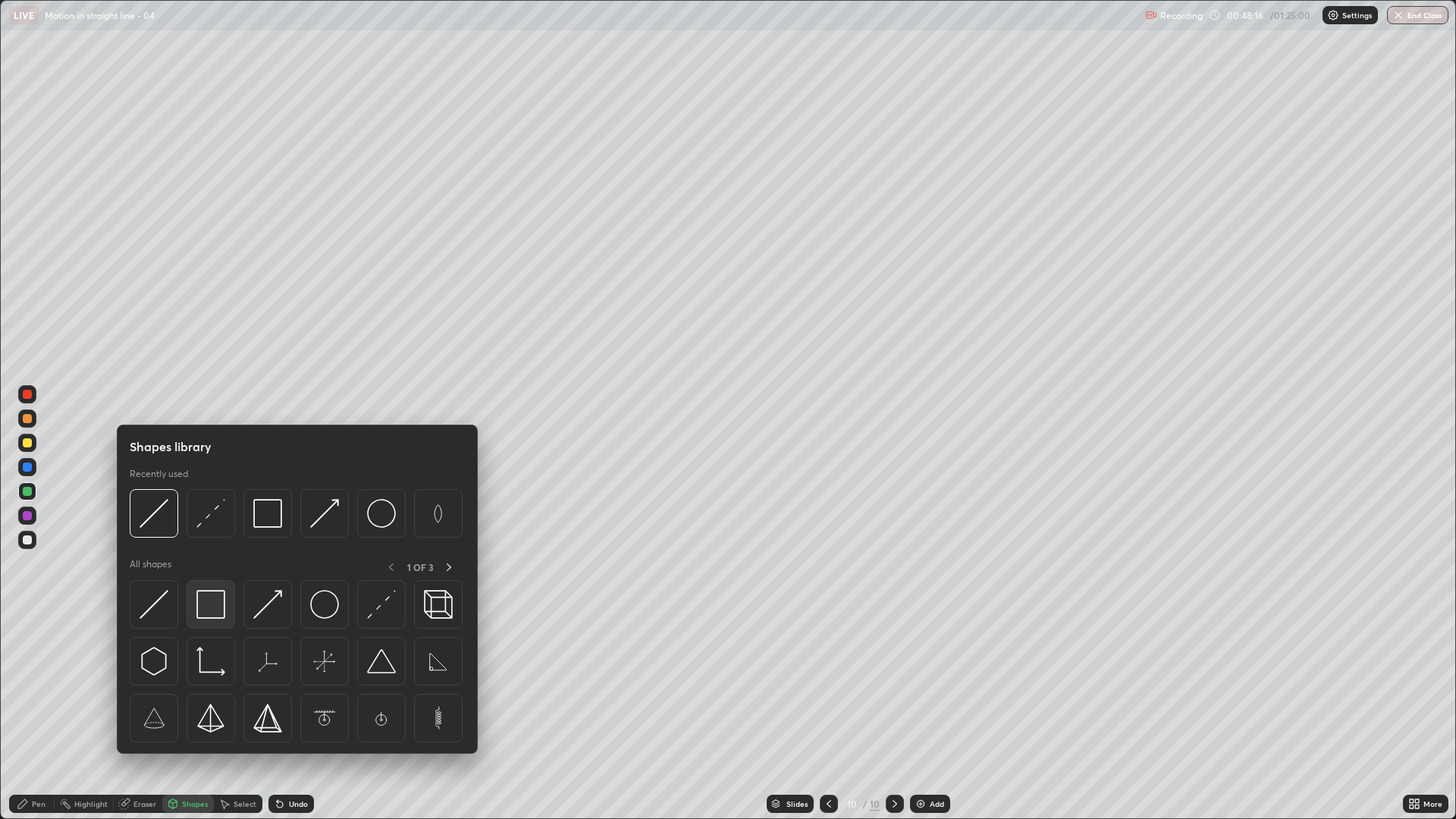
click at [216, 613] on img at bounding box center [210, 604] width 29 height 29
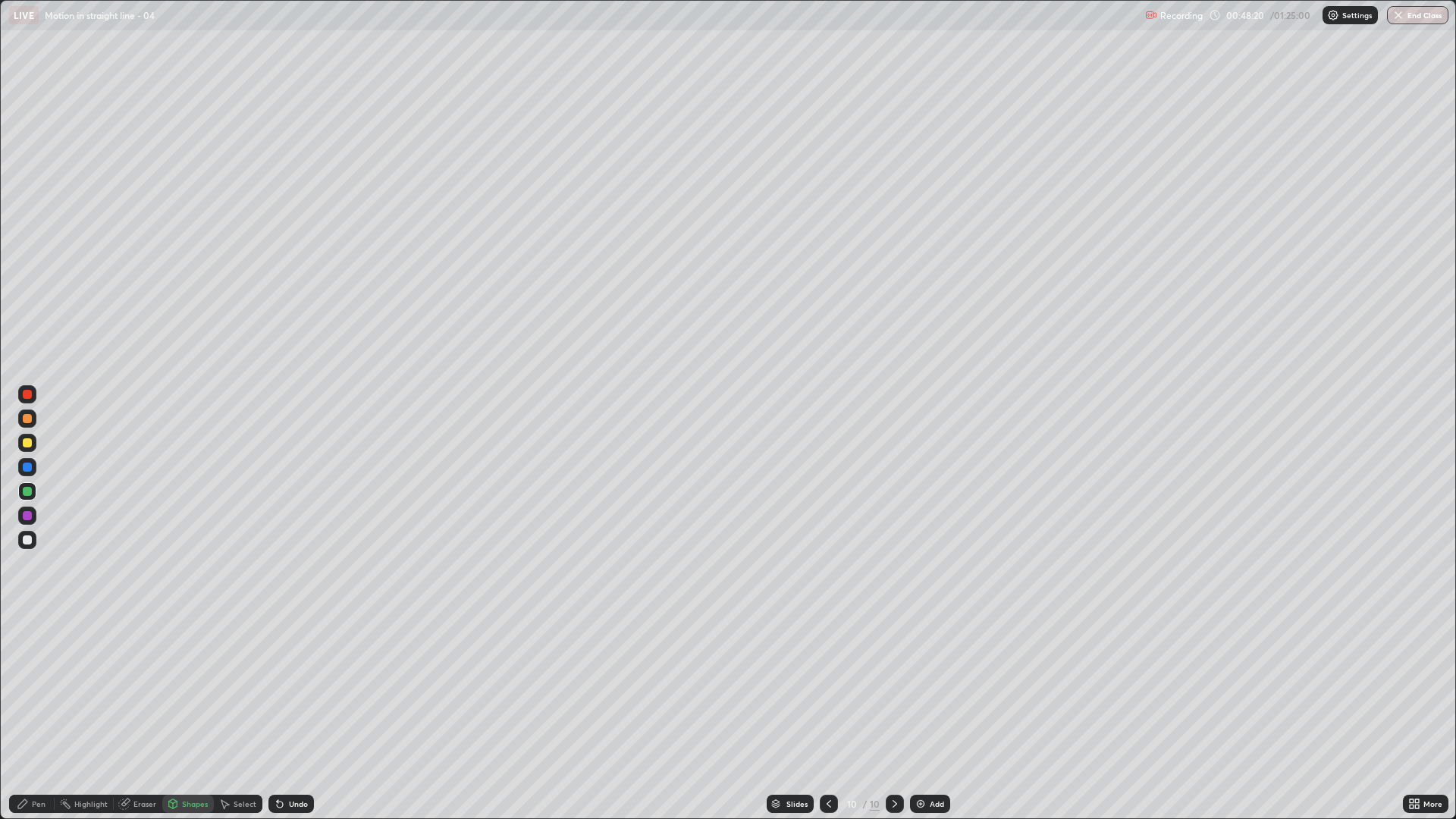
click at [196, 690] on div "Shapes" at bounding box center [194, 804] width 25 height 8
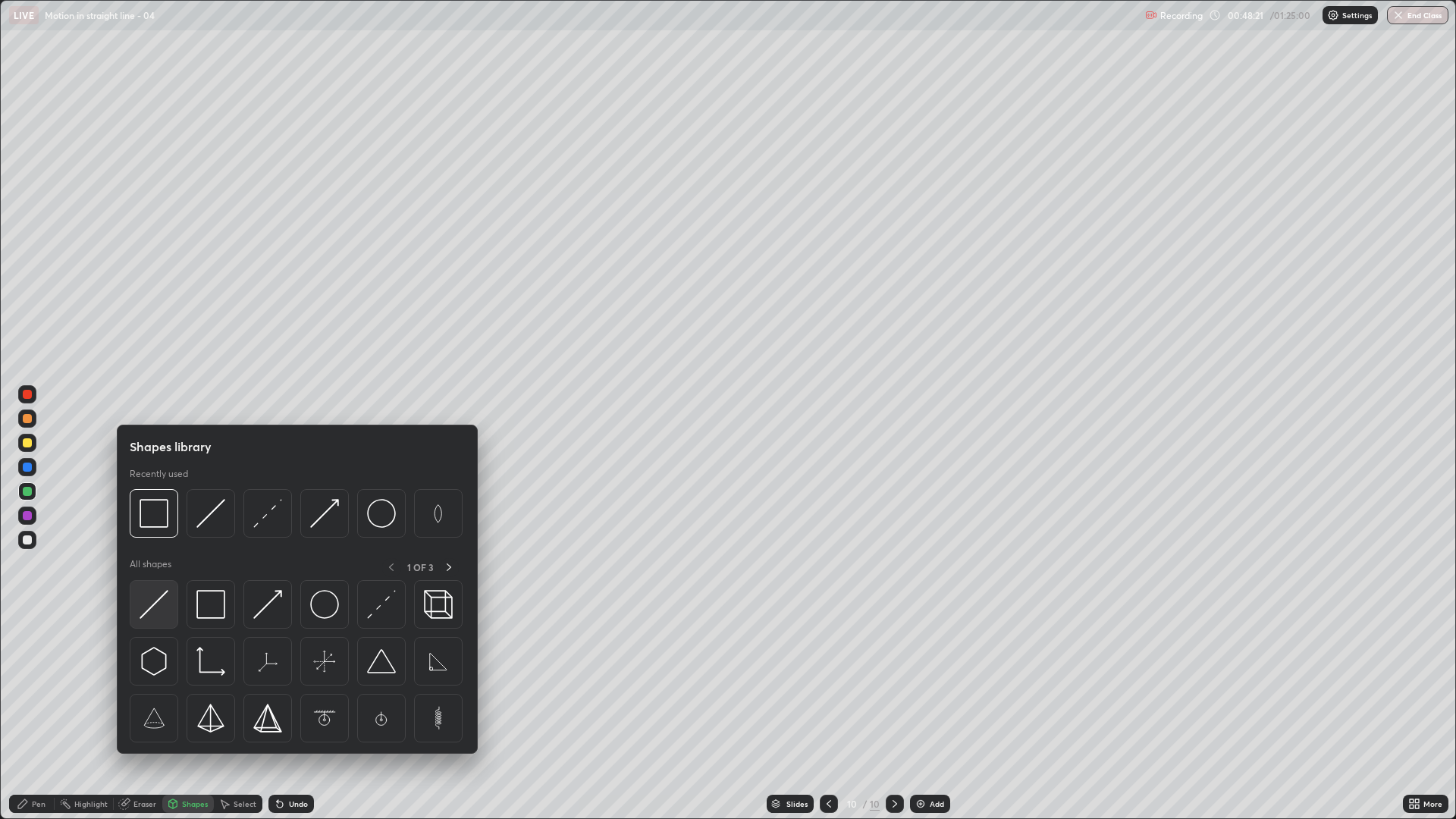
click at [166, 612] on img at bounding box center [154, 604] width 29 height 29
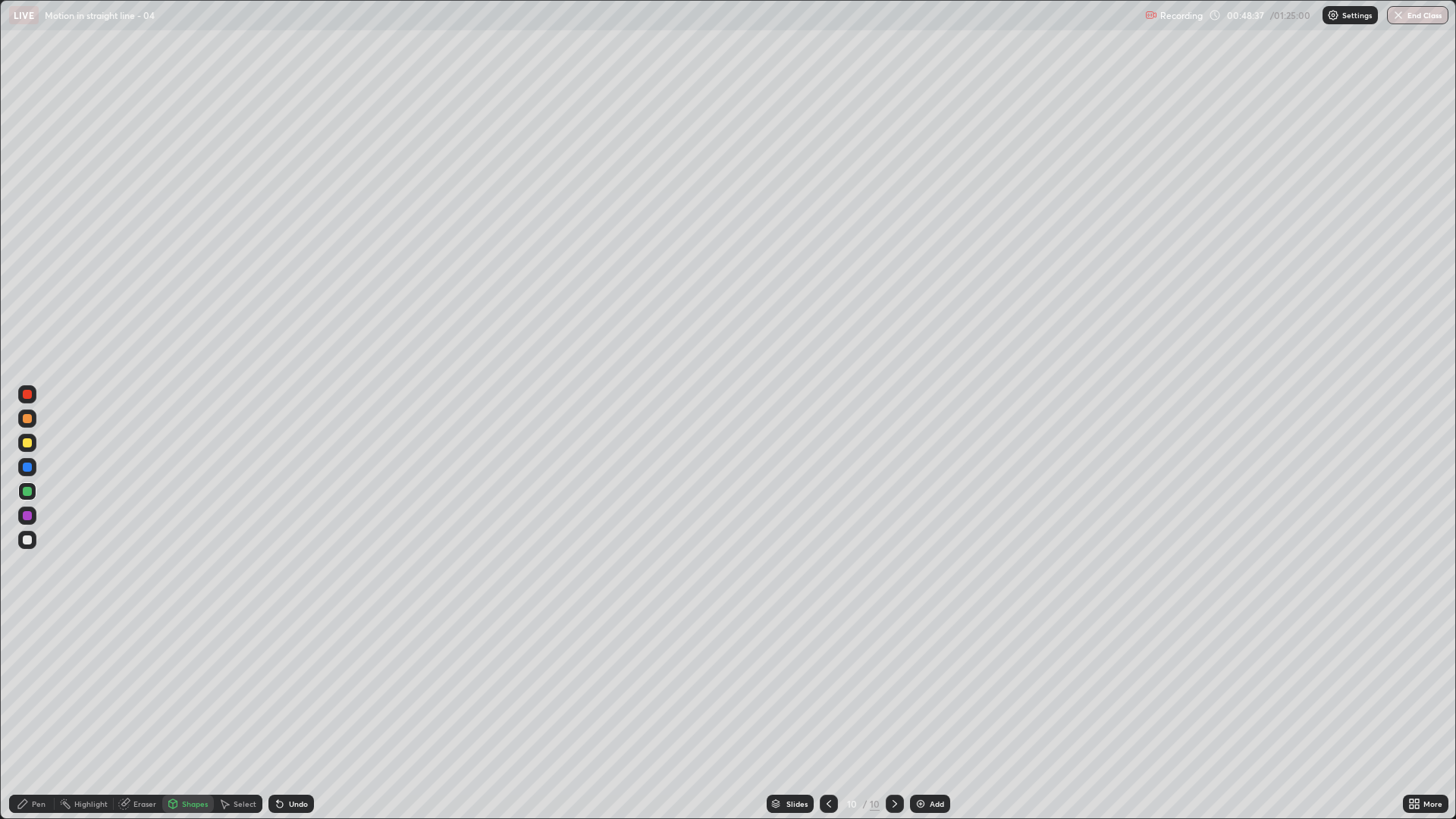
click at [33, 538] on div at bounding box center [26, 539] width 18 height 18
click at [43, 690] on div "Pen" at bounding box center [39, 804] width 13 height 8
click at [294, 690] on div "Undo" at bounding box center [299, 804] width 19 height 8
click at [300, 690] on div "Undo" at bounding box center [299, 804] width 19 height 8
click at [307, 690] on div "Undo" at bounding box center [291, 804] width 45 height 18
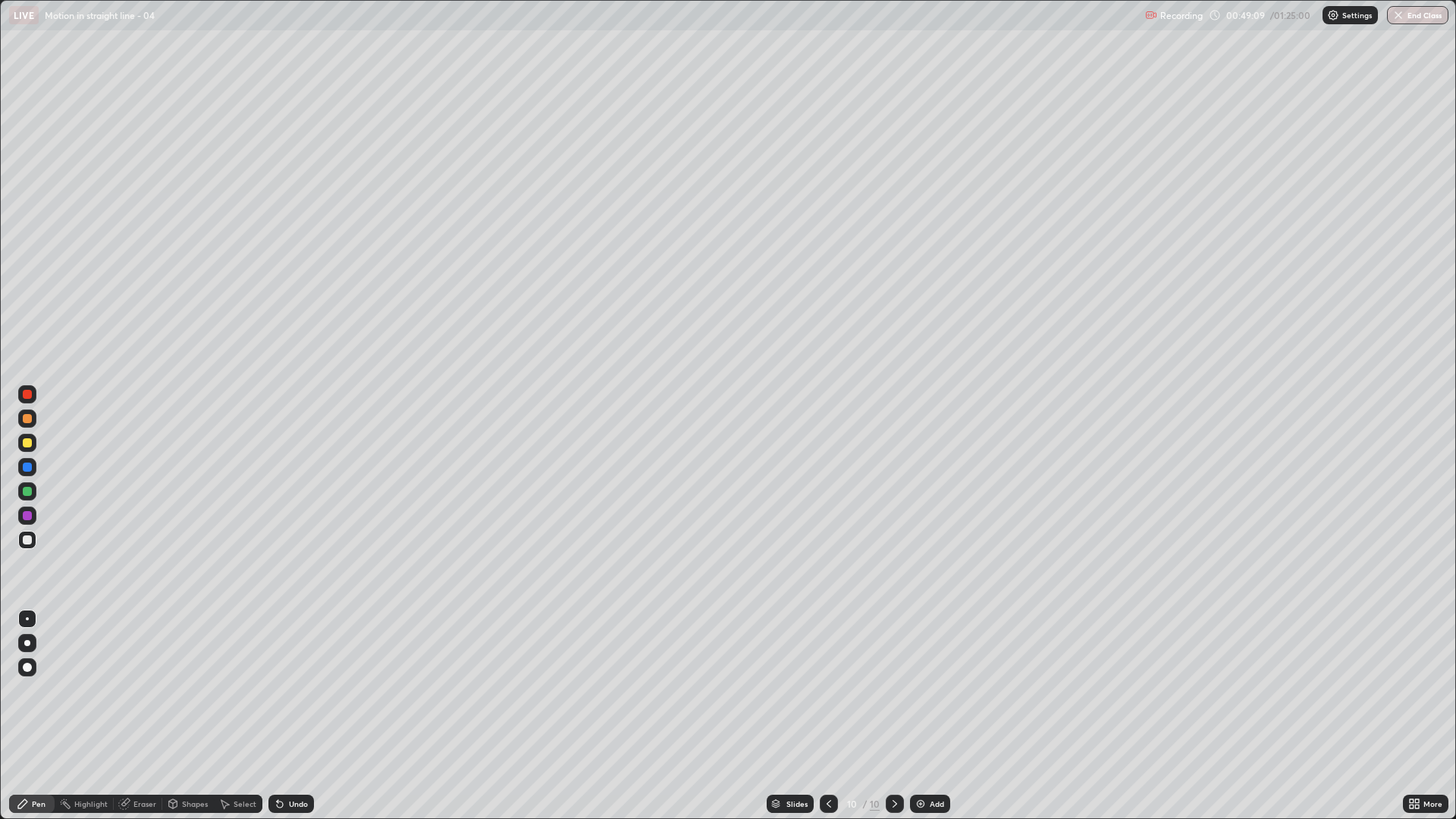
click at [309, 690] on div "Undo" at bounding box center [291, 804] width 45 height 18
click at [25, 447] on div at bounding box center [27, 443] width 9 height 9
click at [29, 492] on div at bounding box center [27, 492] width 9 height 9
click at [34, 533] on div at bounding box center [26, 539] width 18 height 18
click at [283, 690] on icon at bounding box center [280, 804] width 12 height 12
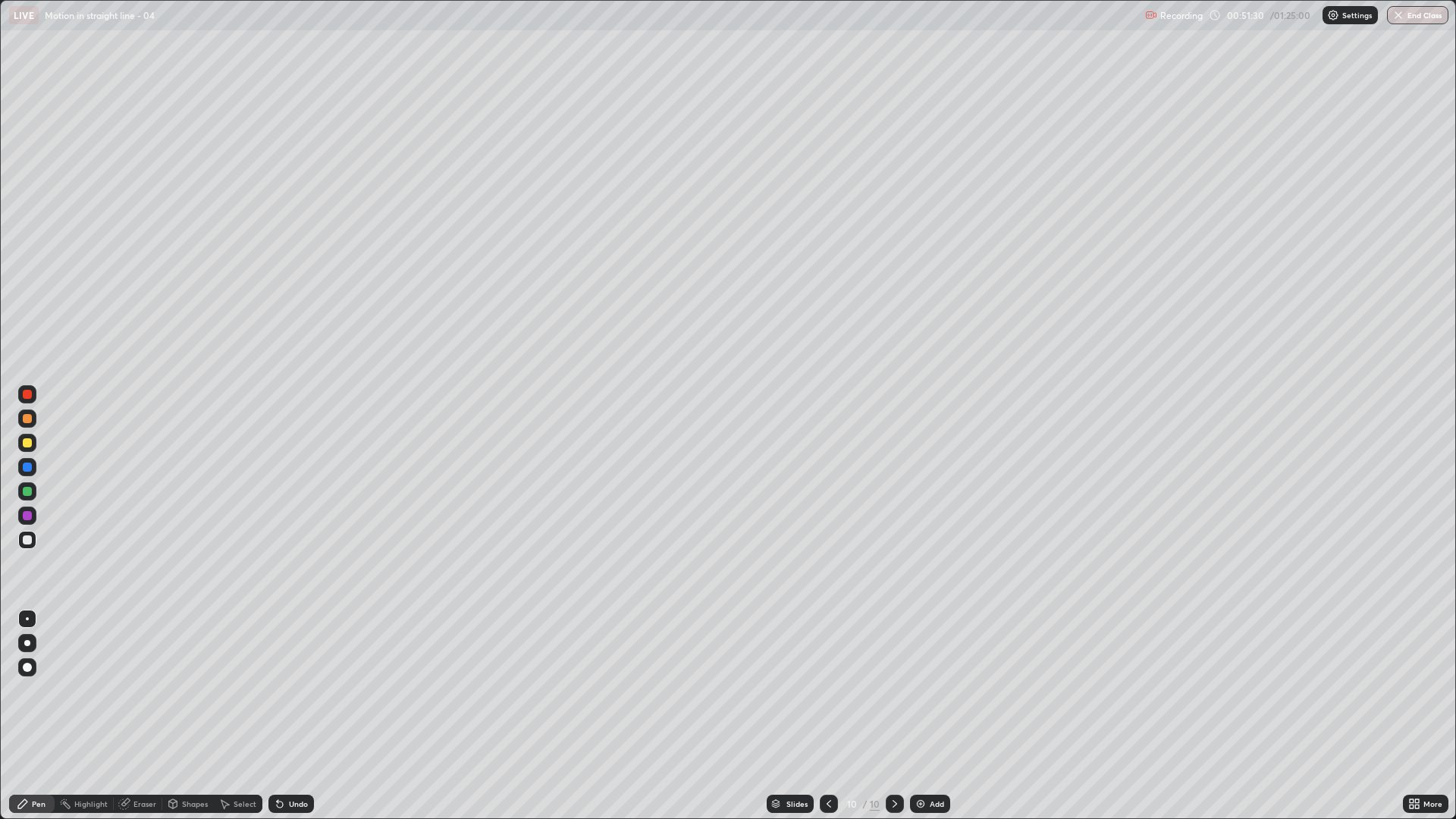
click at [34, 450] on div at bounding box center [26, 442] width 18 height 18
click at [23, 521] on div at bounding box center [26, 516] width 18 height 18
click at [28, 489] on div at bounding box center [27, 492] width 9 height 9
click at [24, 395] on div at bounding box center [27, 395] width 9 height 9
click at [921, 690] on div "Add" at bounding box center [930, 804] width 41 height 18
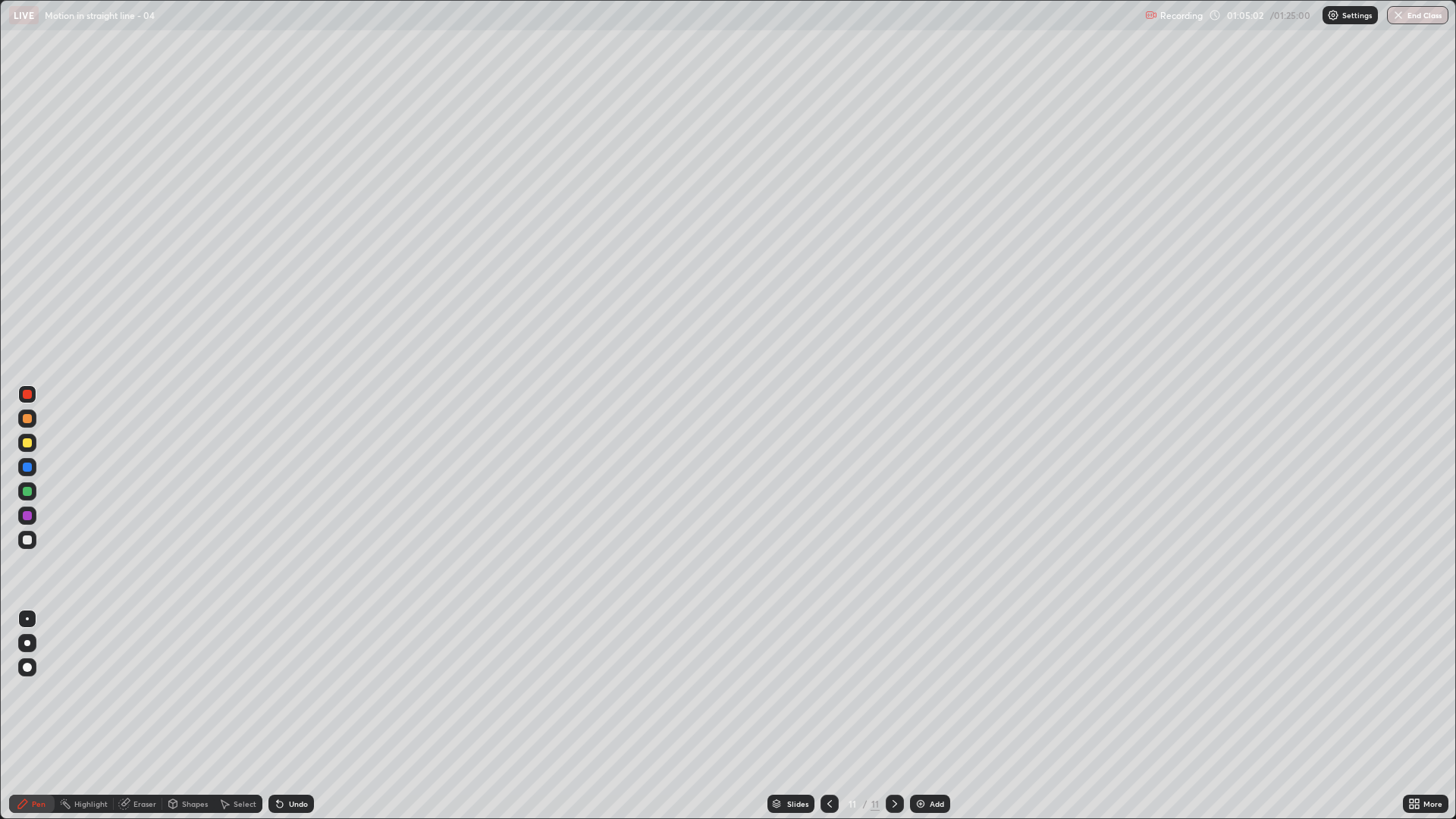
click at [30, 543] on div at bounding box center [27, 540] width 9 height 9
click at [37, 445] on div at bounding box center [27, 443] width 25 height 25
click at [935, 690] on div "Add" at bounding box center [937, 804] width 14 height 8
click at [31, 545] on div at bounding box center [26, 539] width 18 height 18
click at [29, 449] on div at bounding box center [26, 442] width 18 height 18
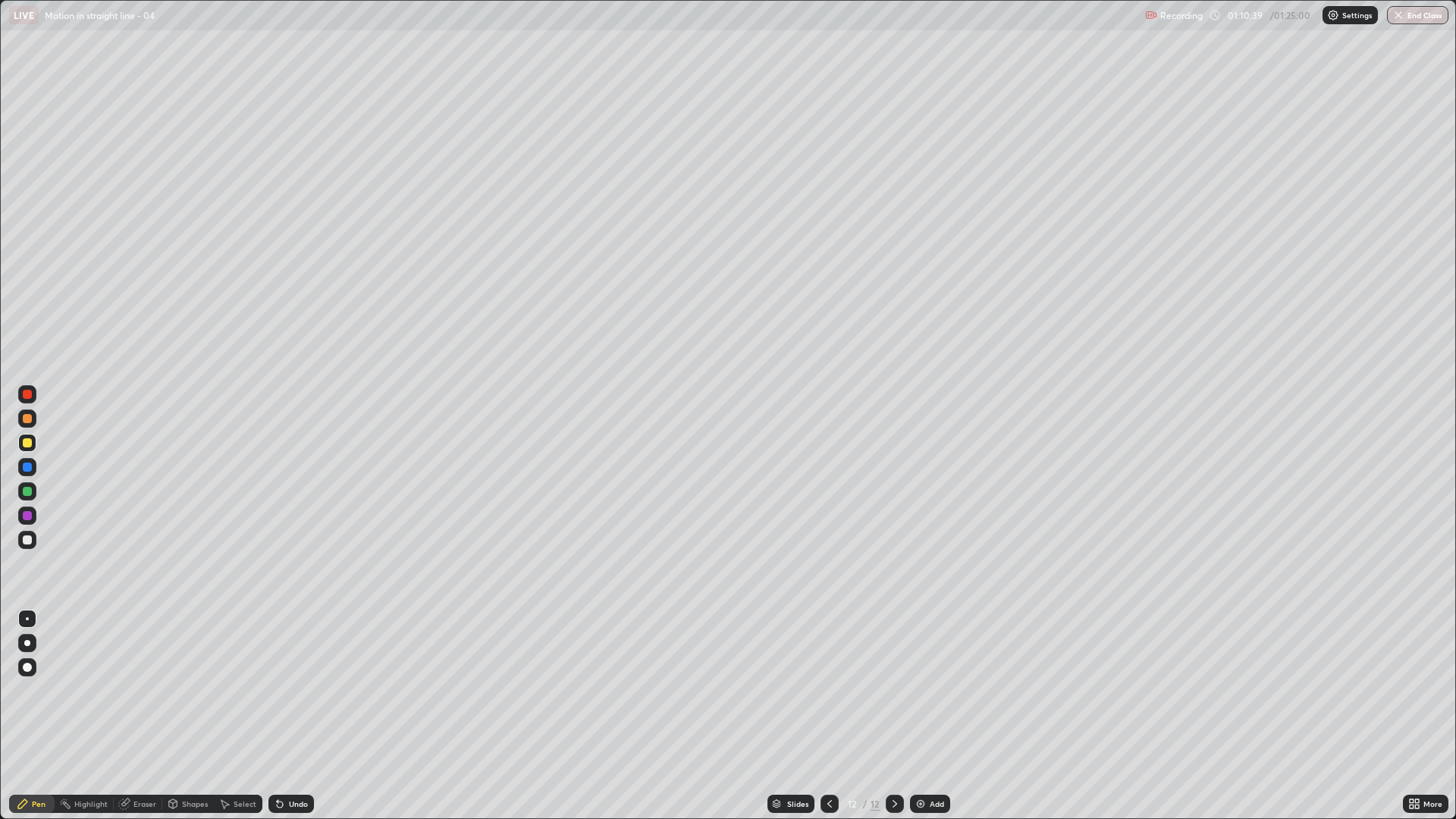
click at [31, 543] on div at bounding box center [27, 540] width 9 height 9
click at [19, 489] on div at bounding box center [26, 491] width 18 height 18
click at [289, 690] on div "Undo" at bounding box center [299, 804] width 19 height 8
click at [291, 690] on div "Undo" at bounding box center [291, 804] width 45 height 18
click at [293, 690] on div "Undo" at bounding box center [291, 804] width 45 height 18
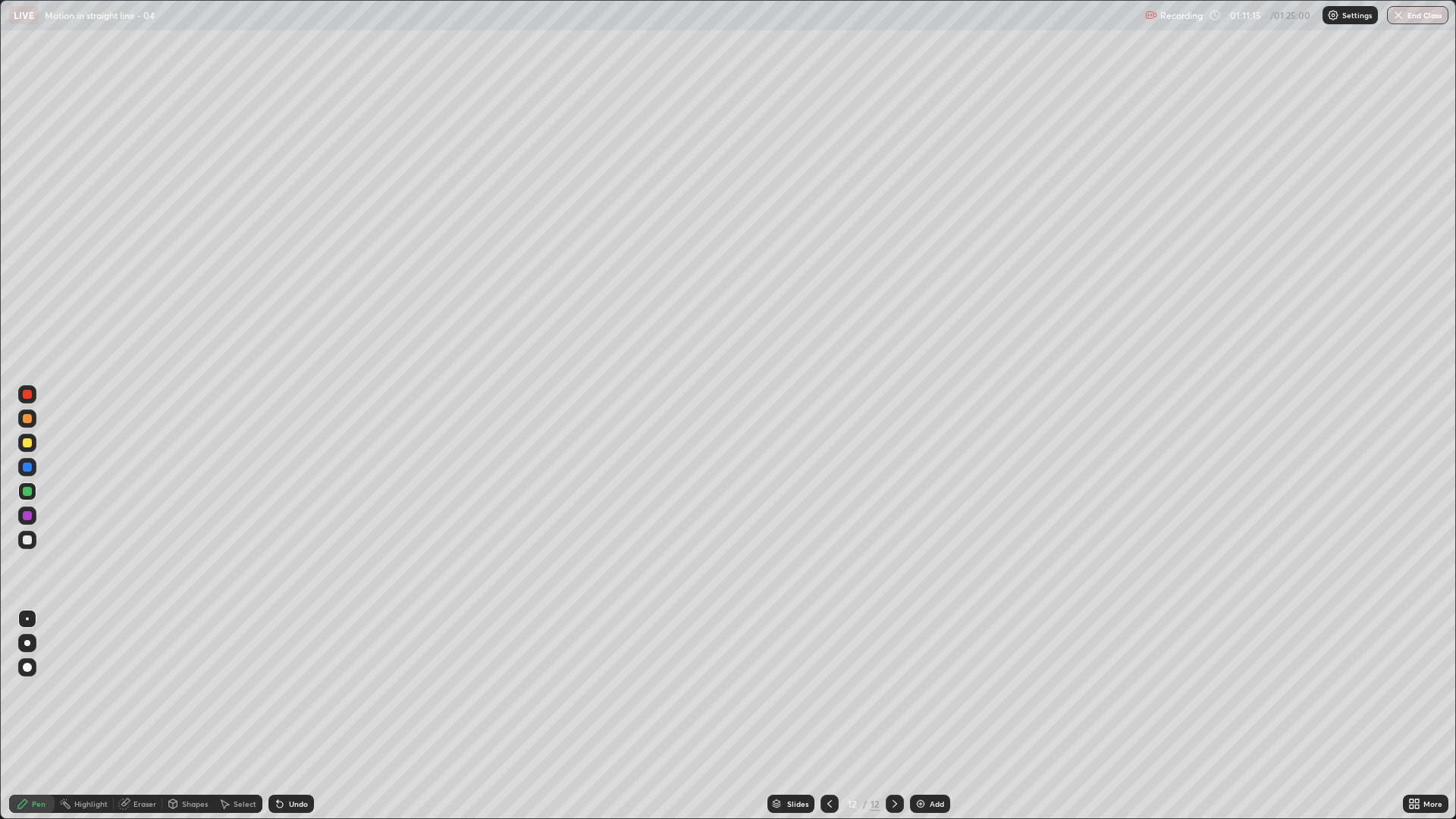
click at [300, 690] on div "Undo" at bounding box center [299, 804] width 19 height 8
click at [289, 690] on div "Undo" at bounding box center [299, 804] width 19 height 8
click at [298, 690] on div "Undo" at bounding box center [287, 804] width 52 height 30
click at [35, 442] on div at bounding box center [26, 442] width 18 height 18
click at [1422, 13] on button "End Class" at bounding box center [1417, 14] width 61 height 18
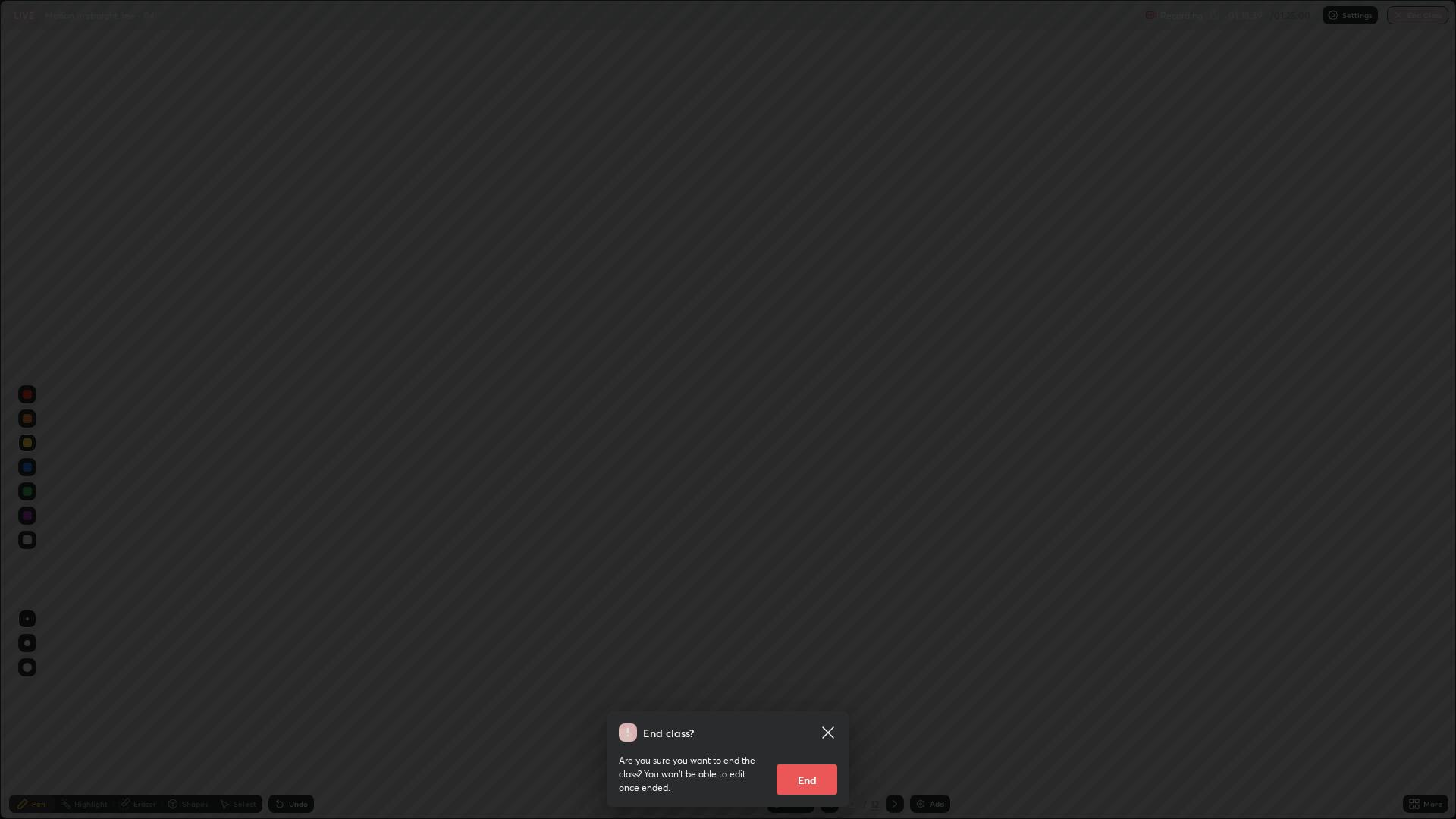
click at [823, 690] on button "End" at bounding box center [807, 779] width 60 height 30
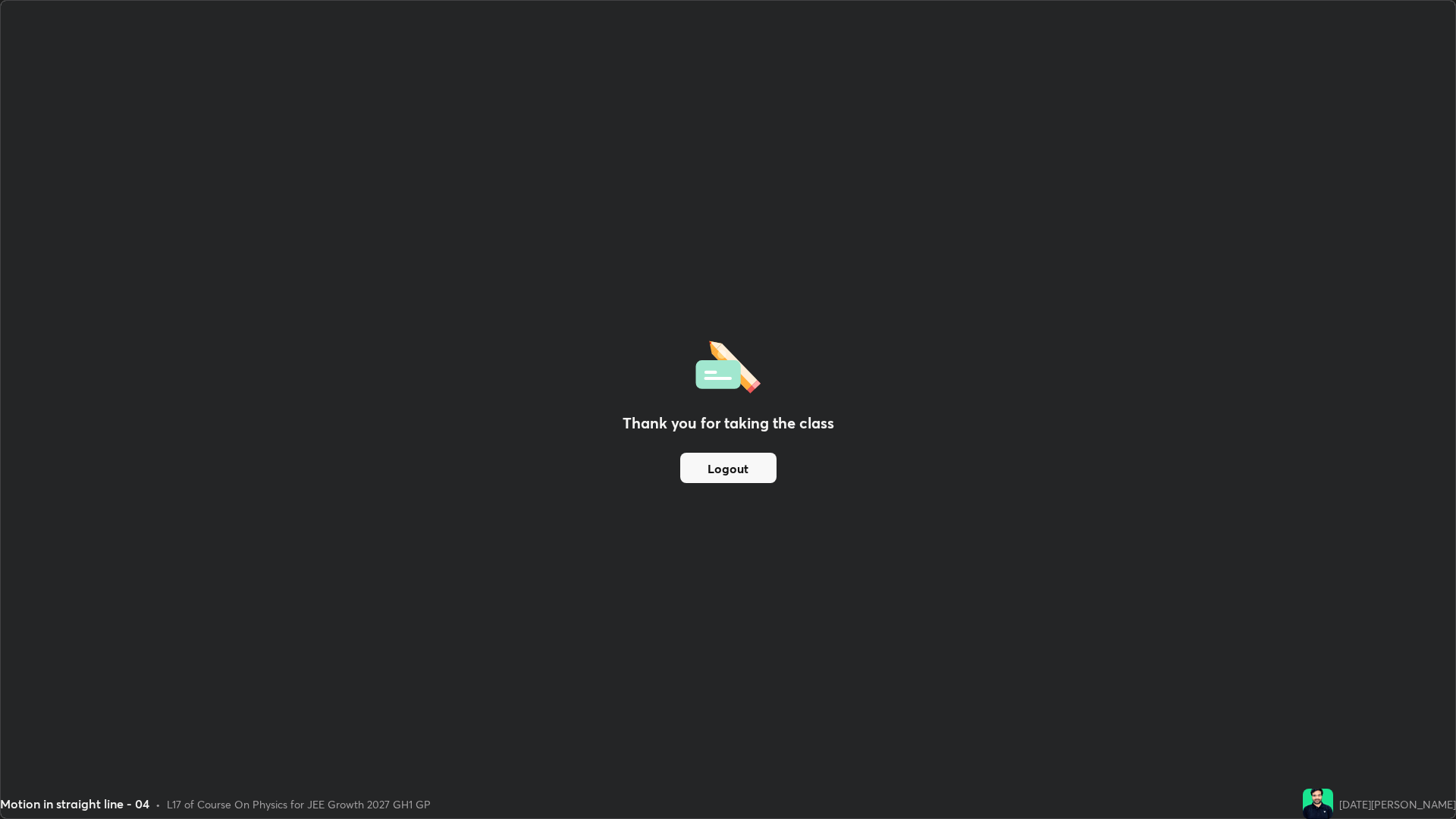
click at [737, 471] on button "Logout" at bounding box center [728, 468] width 96 height 30
